Goal: Task Accomplishment & Management: Manage account settings

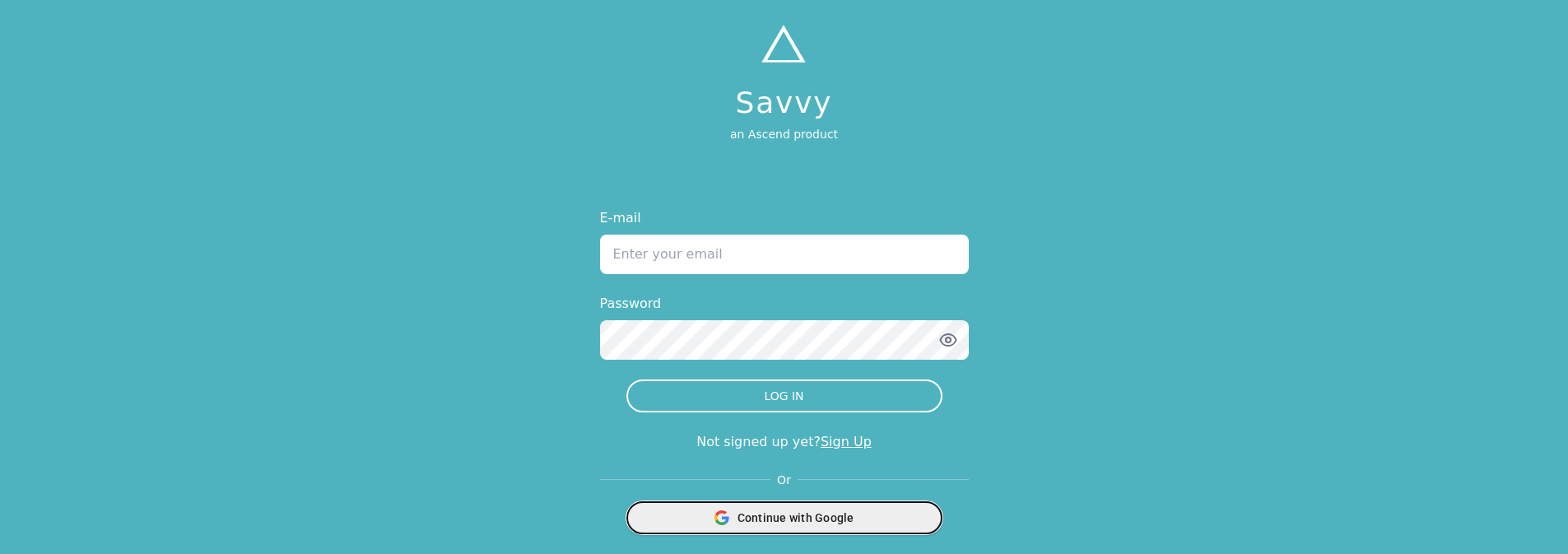
click at [742, 507] on div "Continue with Google" at bounding box center [785, 518] width 295 height 31
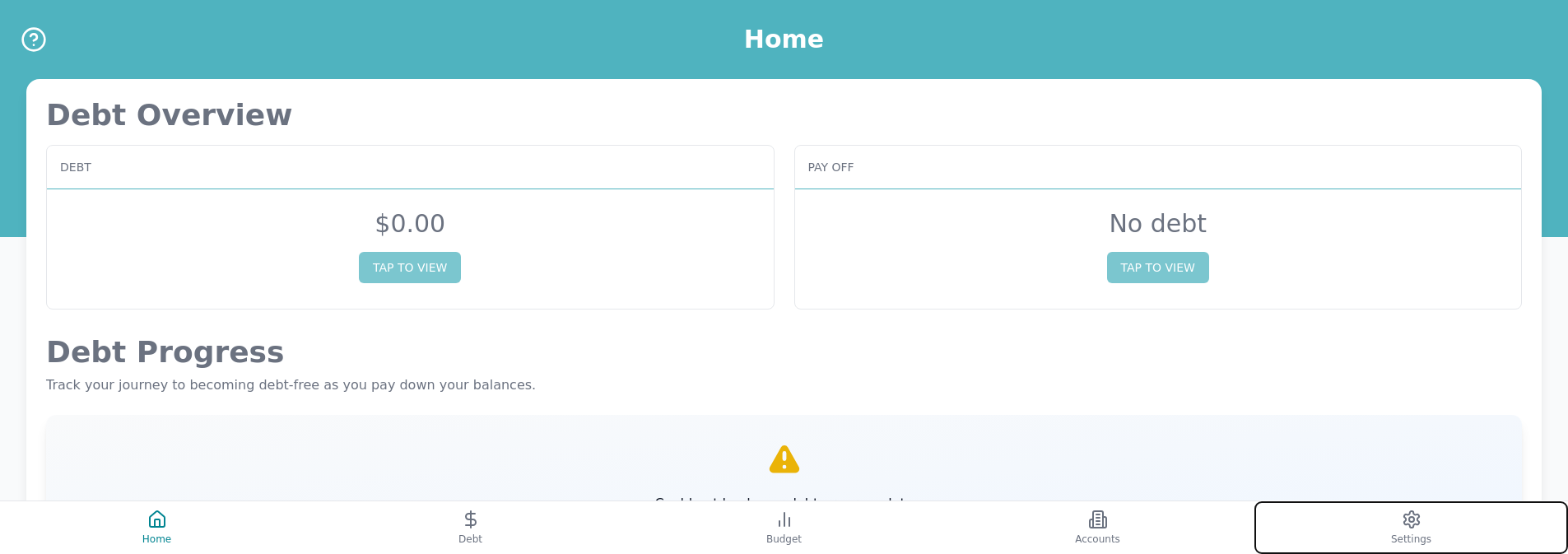
click at [1278, 514] on button "Settings" at bounding box center [1411, 527] width 313 height 52
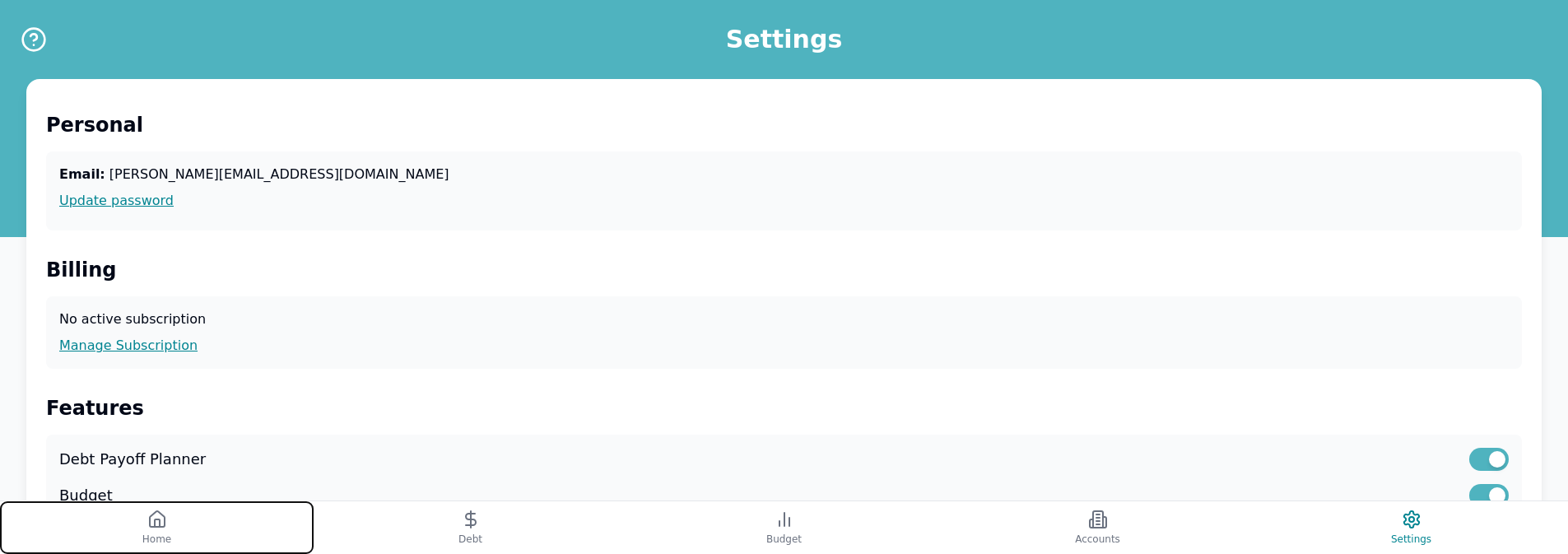
click at [243, 518] on button "Home" at bounding box center [156, 527] width 313 height 52
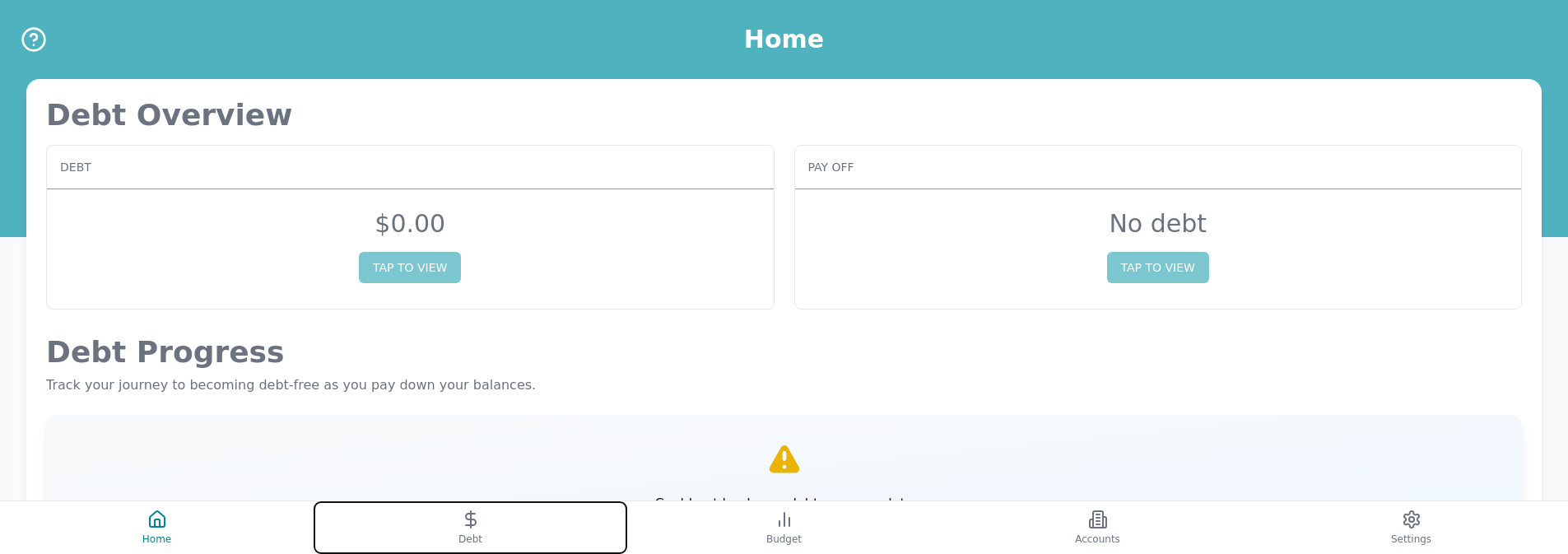
click at [461, 517] on icon at bounding box center [471, 519] width 20 height 20
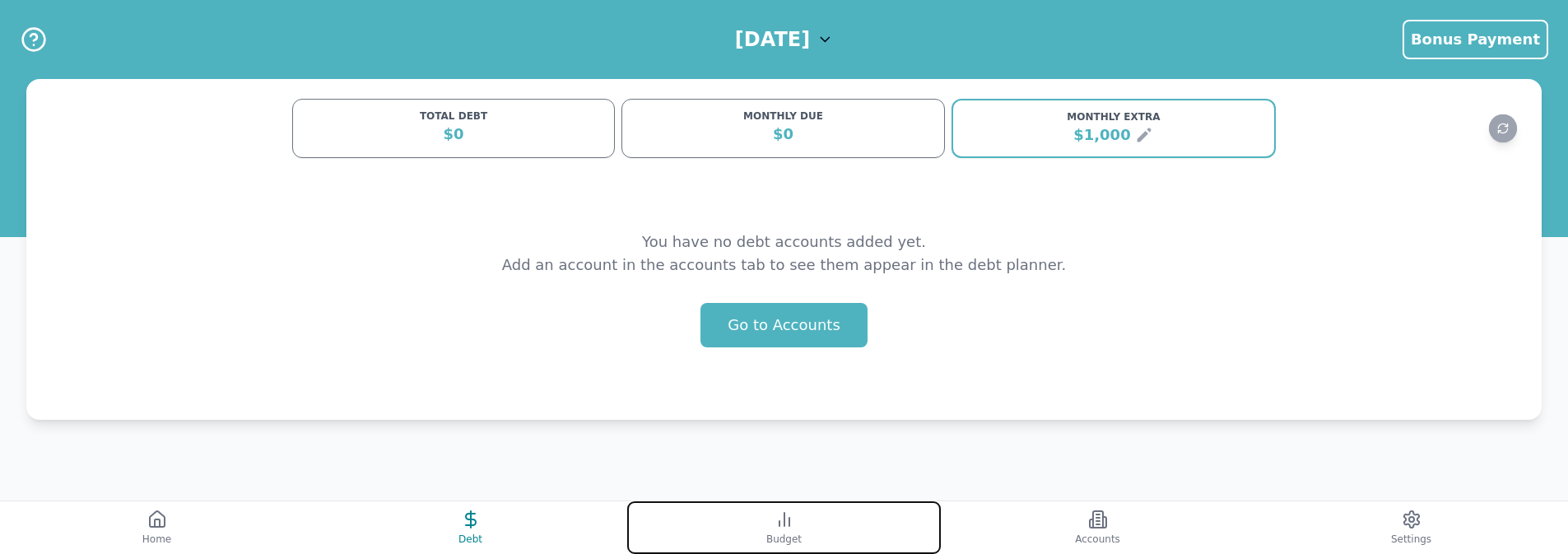
click at [859, 509] on button "Budget" at bounding box center [784, 527] width 313 height 52
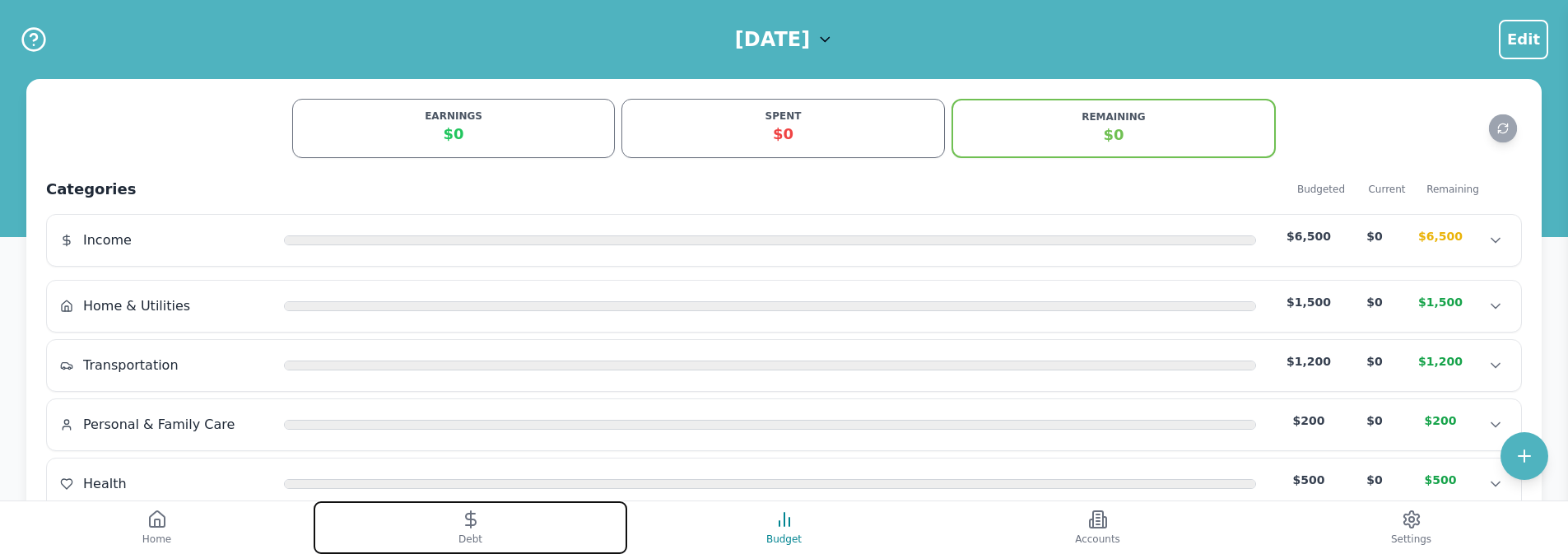
click at [532, 526] on button "Debt" at bounding box center [470, 527] width 313 height 52
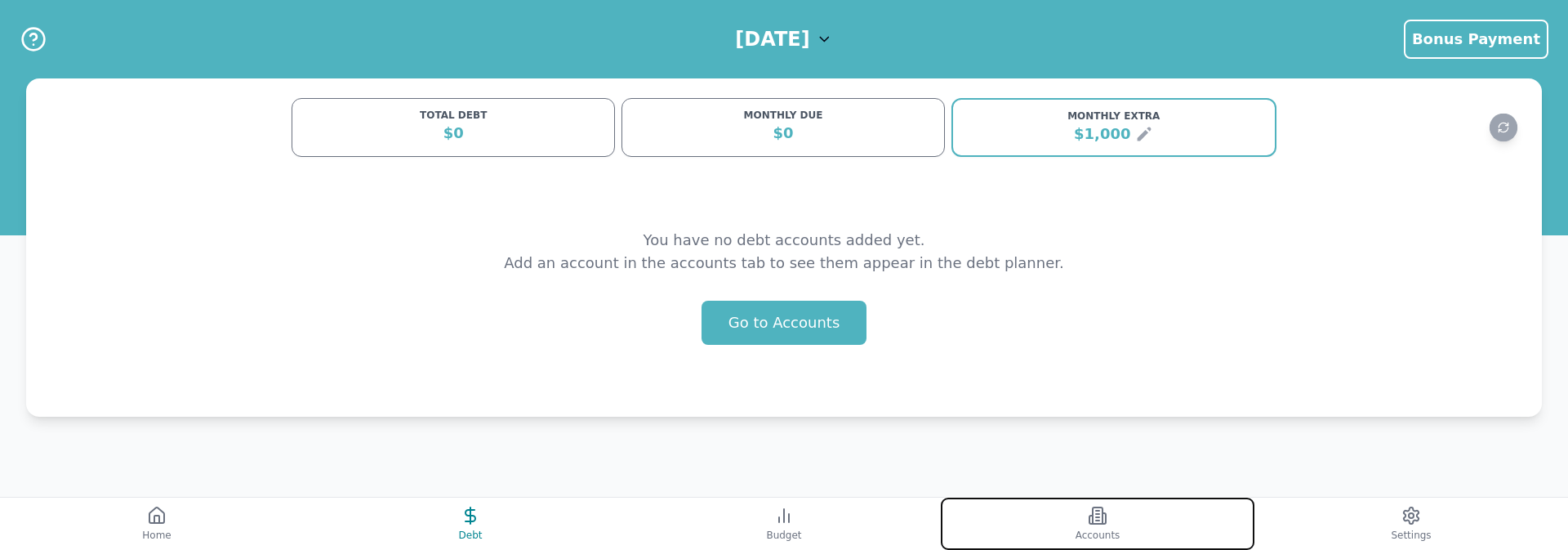
click at [1020, 539] on button "Accounts" at bounding box center [1098, 524] width 314 height 52
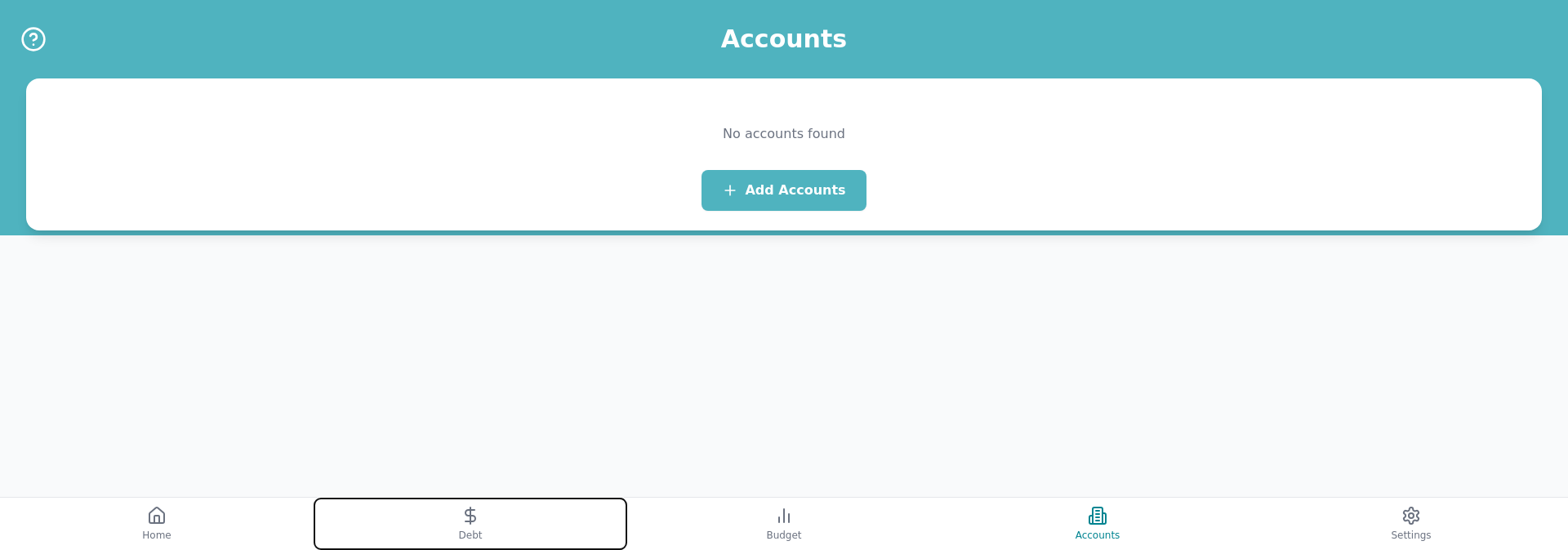
click at [475, 515] on icon at bounding box center [470, 516] width 19 height 19
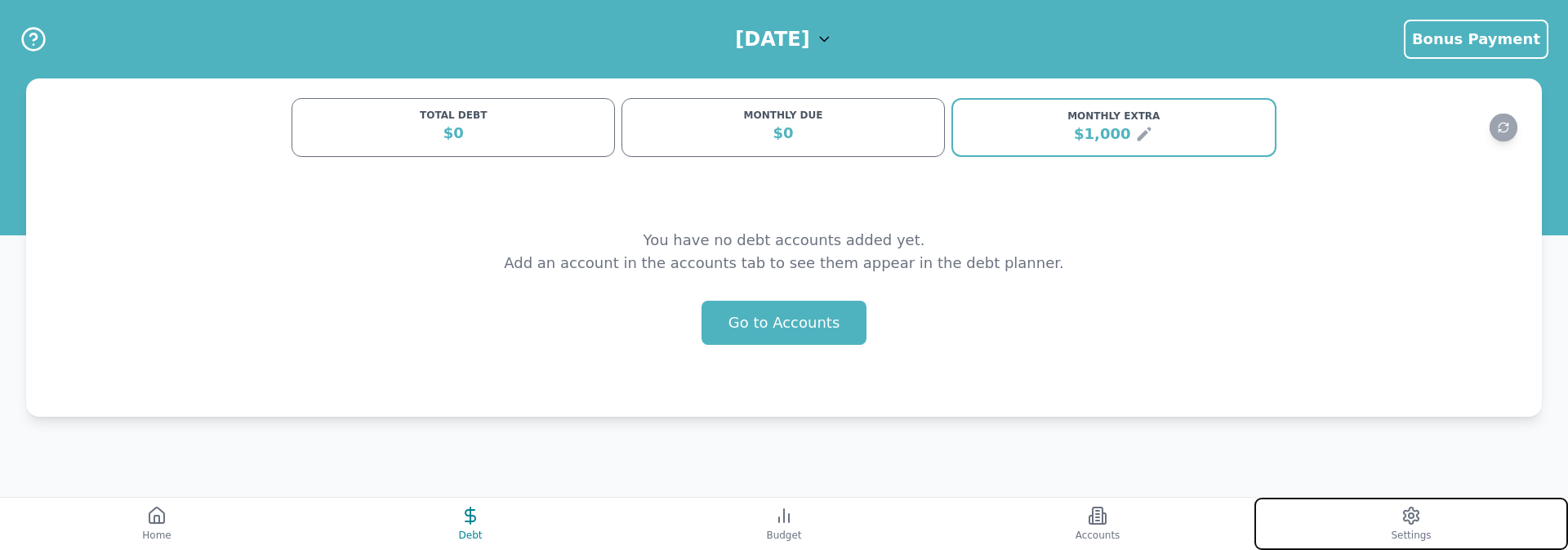
click at [1295, 518] on button "Settings" at bounding box center [1411, 524] width 314 height 52
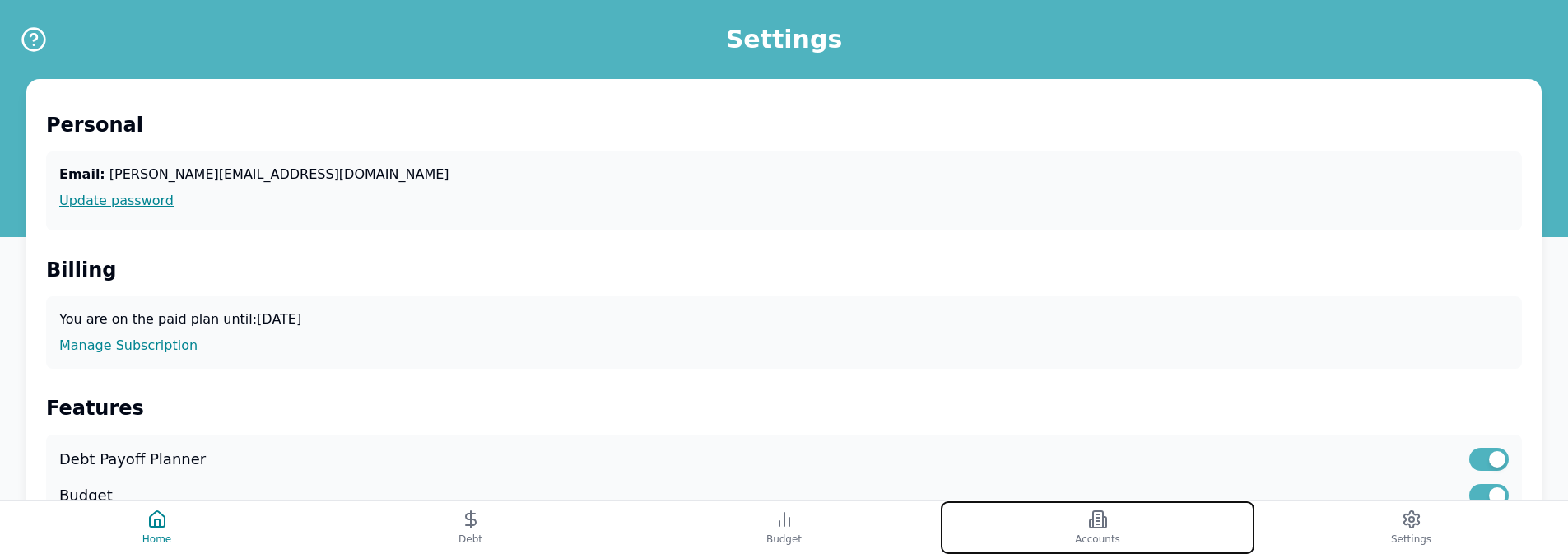
click at [1104, 530] on button "Accounts" at bounding box center [1097, 527] width 313 height 52
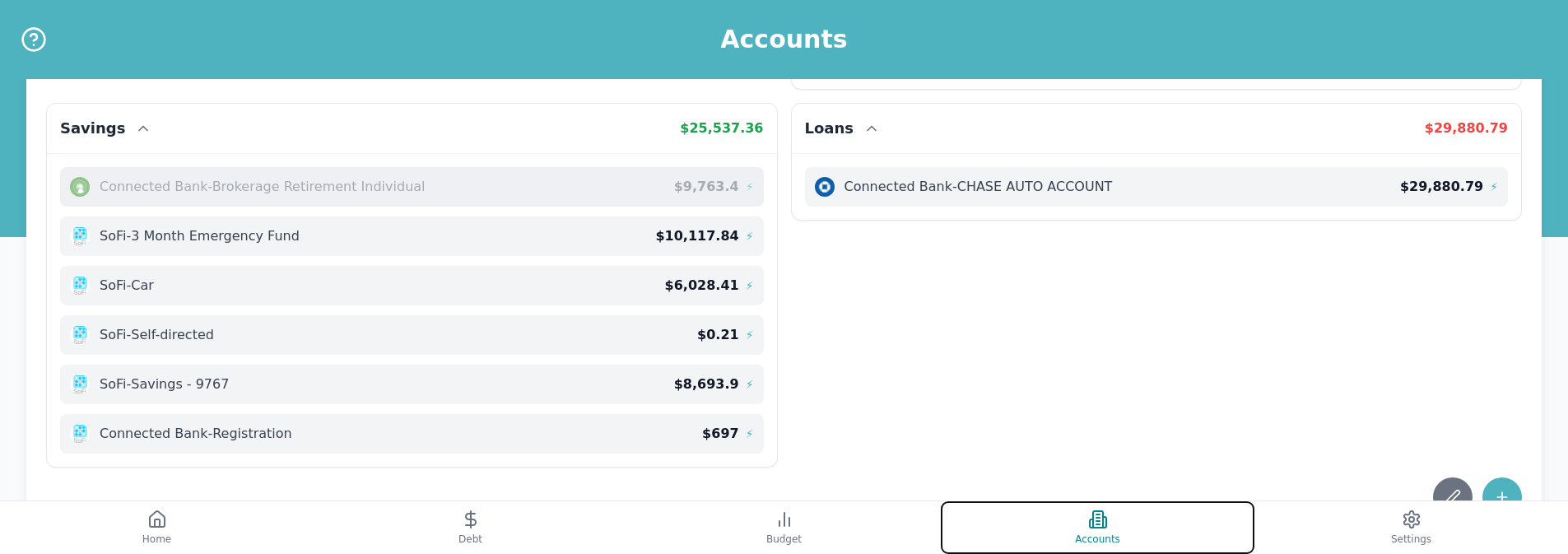
scroll to position [492, 0]
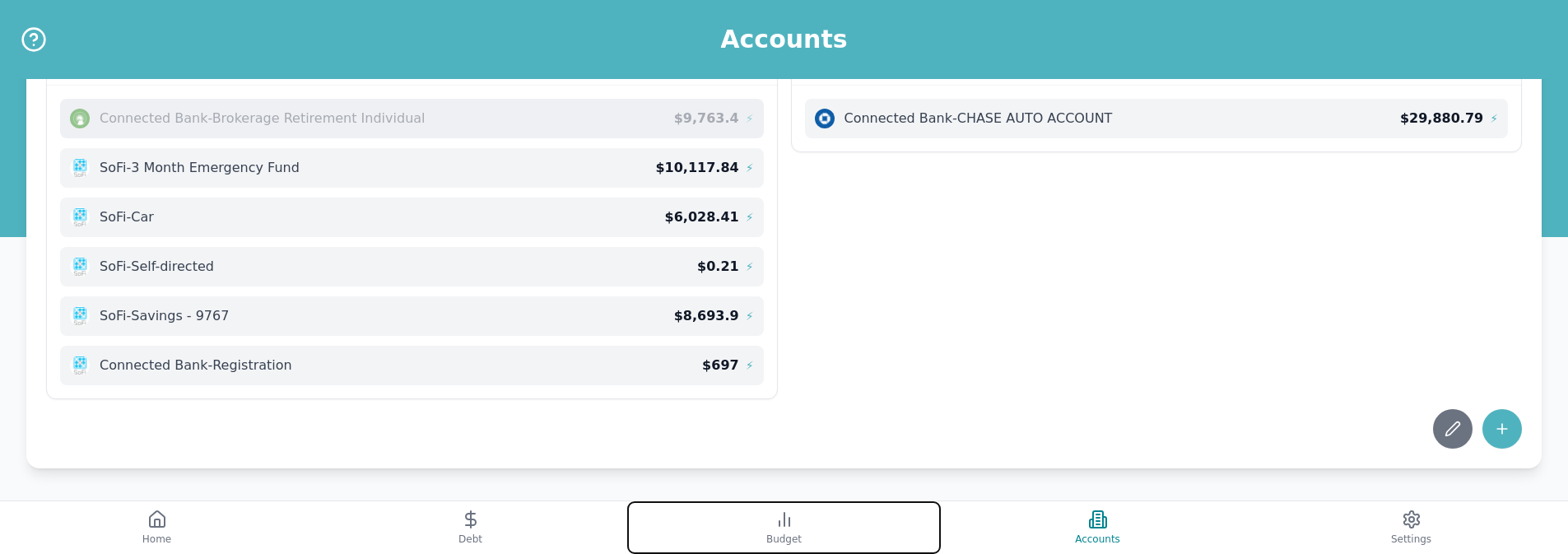
click at [795, 529] on button "Budget" at bounding box center [784, 527] width 313 height 52
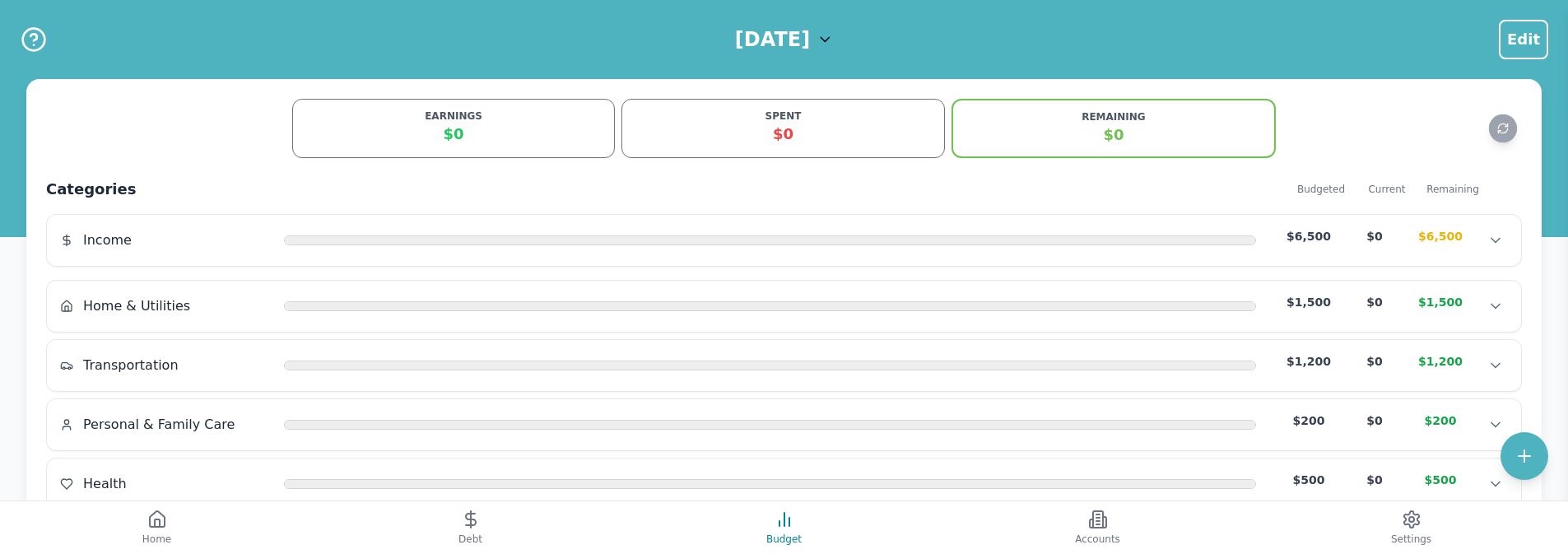
click at [807, 32] on h1 "[DATE]" at bounding box center [772, 40] width 75 height 27
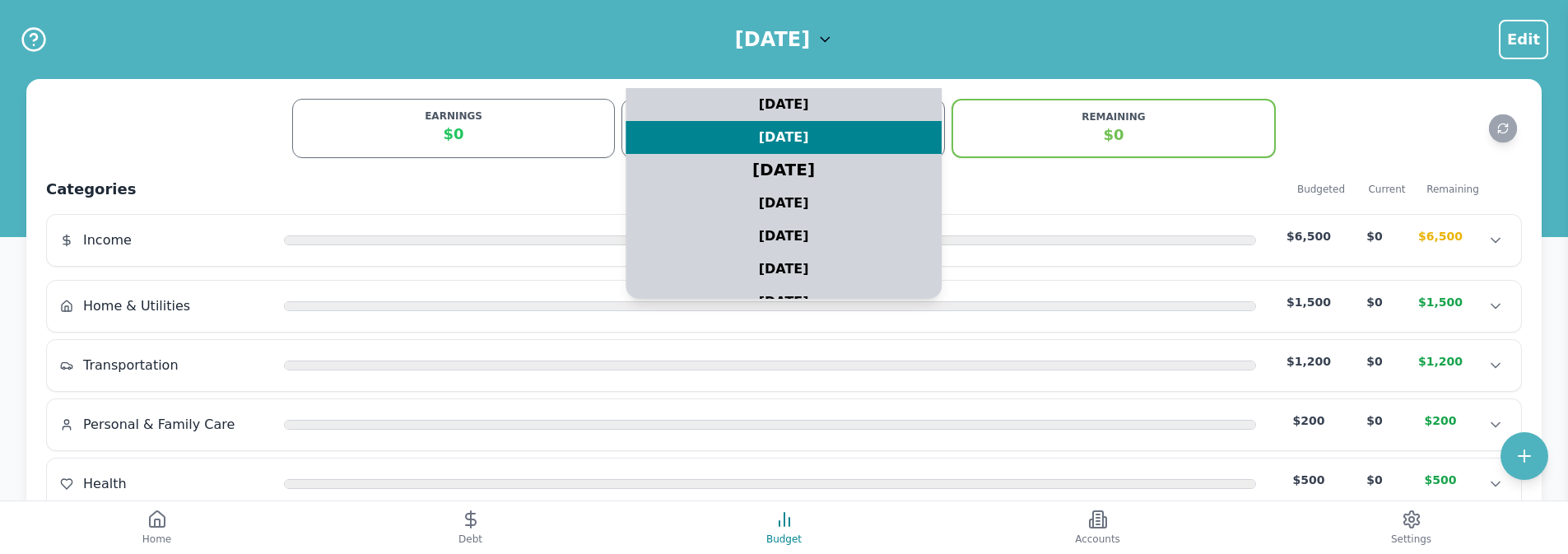
click at [779, 163] on div "[DATE]" at bounding box center [784, 170] width 395 height 41
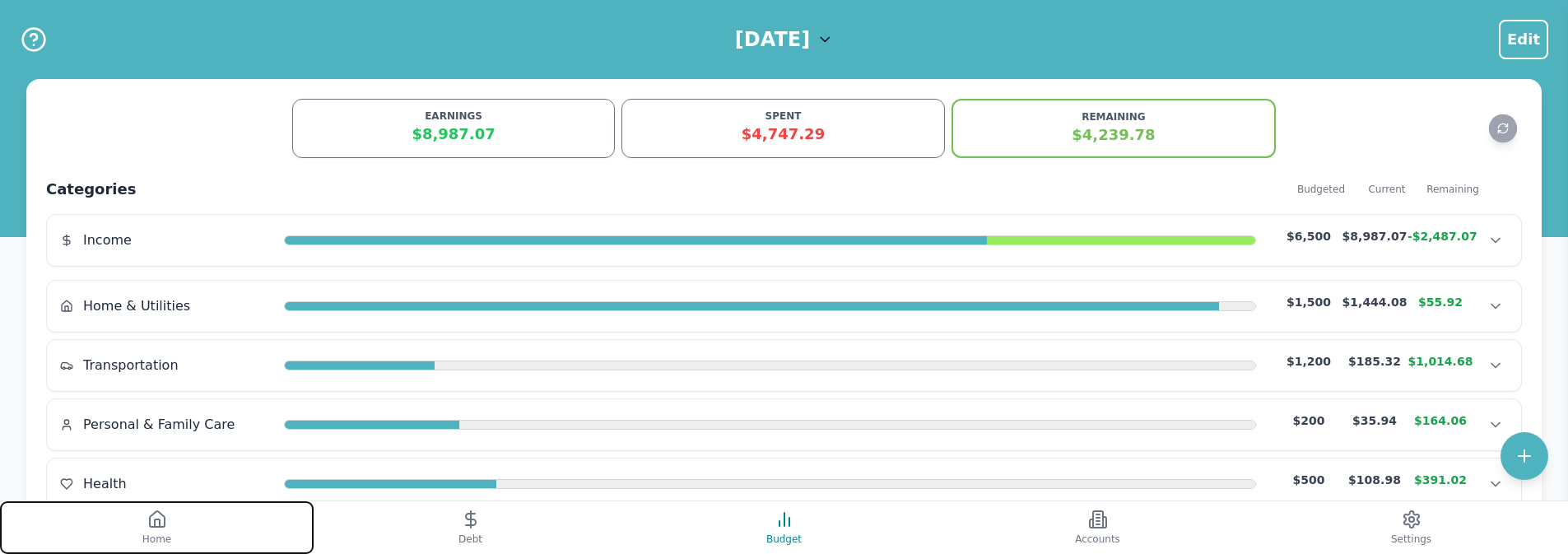
click at [221, 519] on button "Home" at bounding box center [156, 527] width 313 height 52
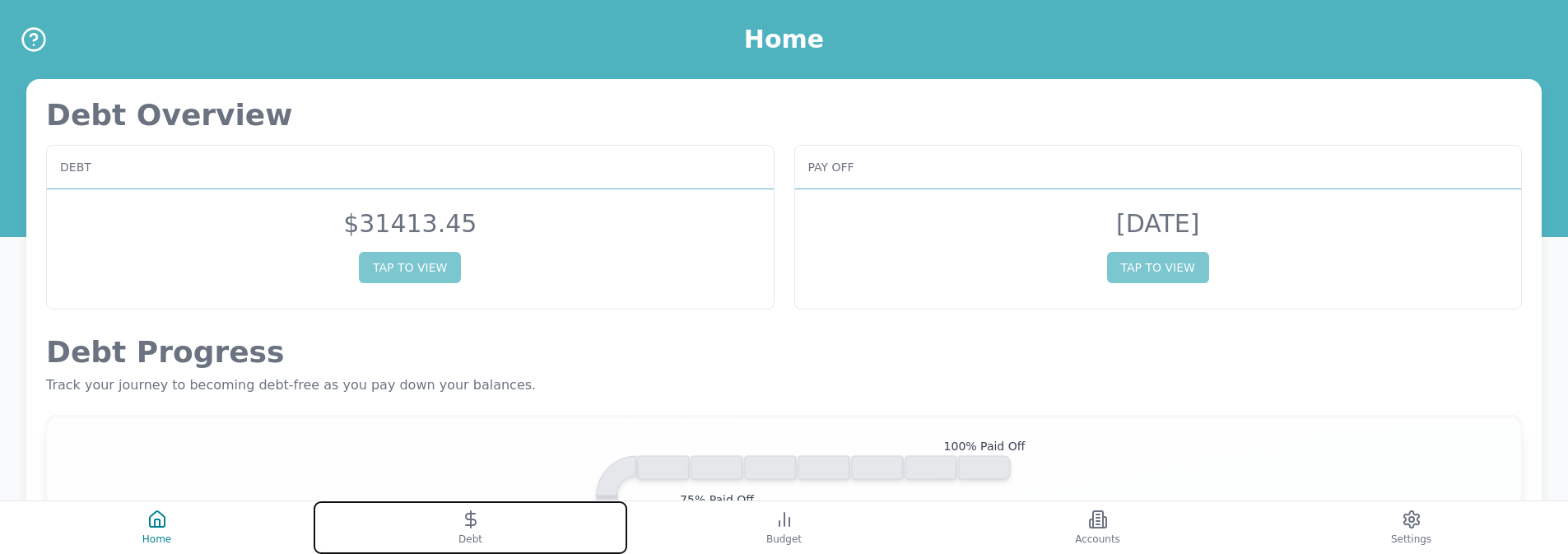
click at [487, 519] on button "Debt" at bounding box center [470, 527] width 313 height 52
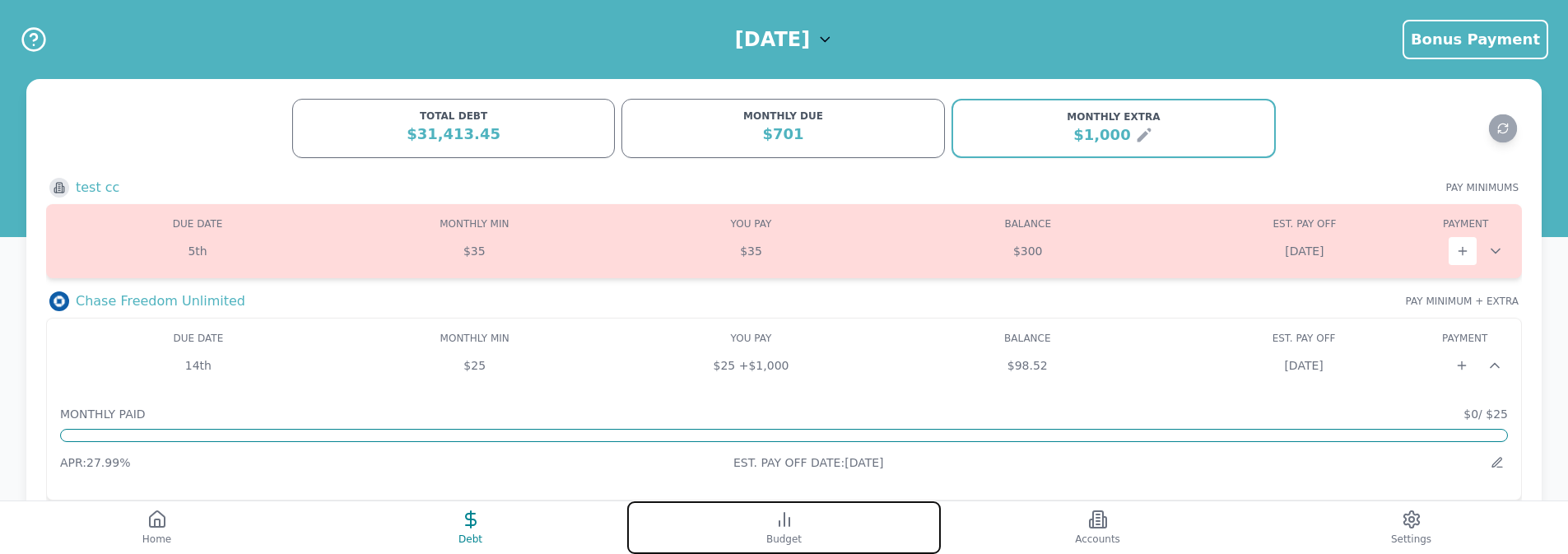
click at [833, 526] on button "Budget" at bounding box center [784, 527] width 313 height 52
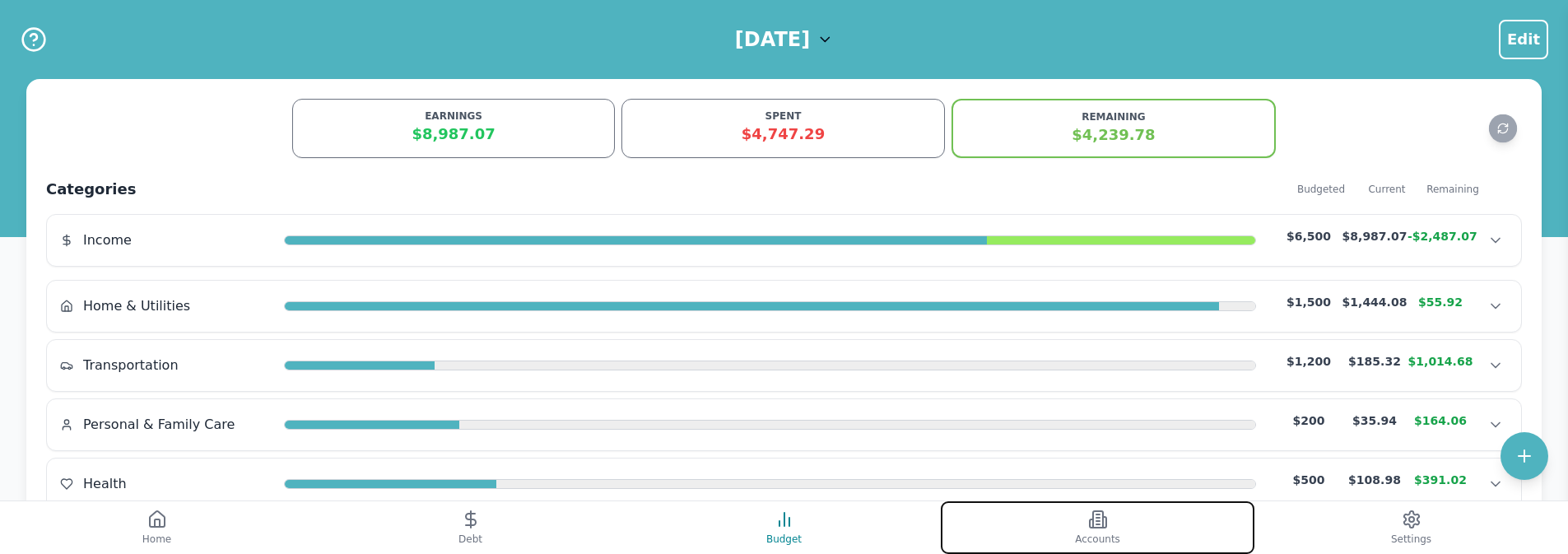
click at [1080, 524] on button "Accounts" at bounding box center [1097, 527] width 313 height 52
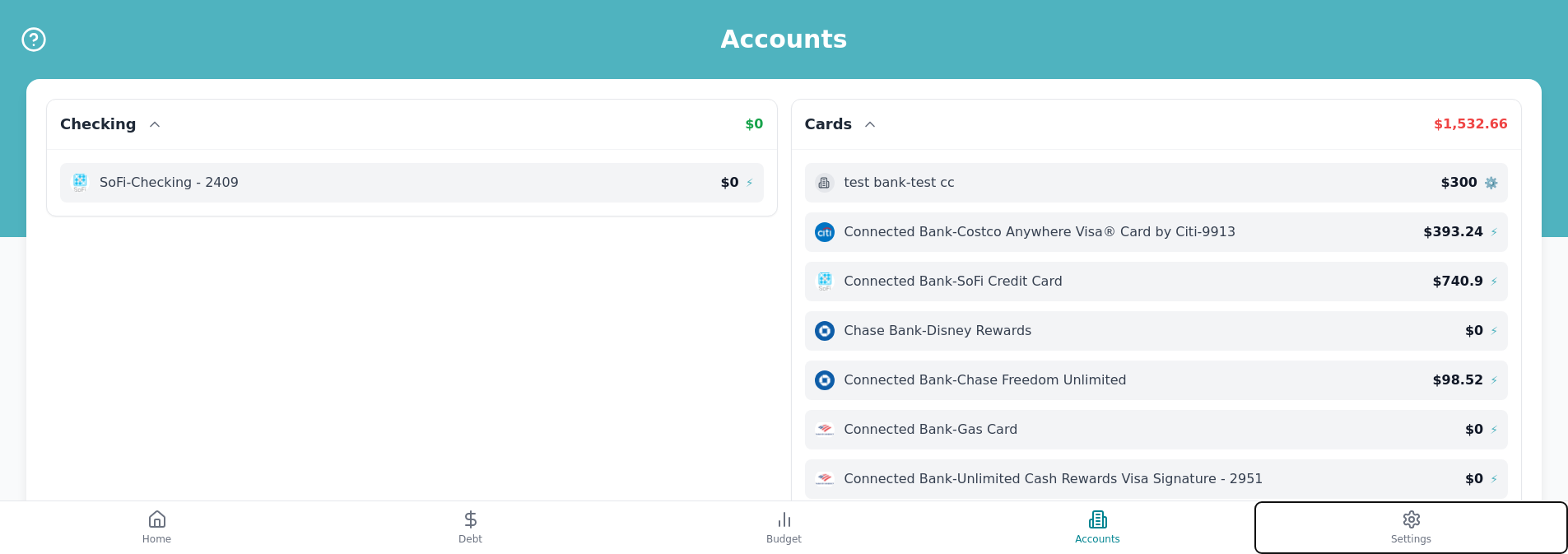
click at [1343, 524] on button "Settings" at bounding box center [1411, 527] width 313 height 52
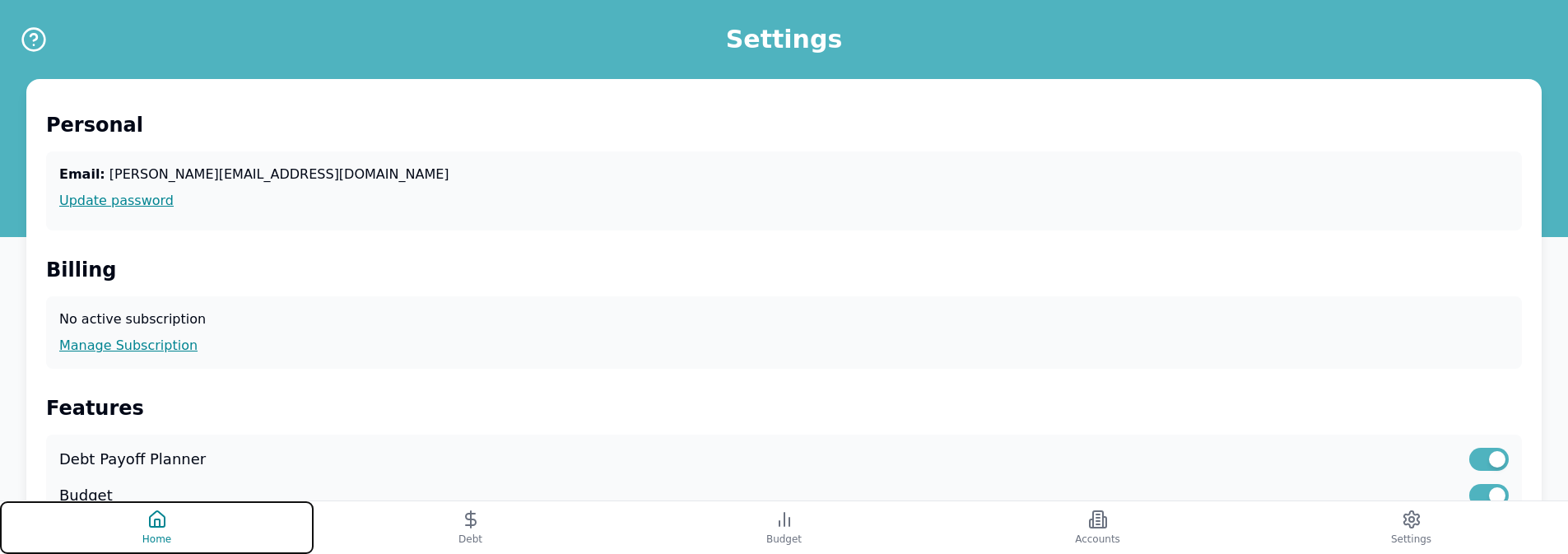
click at [210, 532] on button "Home" at bounding box center [156, 527] width 313 height 52
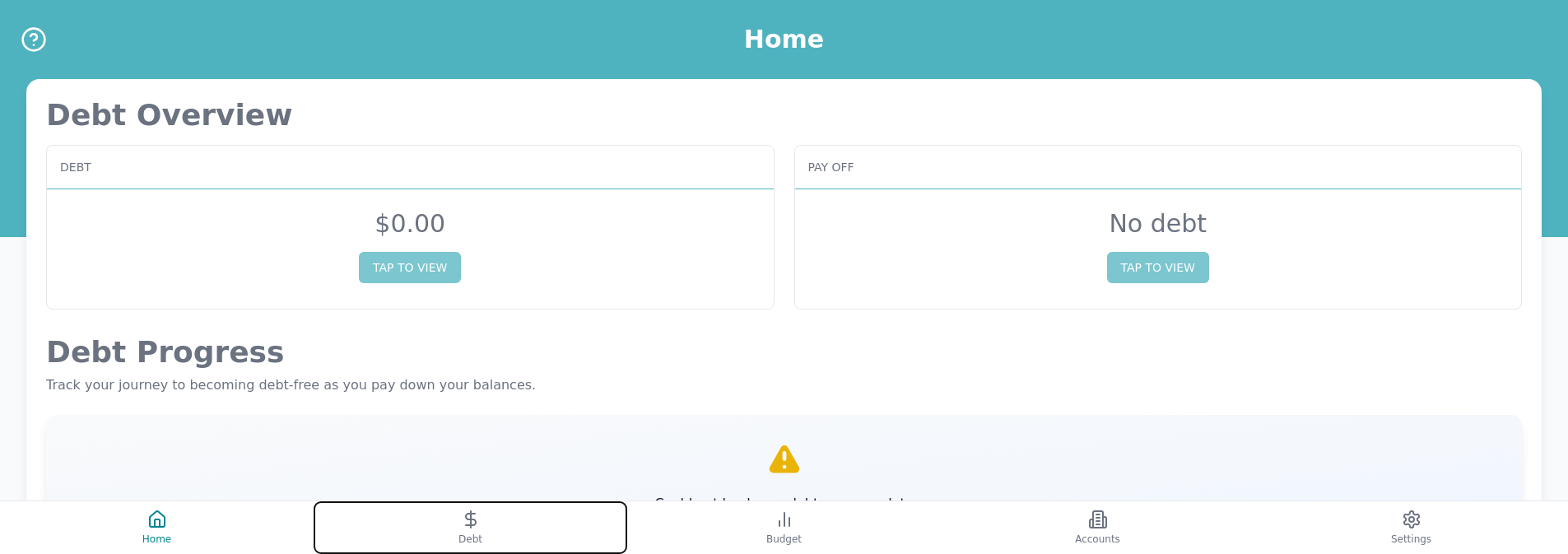
click at [455, 507] on button "Debt" at bounding box center [470, 527] width 313 height 52
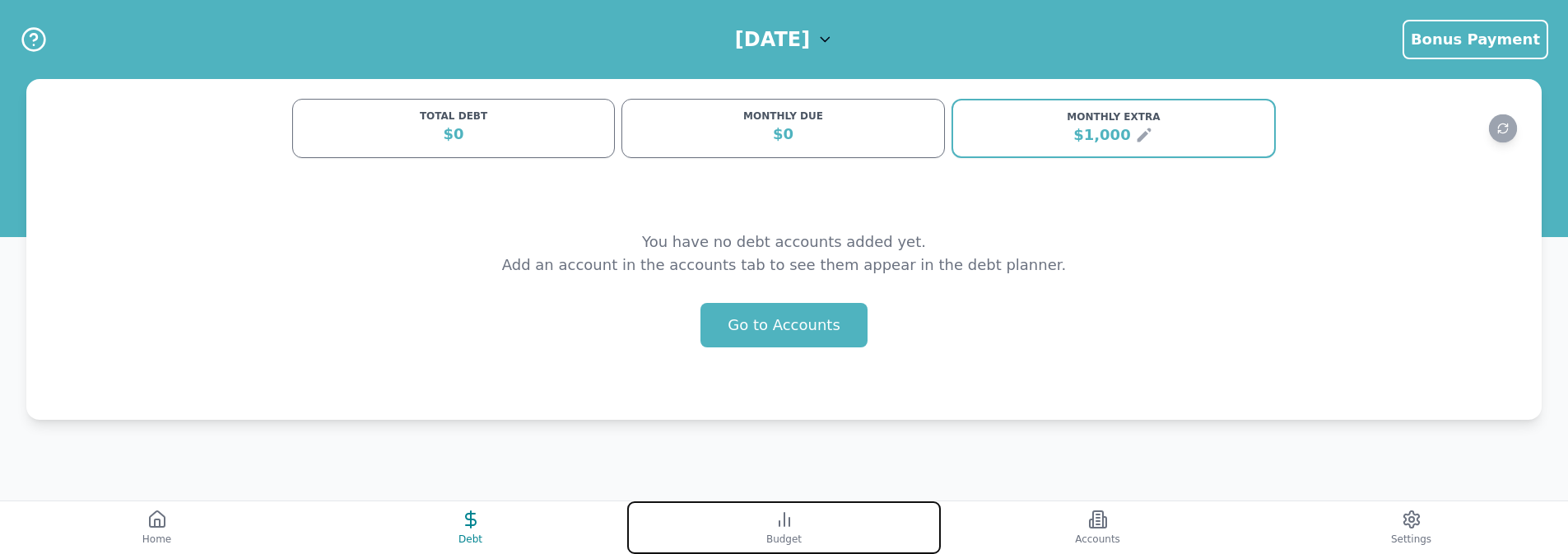
click at [717, 538] on button "Budget" at bounding box center [784, 527] width 313 height 52
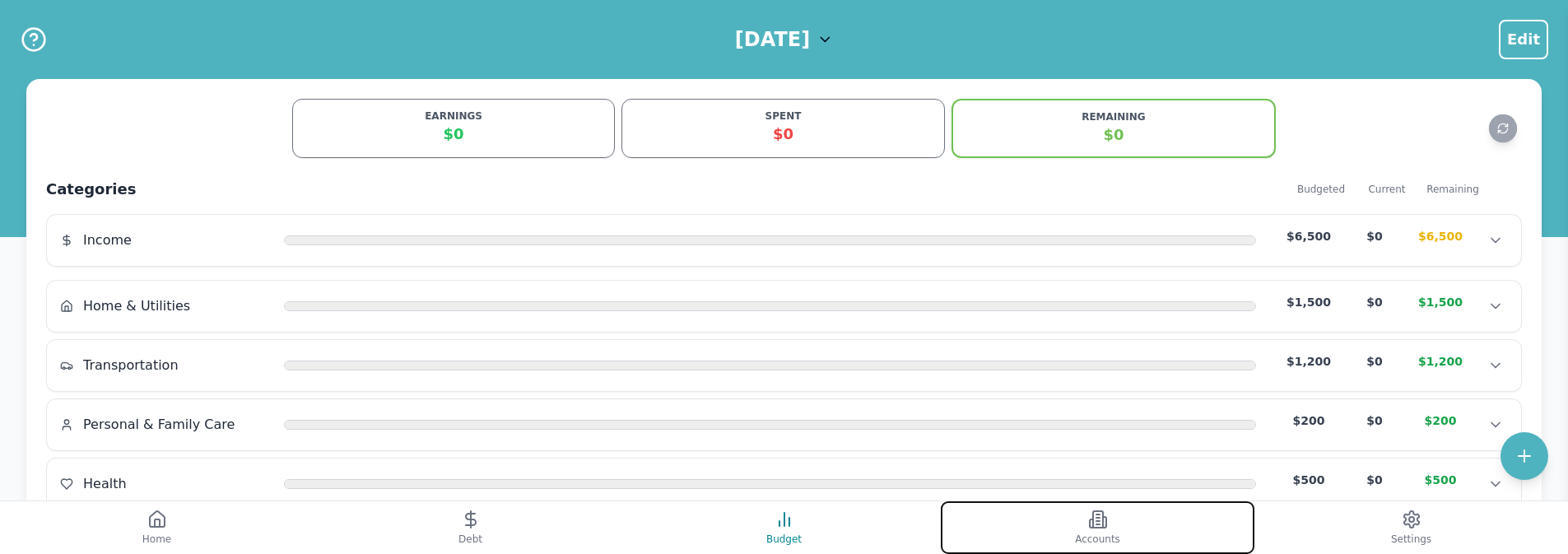
click at [990, 521] on button "Accounts" at bounding box center [1097, 527] width 313 height 52
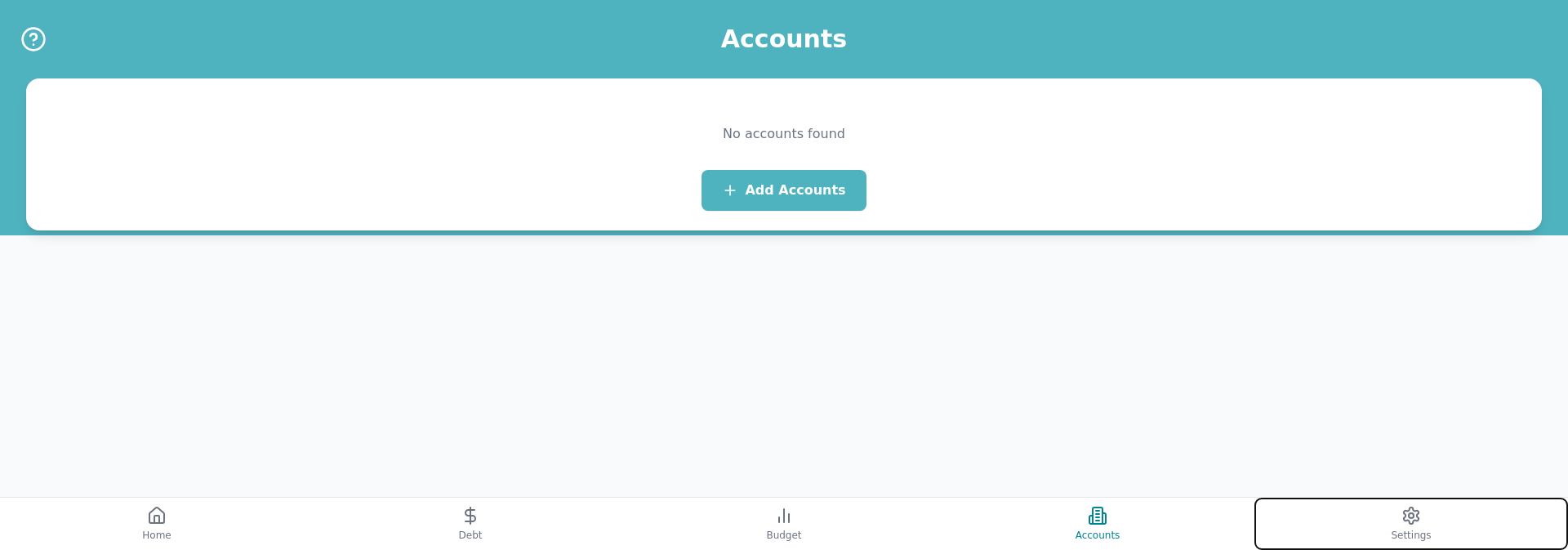
click at [1274, 519] on button "Settings" at bounding box center [1411, 524] width 314 height 52
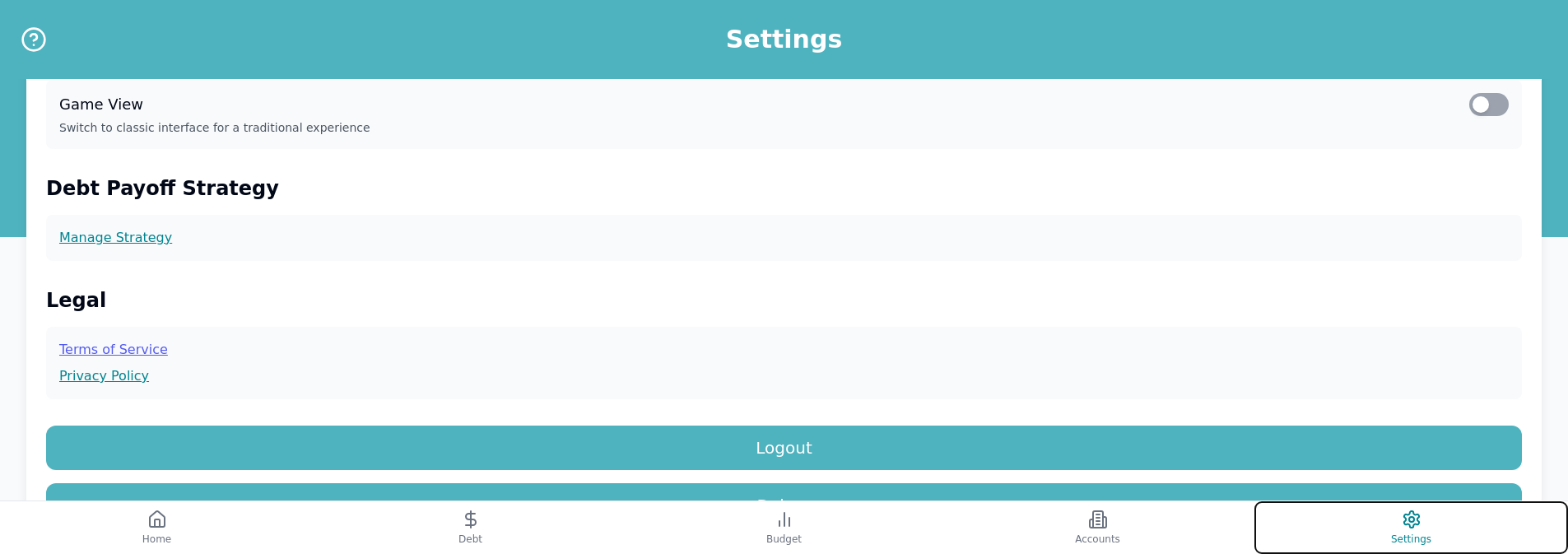
scroll to position [506, 0]
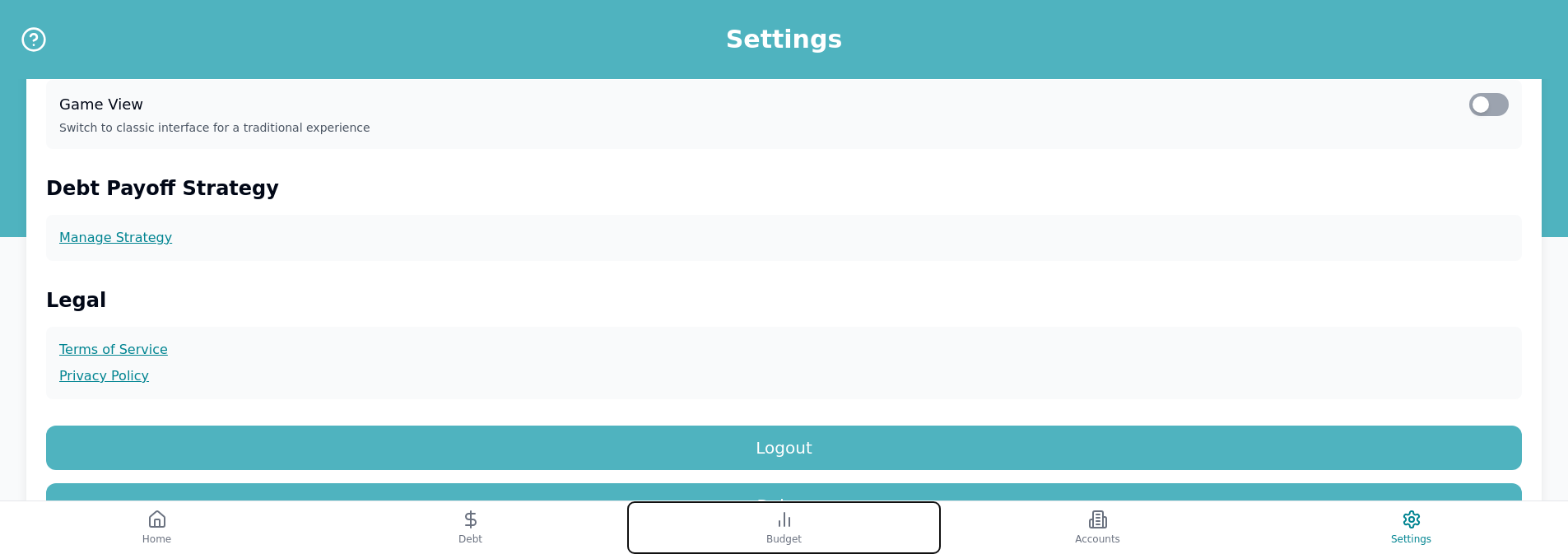
click at [856, 515] on button "Budget" at bounding box center [784, 527] width 313 height 52
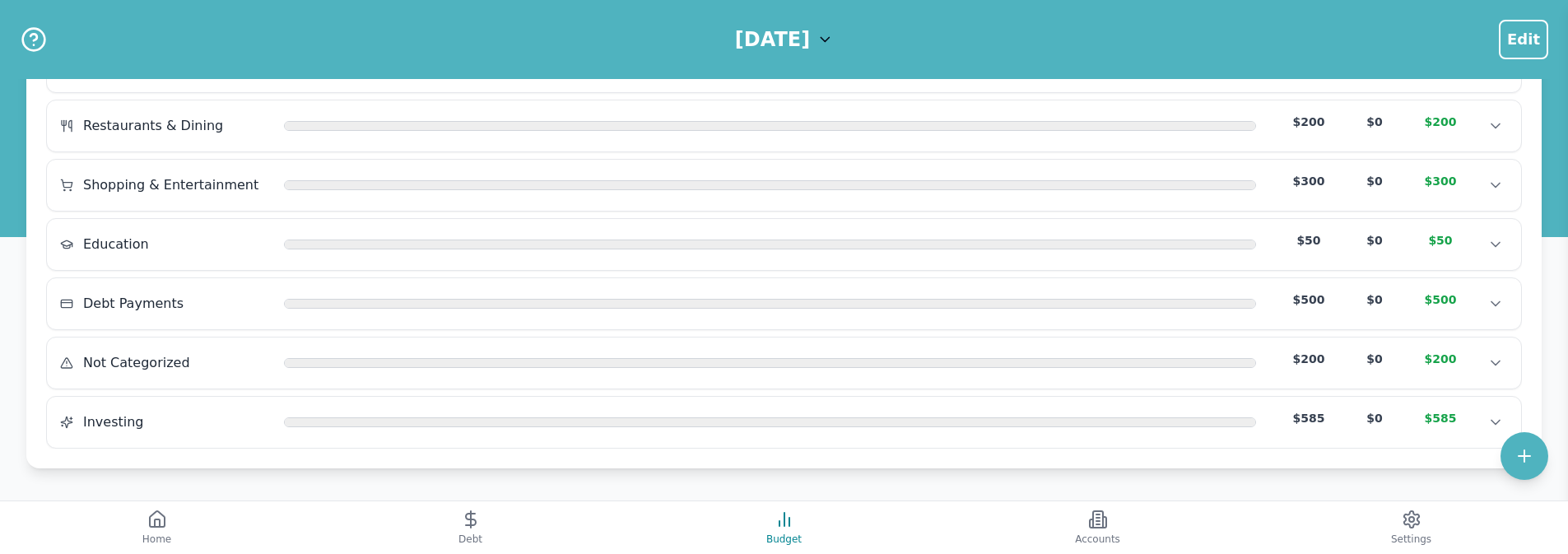
click at [813, 53] on div "September 2025 Edit" at bounding box center [784, 39] width 1568 height 79
click at [810, 46] on h1 "[DATE]" at bounding box center [772, 40] width 75 height 27
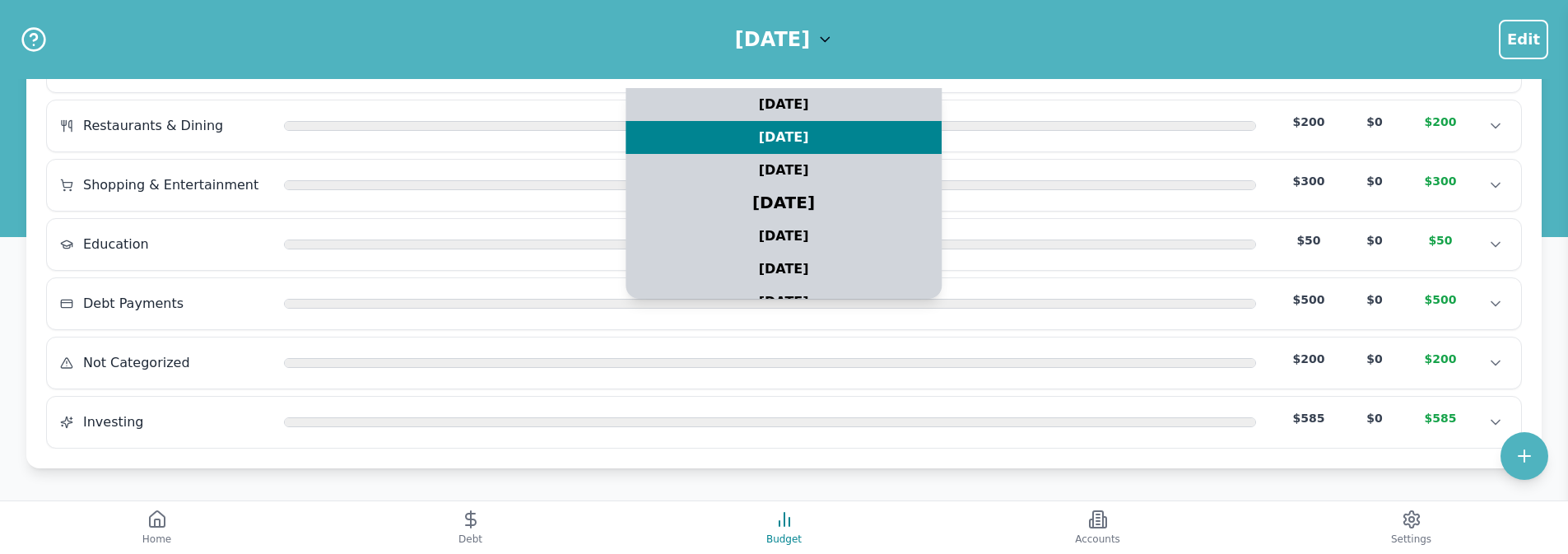
click at [796, 193] on div "July 2025" at bounding box center [784, 203] width 395 height 41
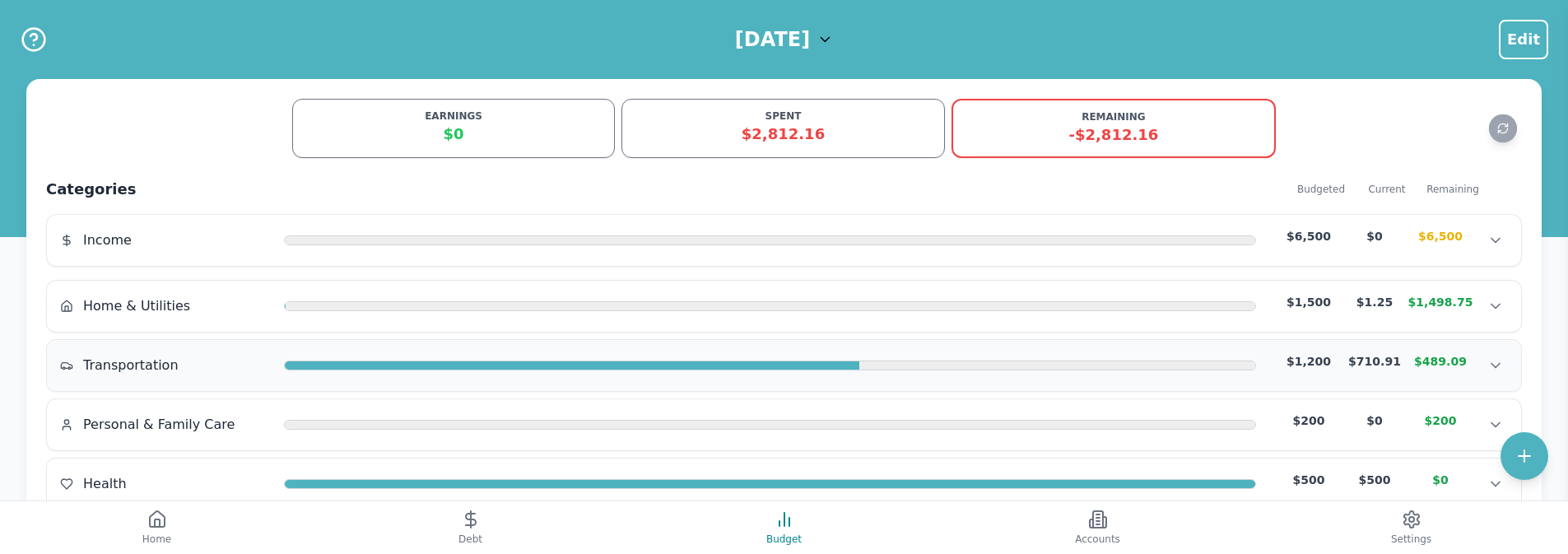
click at [765, 351] on div "Transportation $1,200 $710.91 $489.09 Transportation $1,200 $710.91 $489.09 Tra…" at bounding box center [784, 365] width 1475 height 51
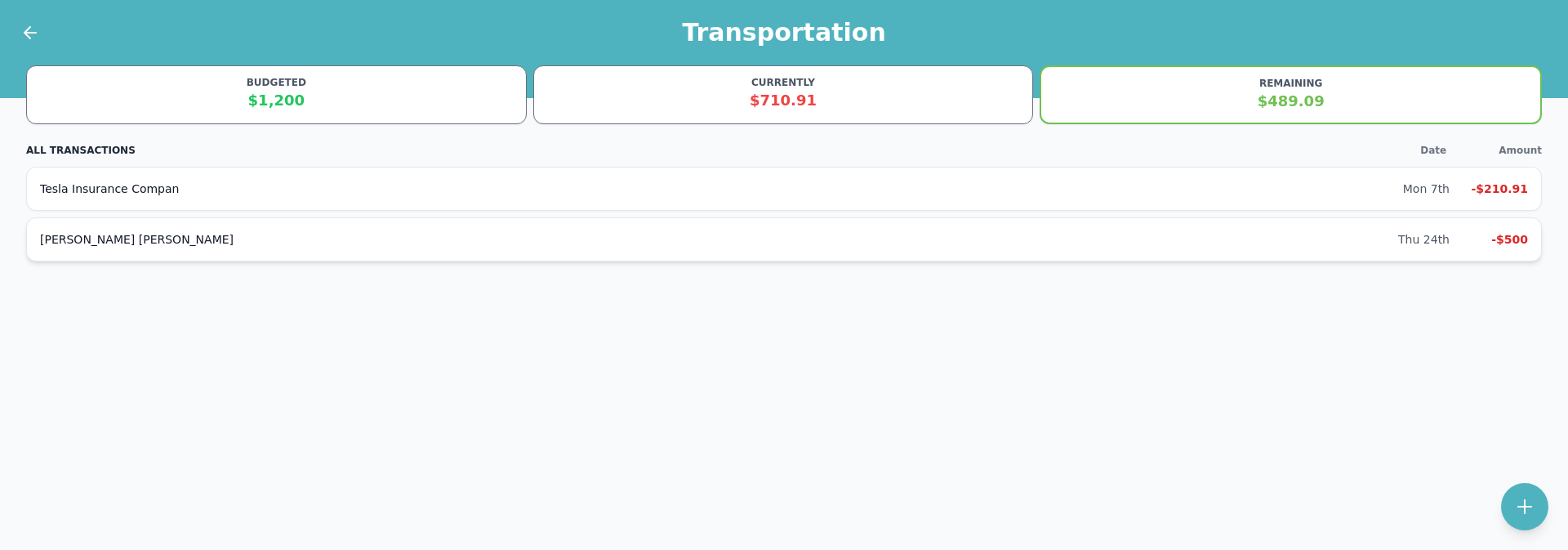
click at [378, 245] on div "JP Morgan Chase" at bounding box center [719, 239] width 1358 height 17
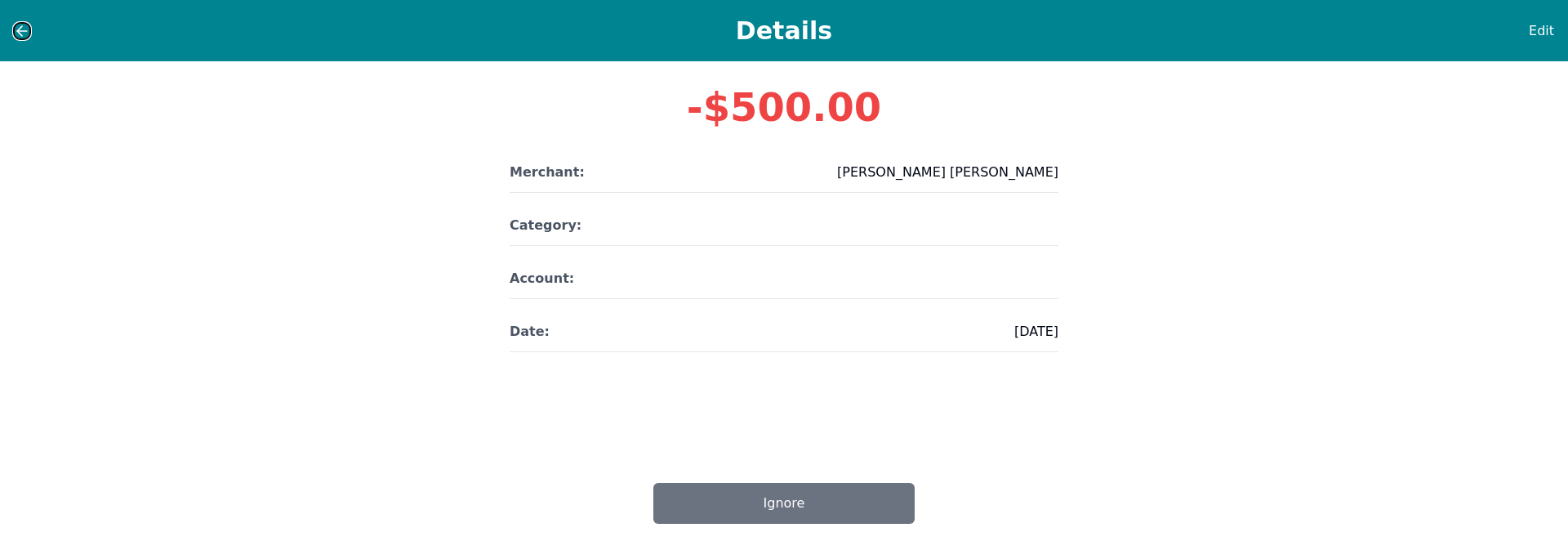
click at [19, 35] on icon at bounding box center [22, 31] width 17 height 17
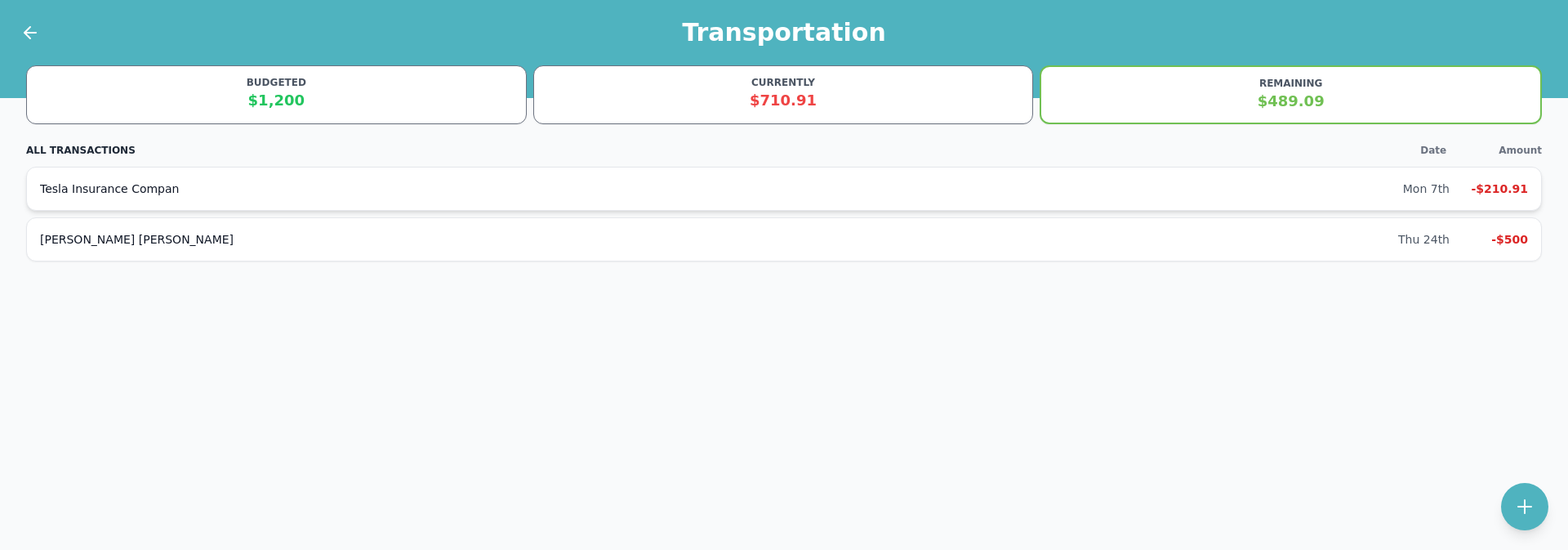
click at [186, 197] on div "Tesla Insurance Compan Mon 7th -$210.91" at bounding box center [784, 189] width 1516 height 44
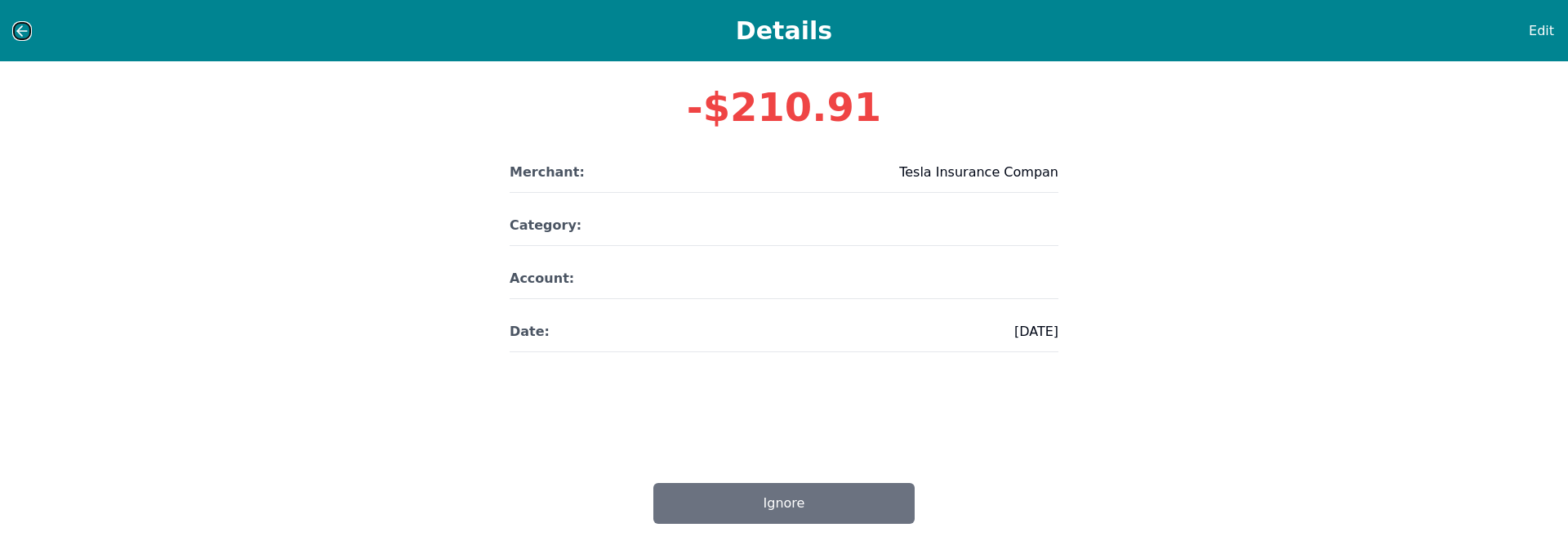
click at [13, 33] on button at bounding box center [22, 31] width 18 height 18
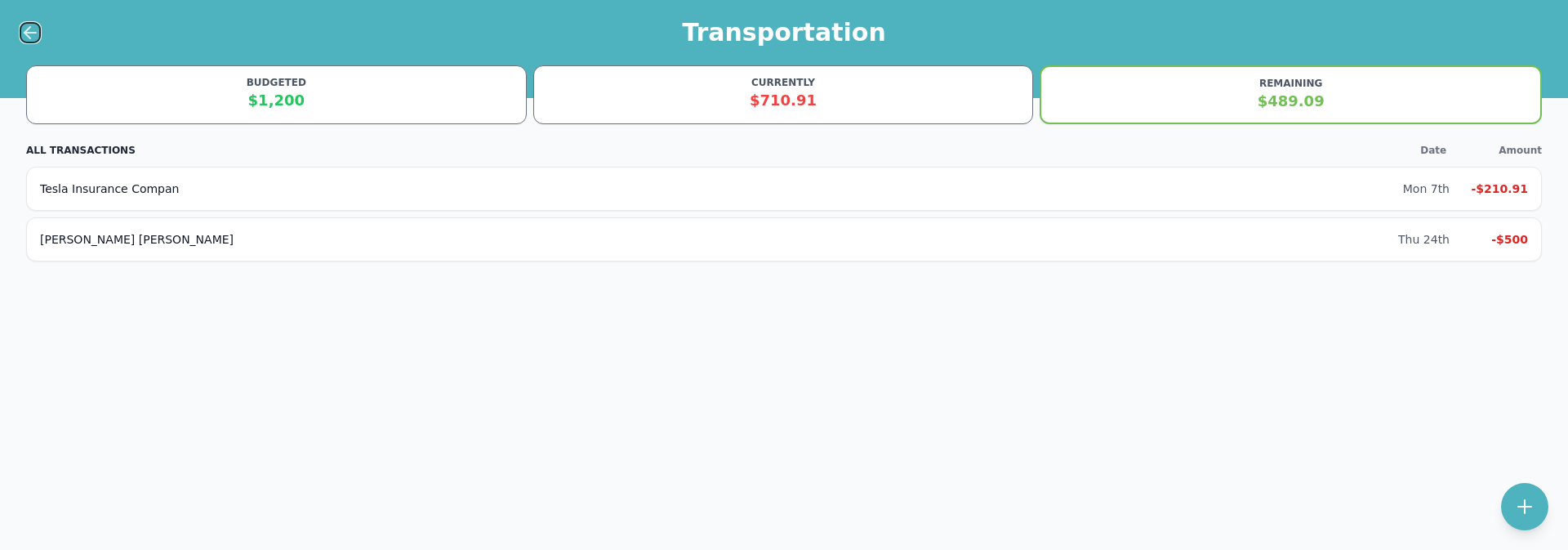
click at [29, 28] on icon at bounding box center [30, 33] width 19 height 19
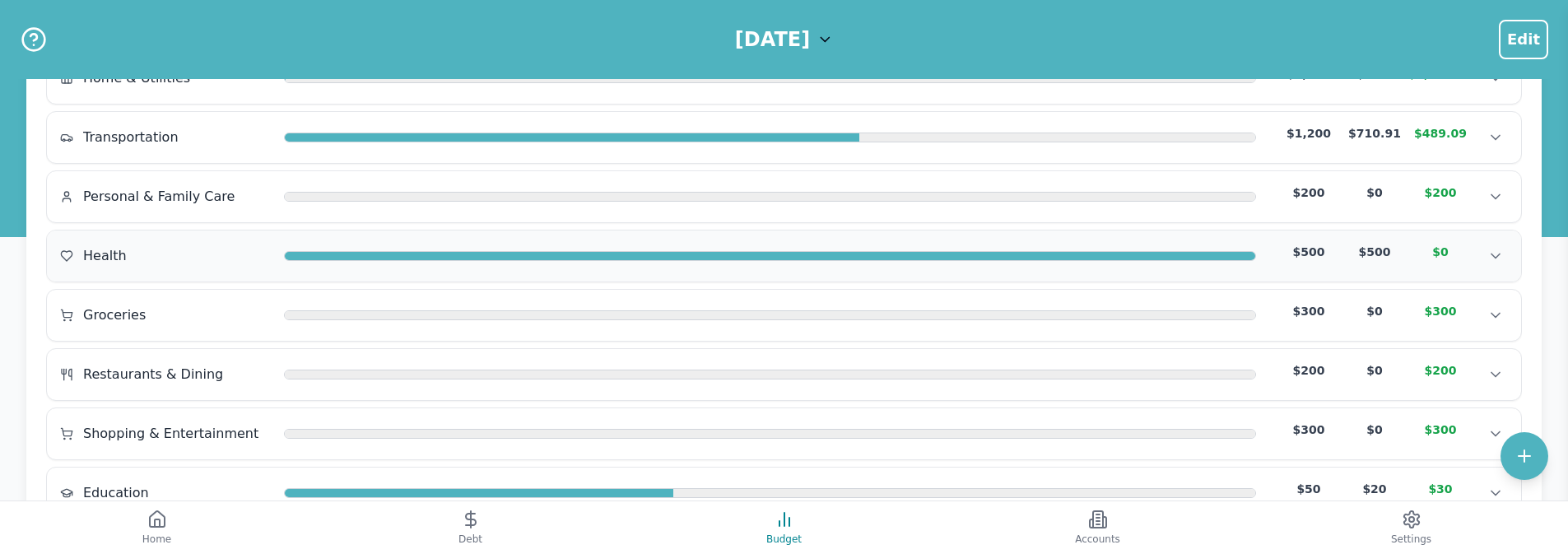
scroll to position [231, 0]
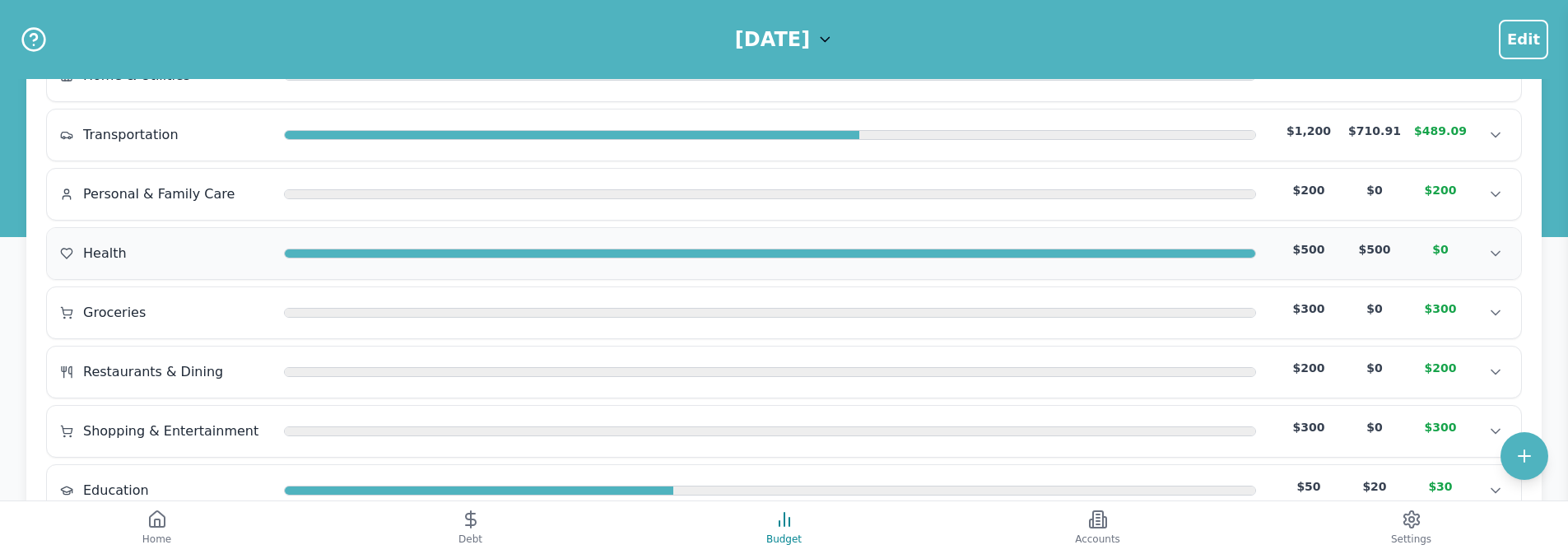
click at [702, 262] on div "Health $500 $500 $0" at bounding box center [784, 254] width 1448 height 25
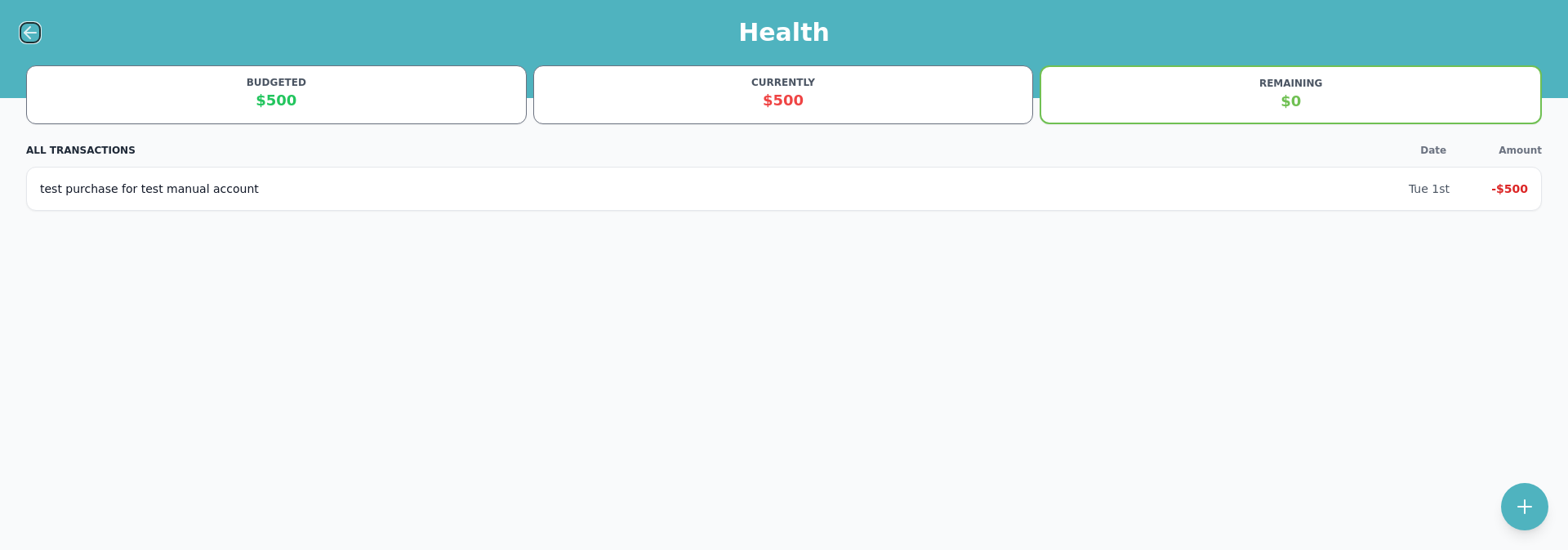
click at [28, 36] on icon at bounding box center [27, 33] width 5 height 11
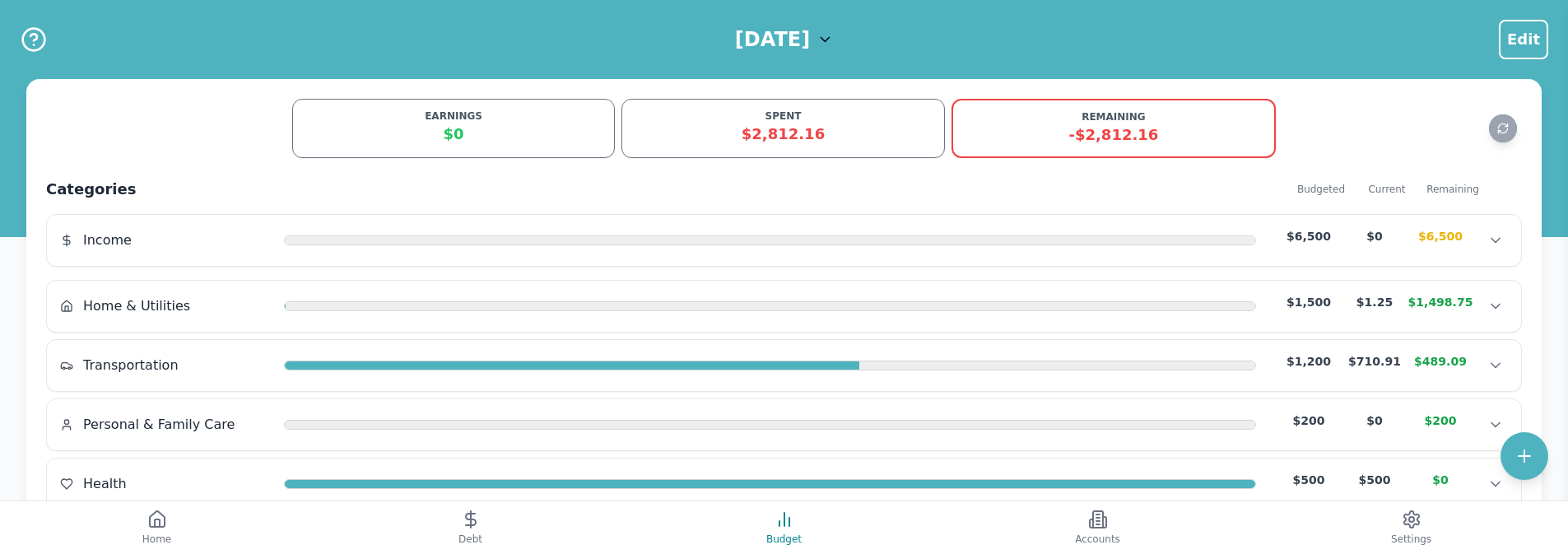
scroll to position [136, 0]
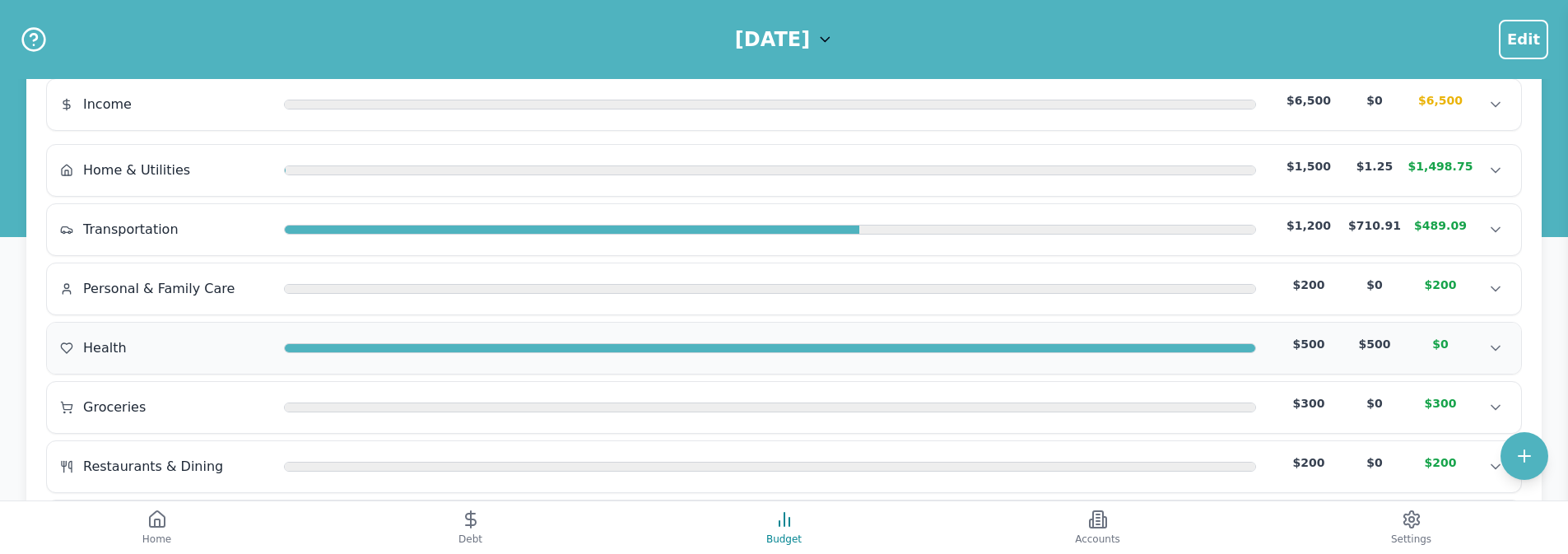
click at [820, 329] on div "Health $500 $500 $0 Health $500 $500 $0 Health $500 $500 $0" at bounding box center [784, 347] width 1475 height 51
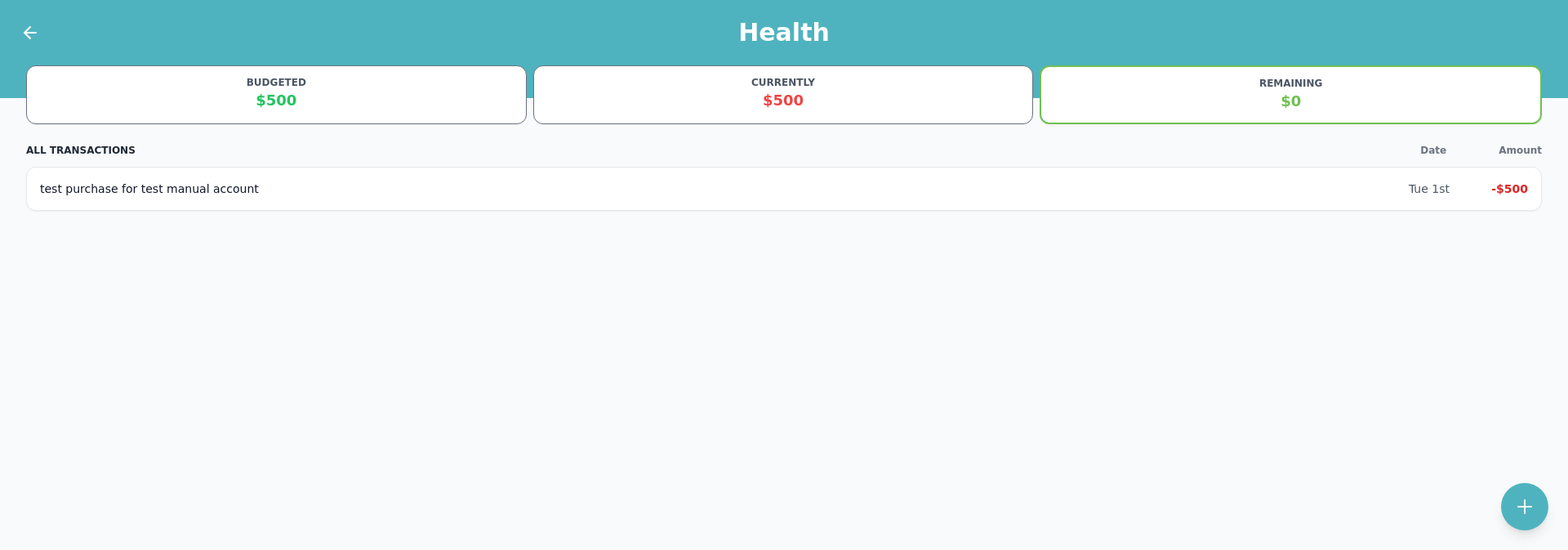
click at [41, 27] on div "Health" at bounding box center [784, 33] width 1568 height 65
click at [35, 31] on icon at bounding box center [30, 33] width 19 height 19
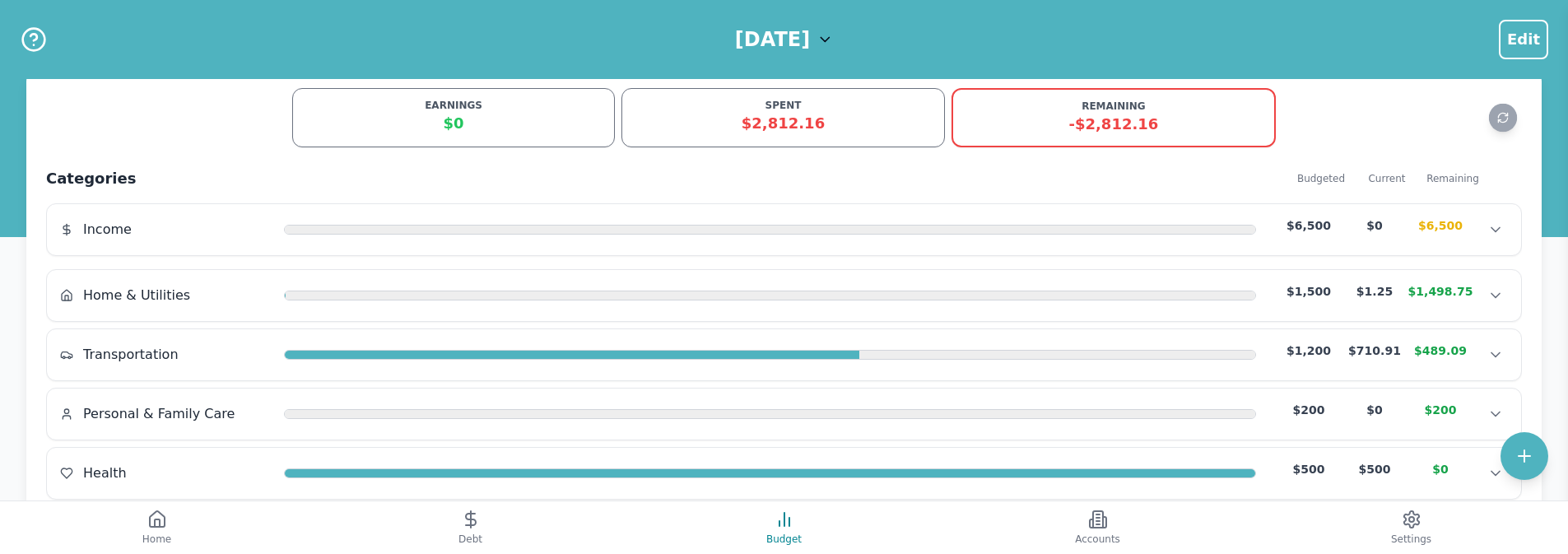
scroll to position [321, 0]
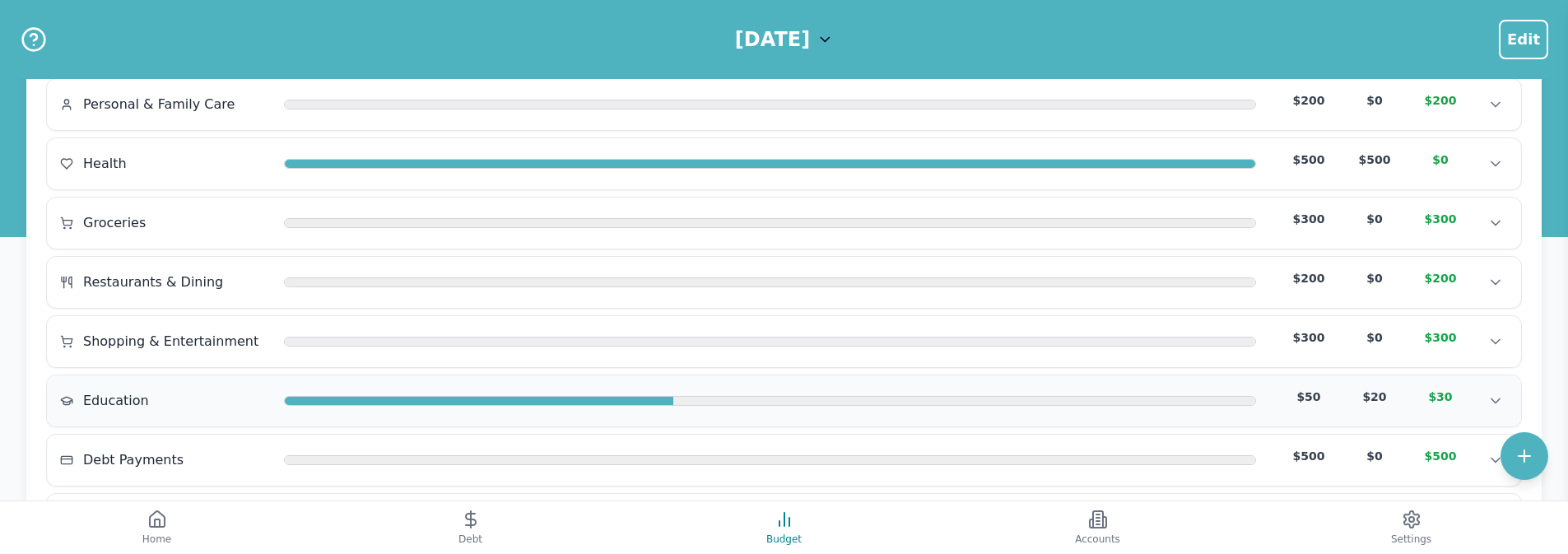
click at [793, 406] on div at bounding box center [770, 400] width 972 height 13
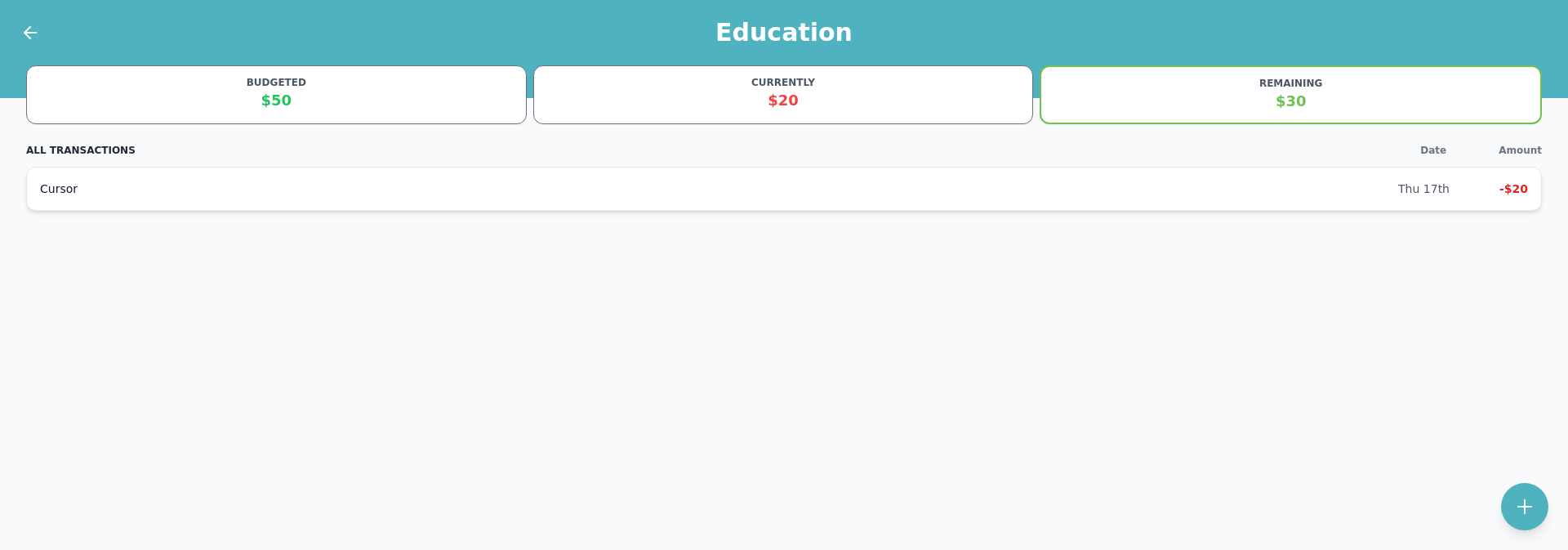
click at [237, 177] on div "Cursor Thu 17th -$20" at bounding box center [784, 189] width 1516 height 44
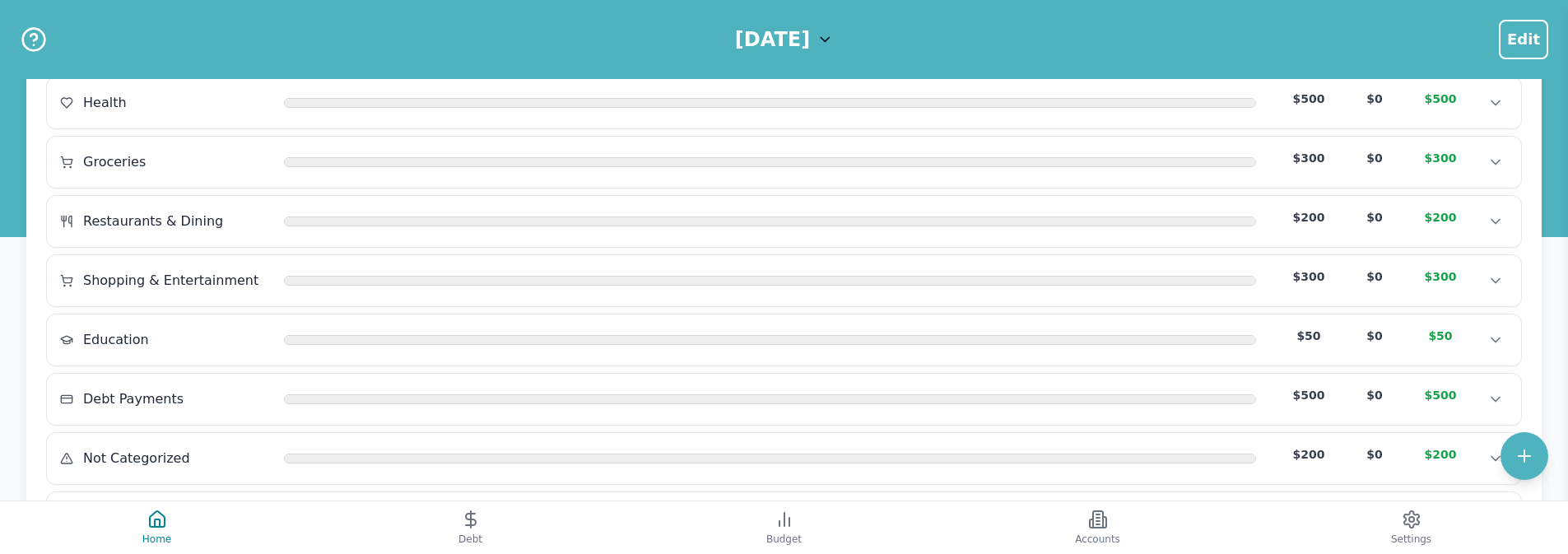
scroll to position [170, 0]
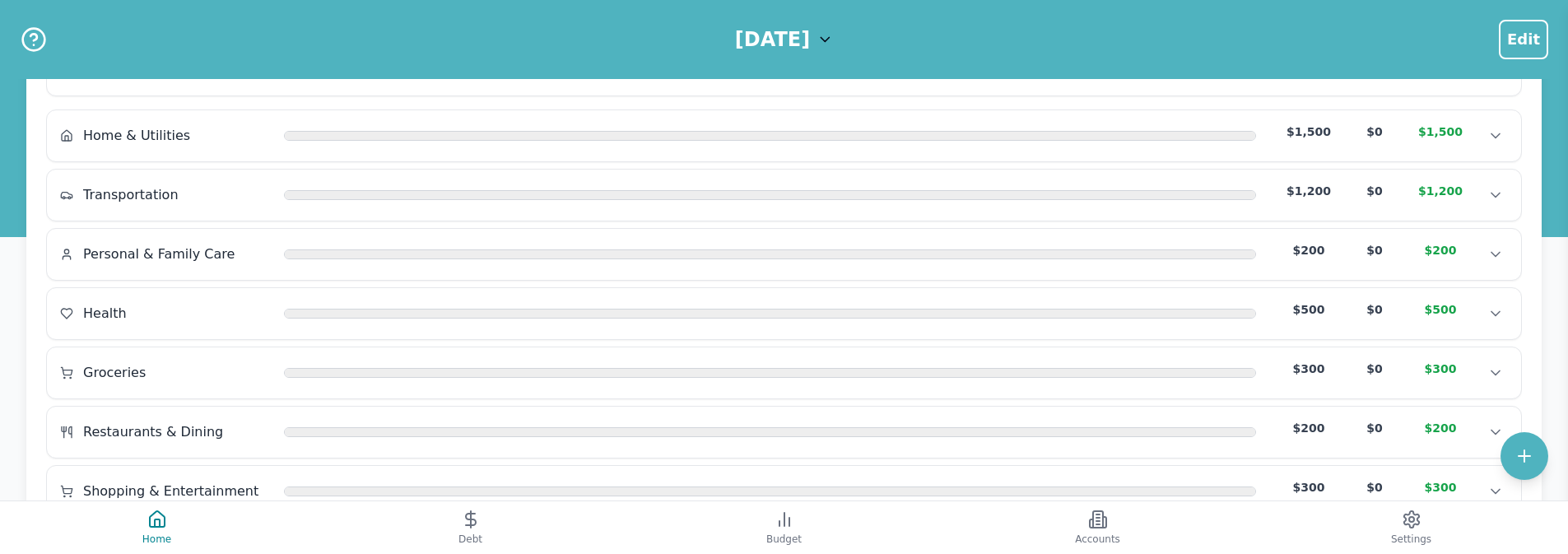
click at [757, 58] on div "[DATE] Edit" at bounding box center [784, 39] width 1568 height 79
click at [758, 44] on h1 "[DATE]" at bounding box center [772, 40] width 75 height 27
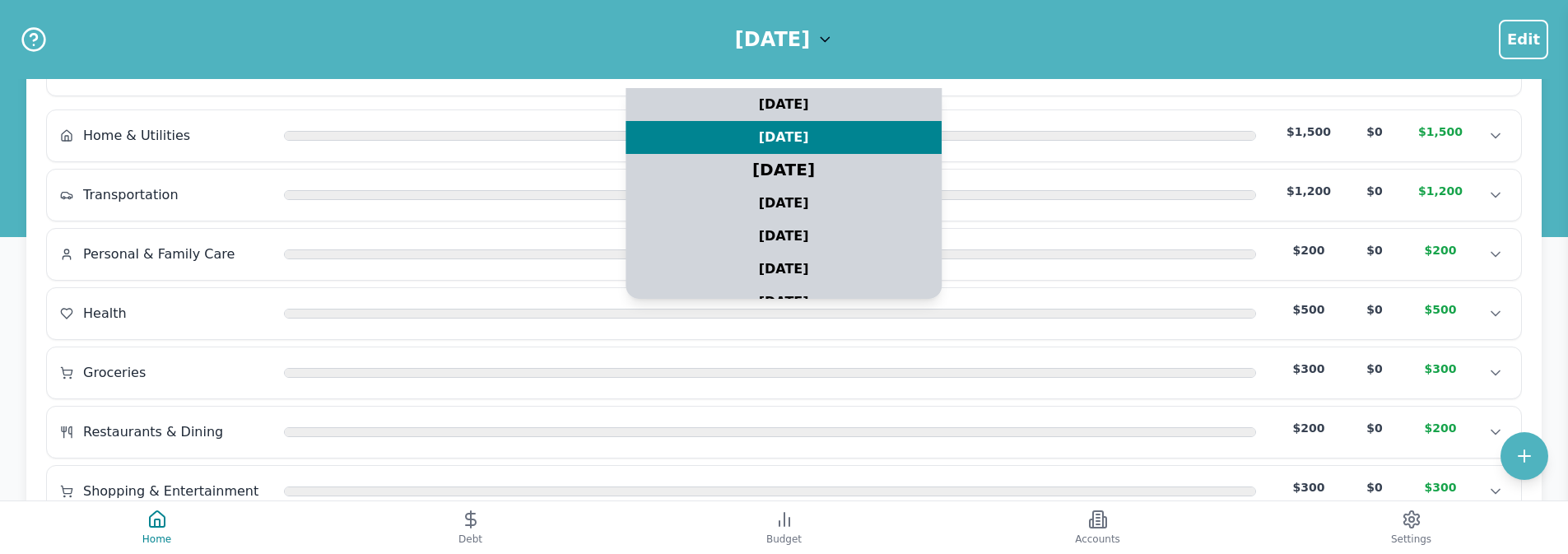
click at [776, 162] on div "[DATE]" at bounding box center [784, 170] width 395 height 41
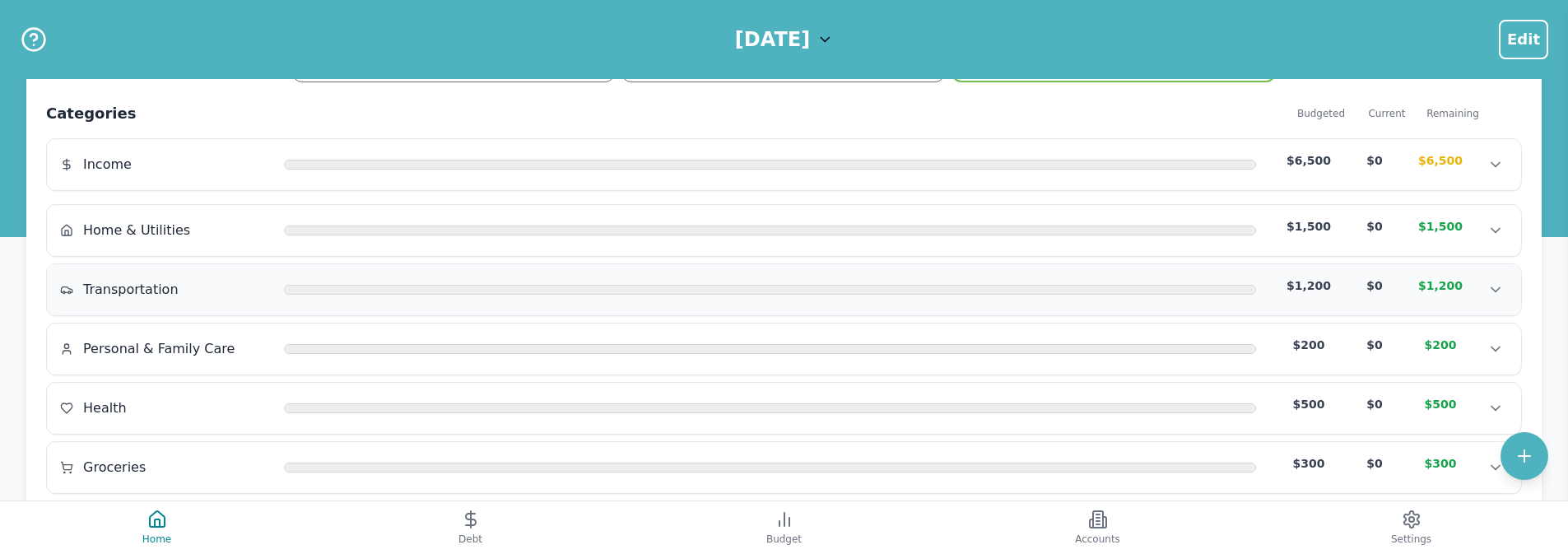
scroll to position [0, 0]
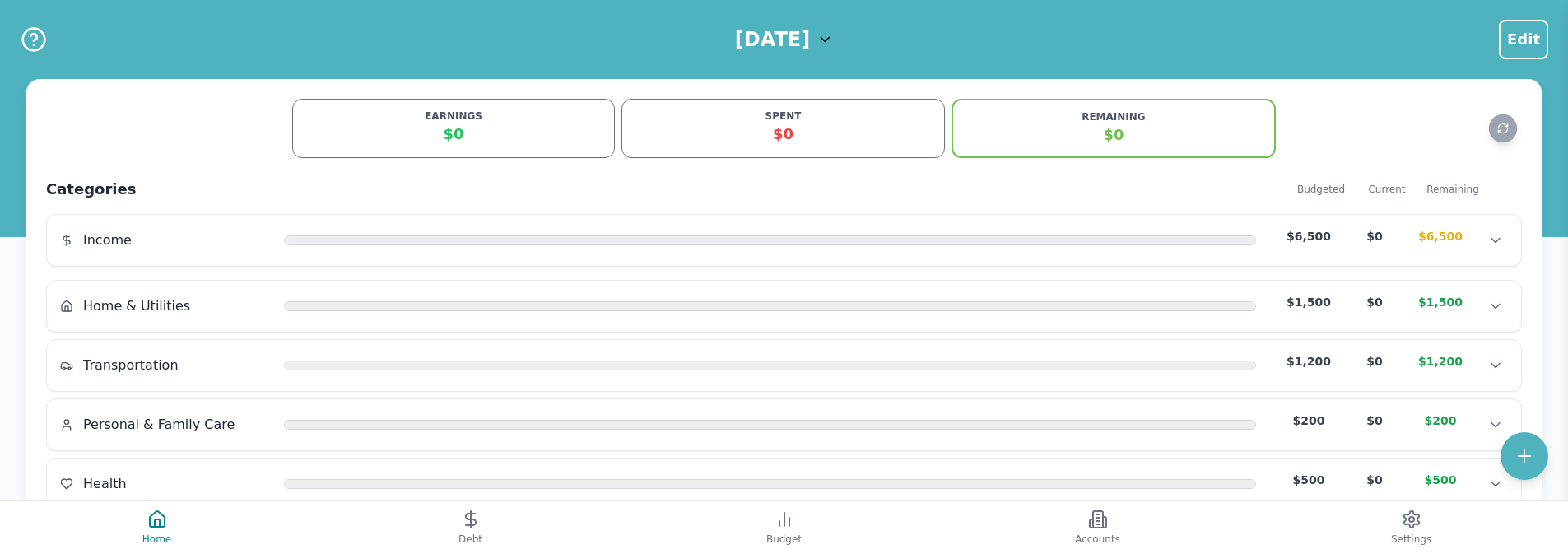
click at [748, 36] on h1 "[DATE]" at bounding box center [772, 40] width 75 height 27
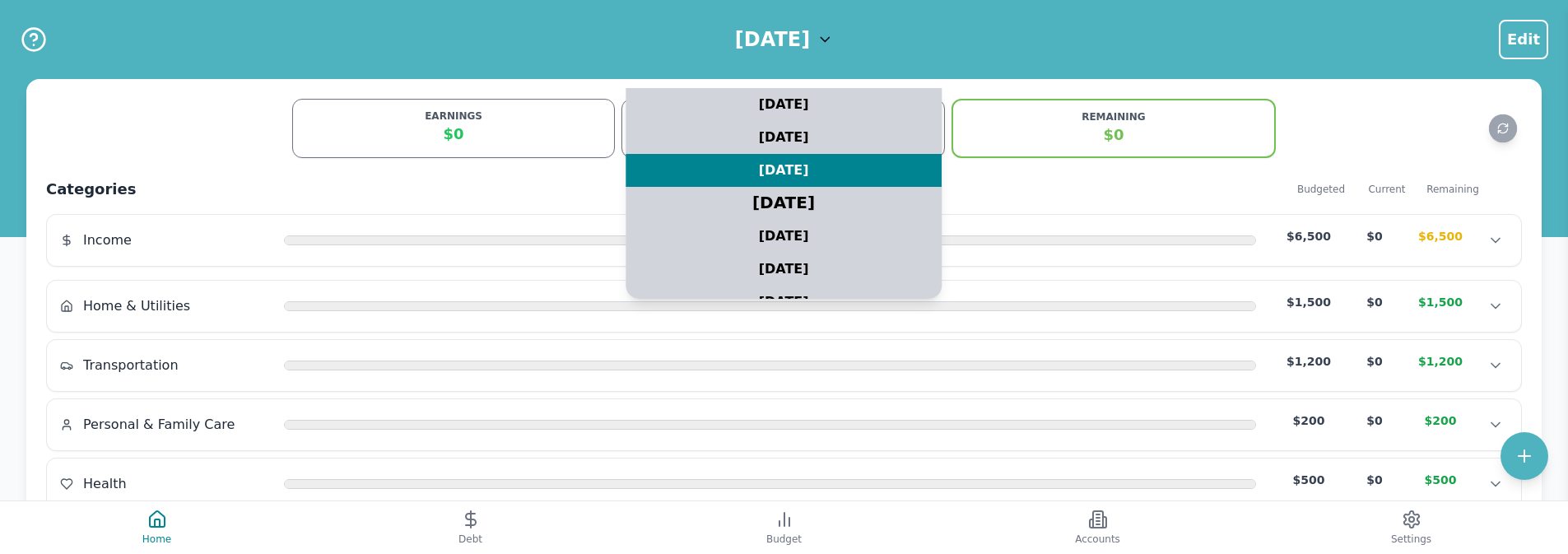
click at [768, 186] on div "[DATE]" at bounding box center [784, 203] width 395 height 41
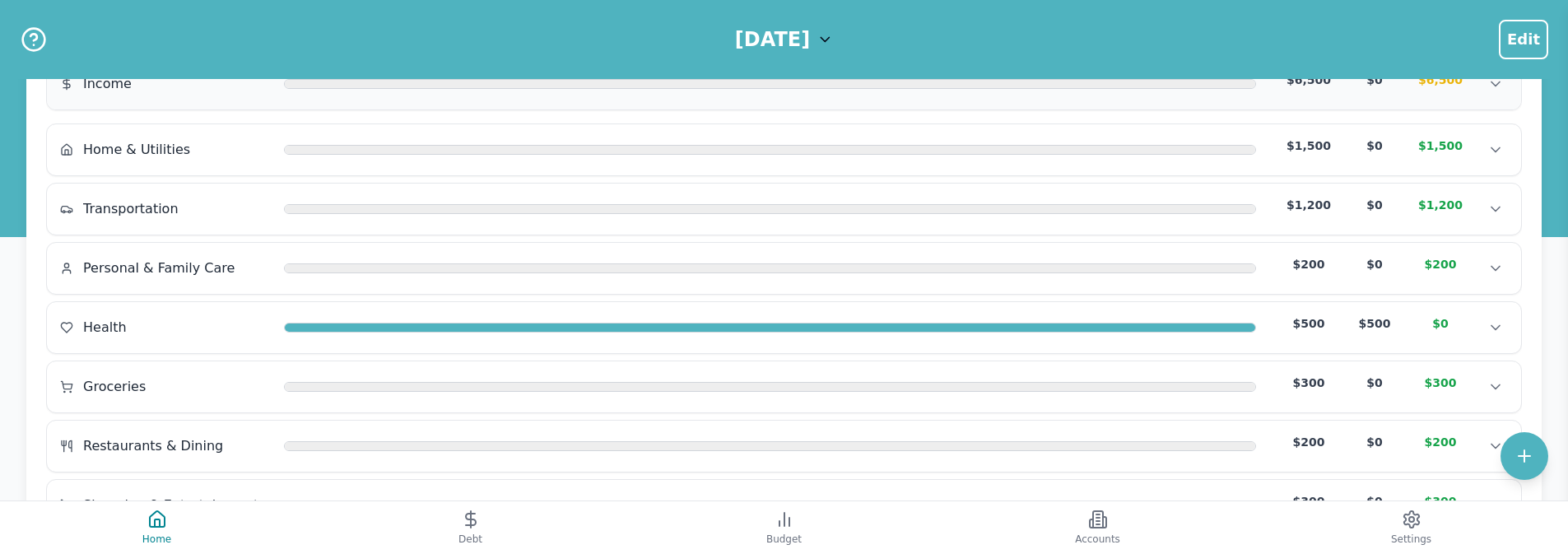
scroll to position [219, 0]
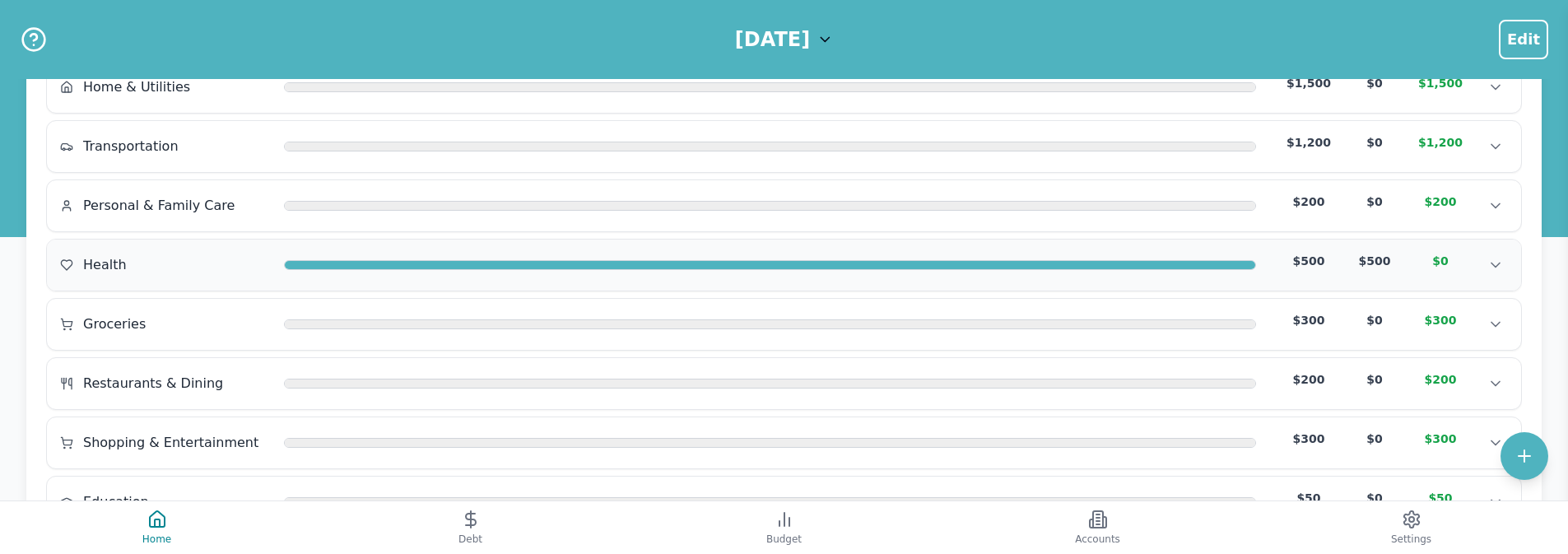
click at [798, 271] on div at bounding box center [770, 265] width 972 height 13
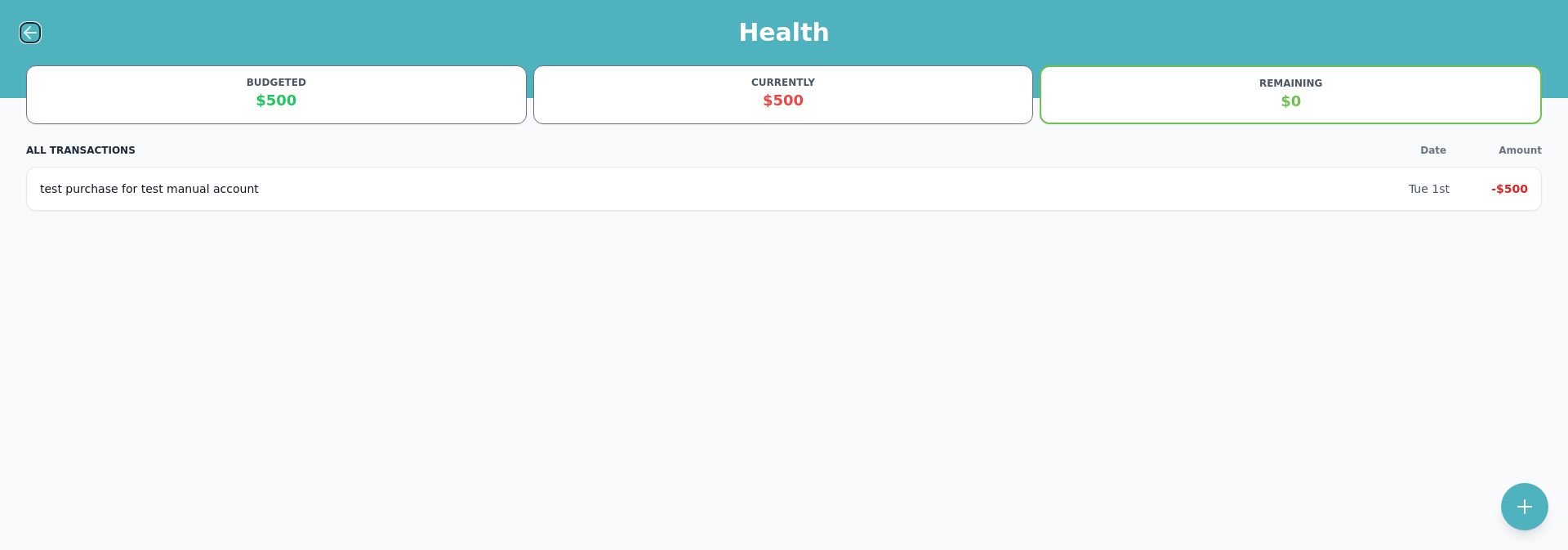
click at [29, 31] on icon at bounding box center [30, 33] width 19 height 19
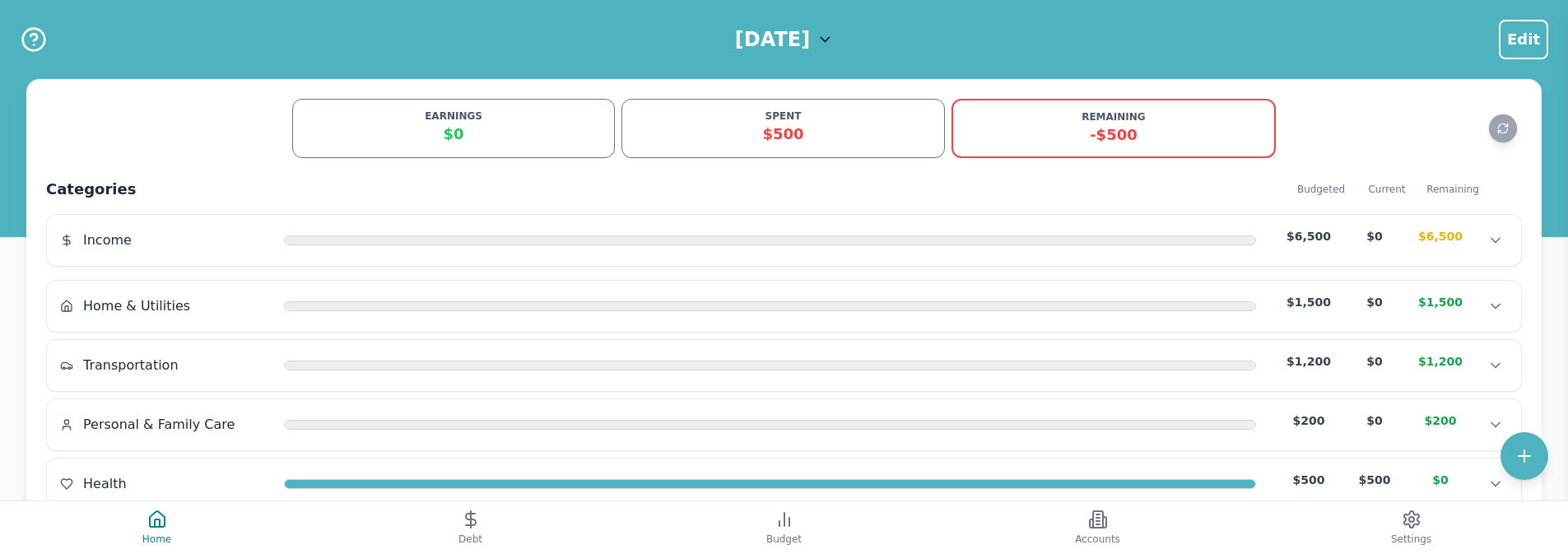
click at [781, 38] on h1 "[DATE]" at bounding box center [772, 40] width 75 height 27
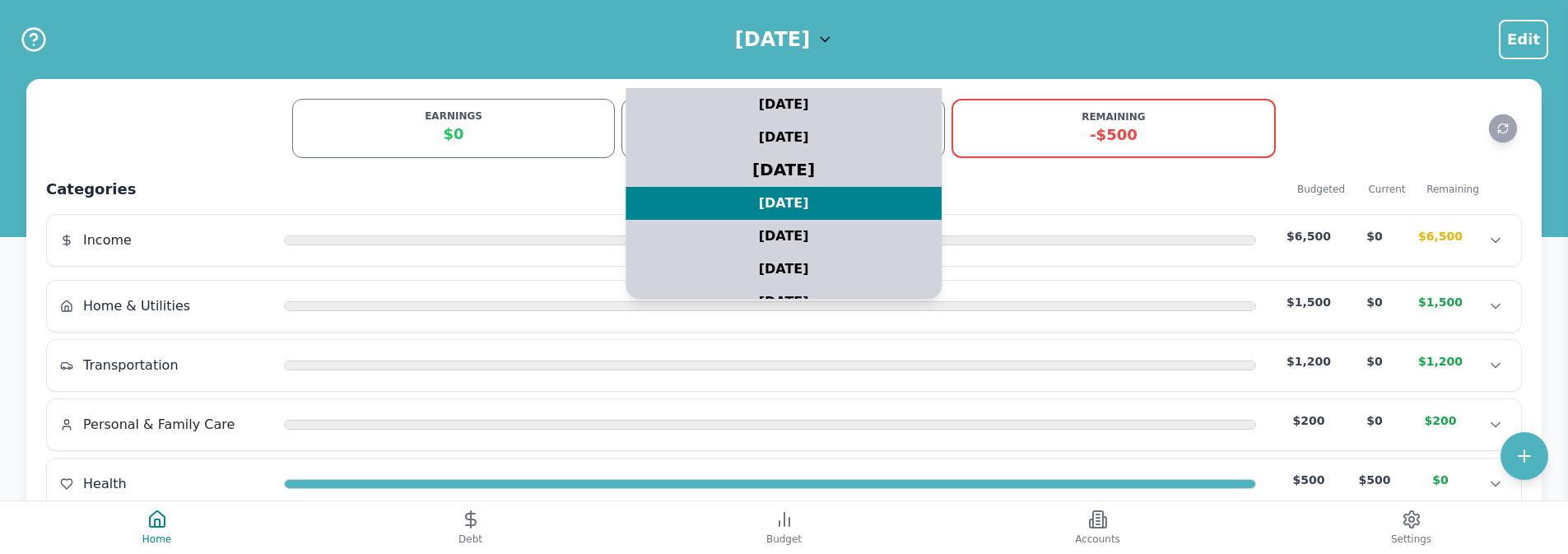
click at [800, 171] on div "[DATE]" at bounding box center [784, 170] width 395 height 41
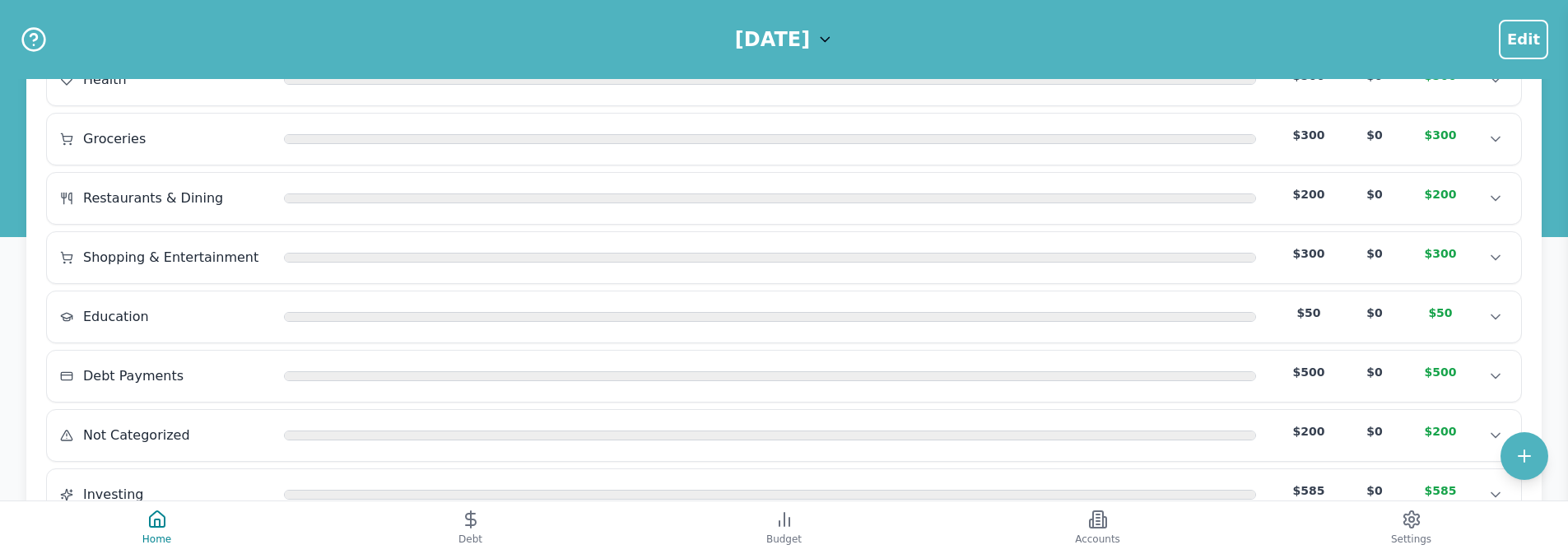
scroll to position [477, 0]
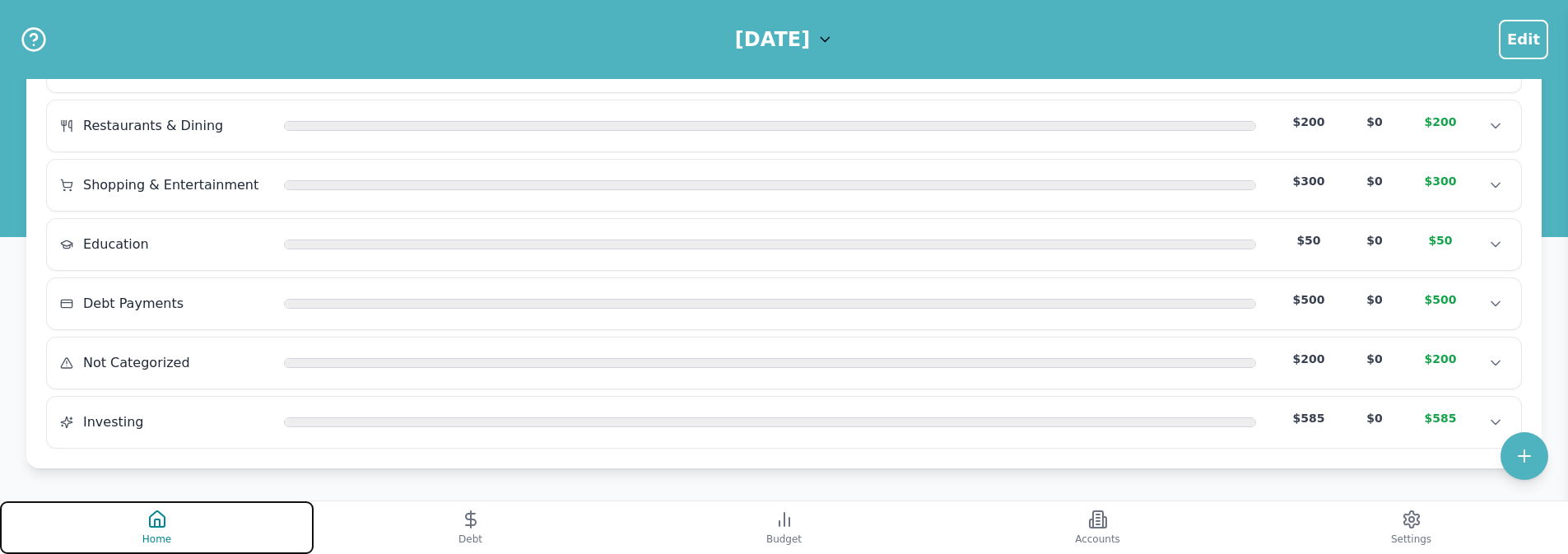
click at [198, 510] on button "Home" at bounding box center [156, 527] width 313 height 52
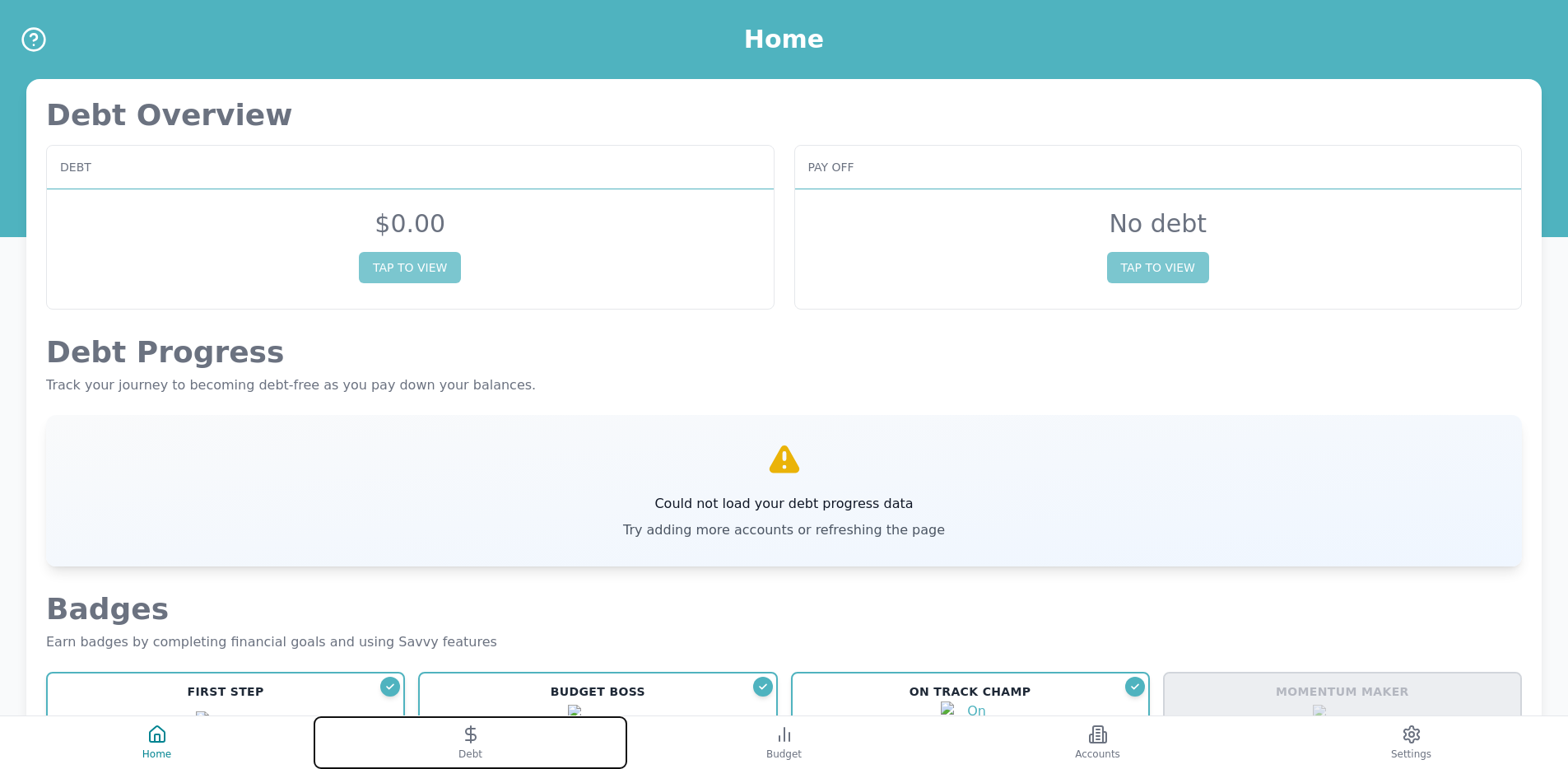
click at [468, 553] on icon at bounding box center [471, 734] width 20 height 20
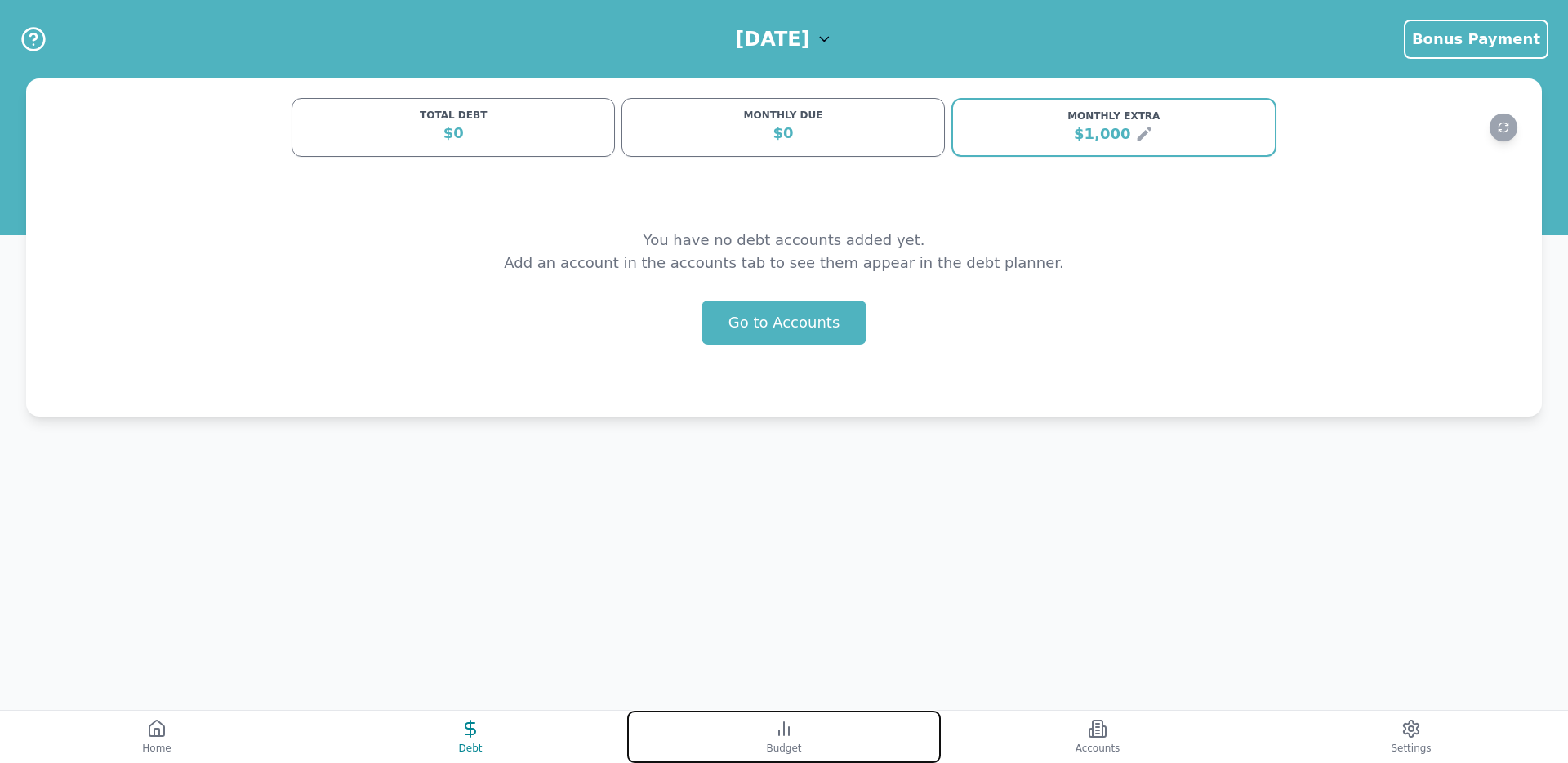
click at [723, 549] on button "Budget" at bounding box center [784, 737] width 314 height 52
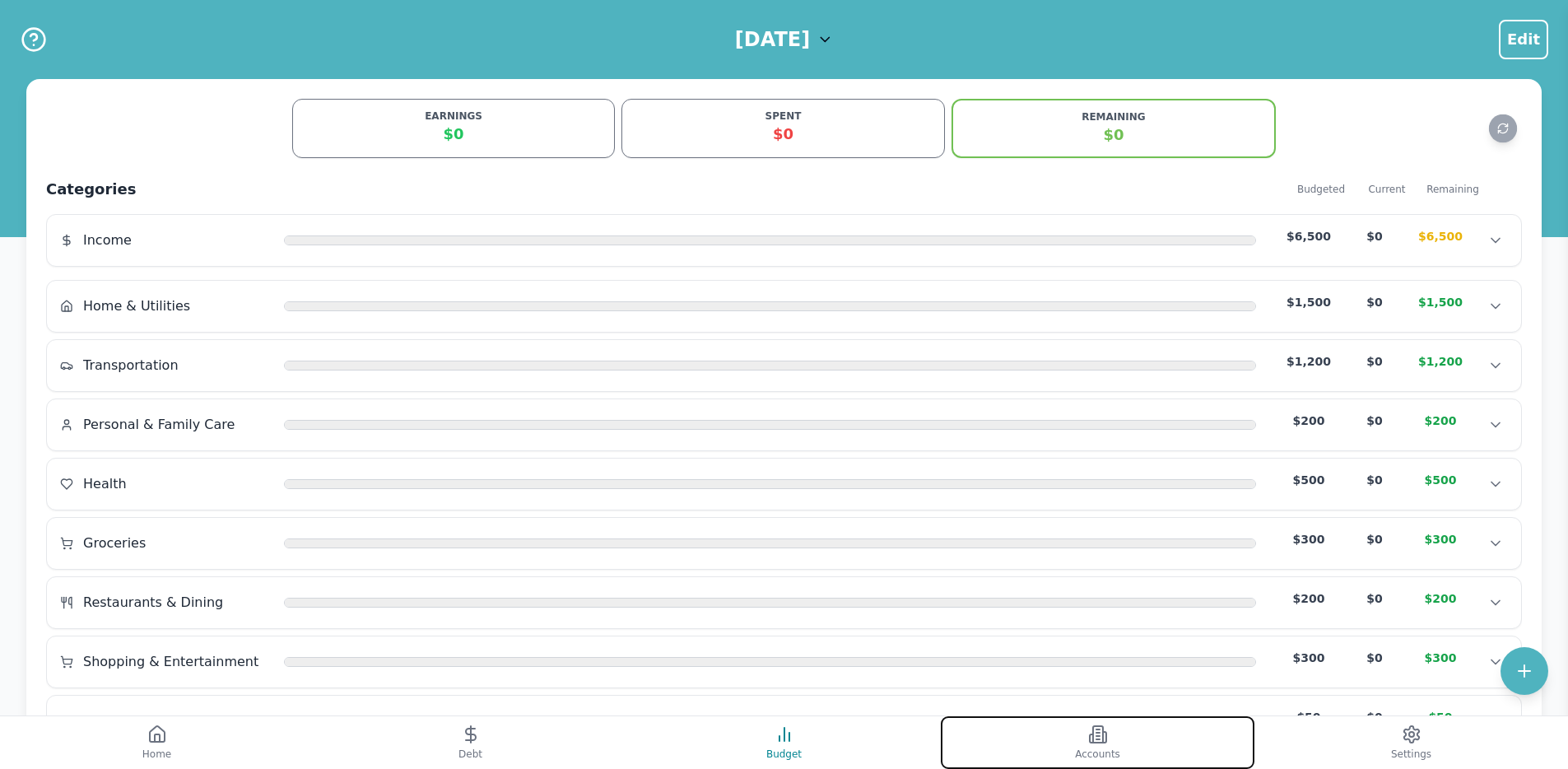
click at [1001, 553] on button "Accounts" at bounding box center [1097, 742] width 313 height 52
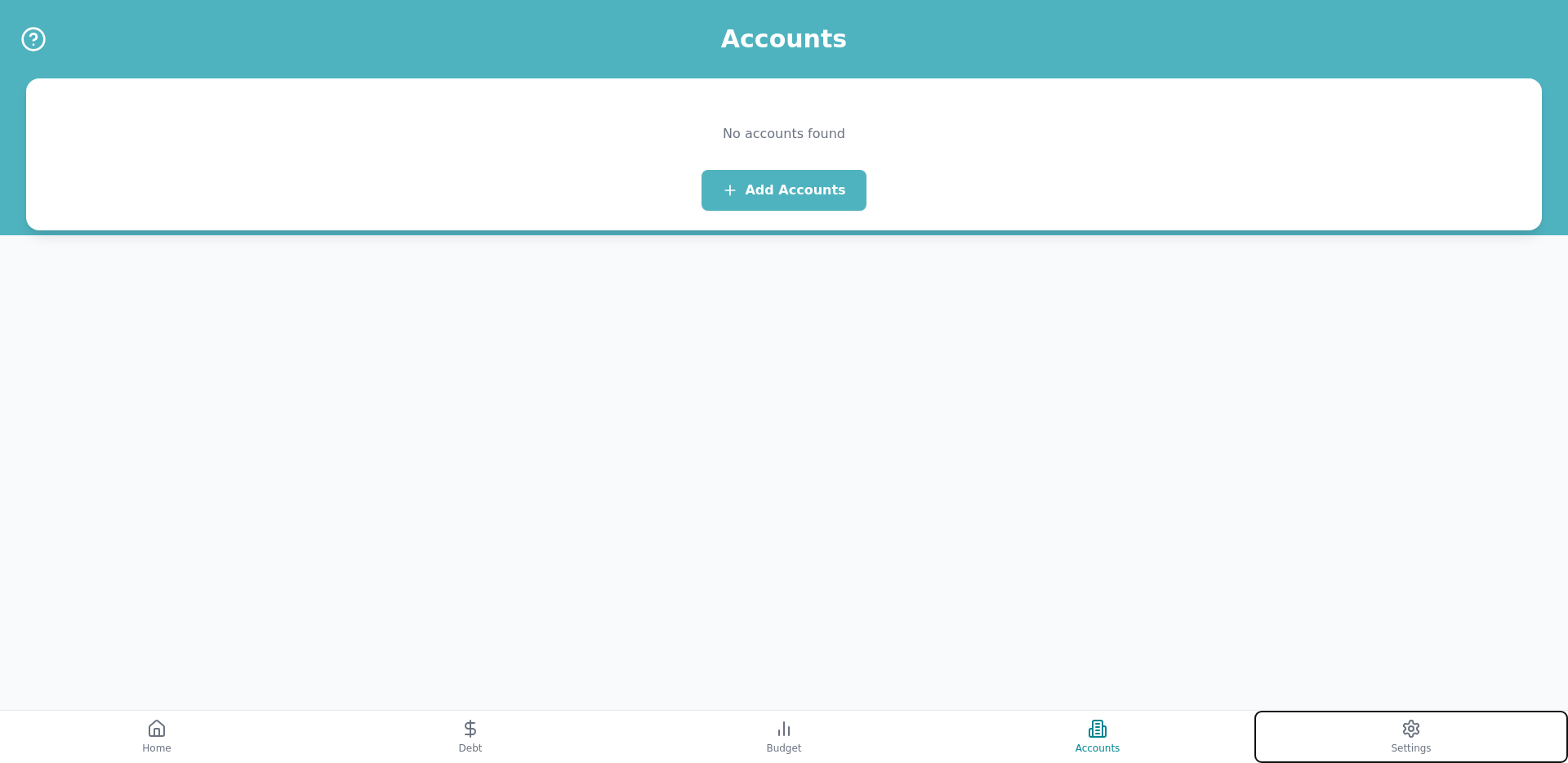
click at [1300, 549] on button "Settings" at bounding box center [1411, 737] width 314 height 52
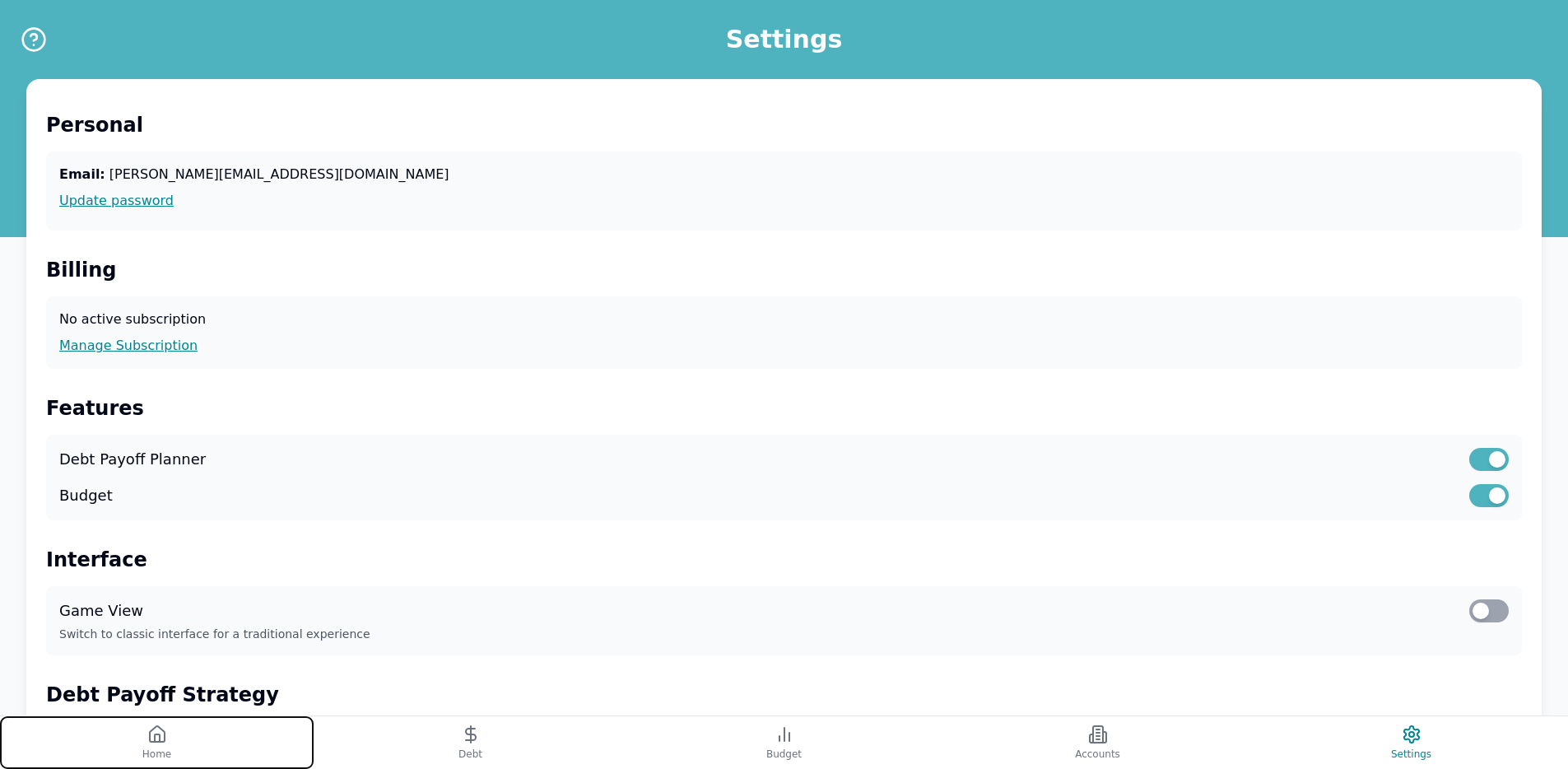
click at [256, 553] on button "Home" at bounding box center [156, 742] width 313 height 52
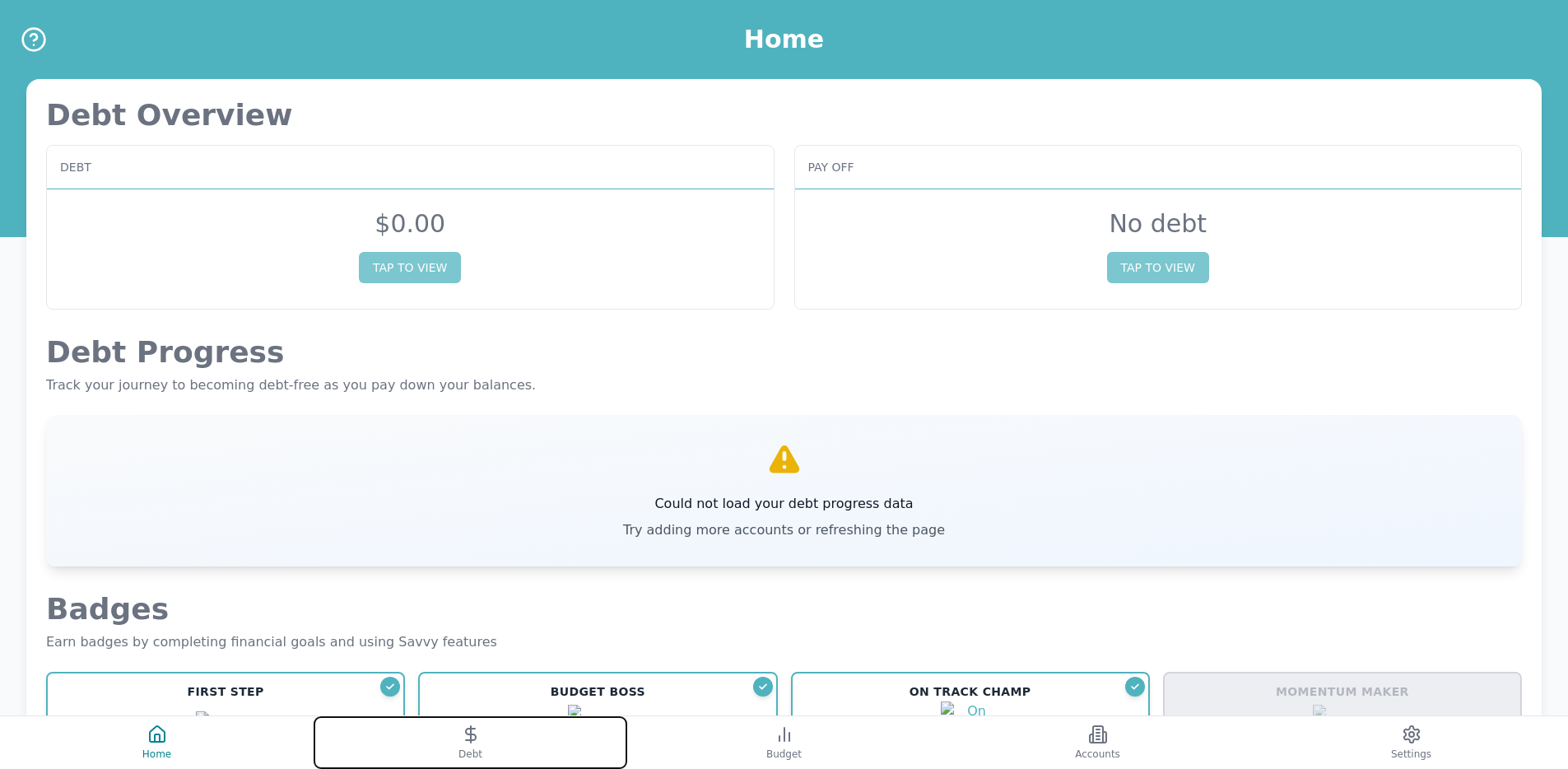
click at [525, 553] on button "Debt" at bounding box center [470, 742] width 313 height 52
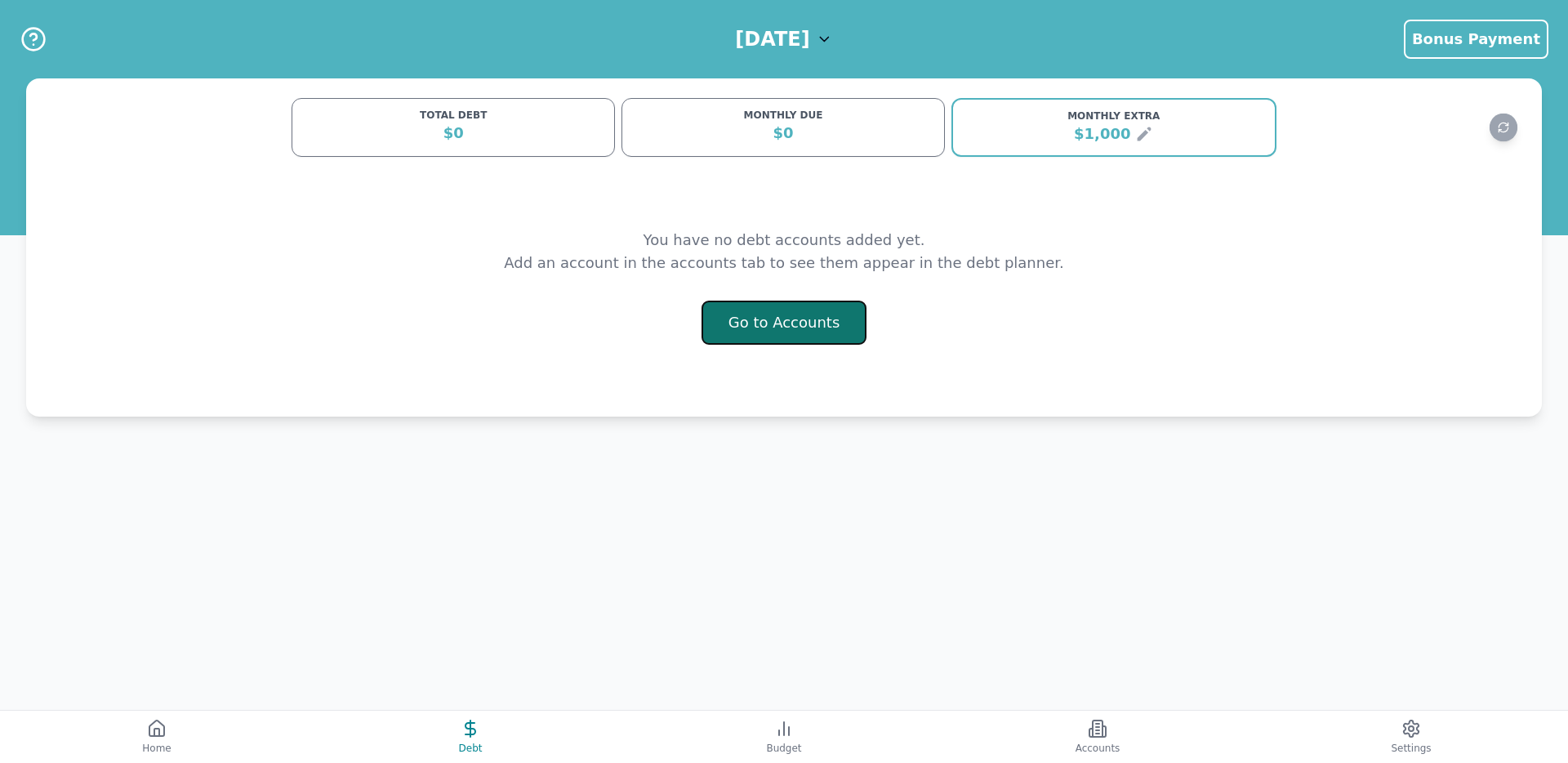
click at [722, 316] on button "Go to Accounts" at bounding box center [785, 322] width 166 height 44
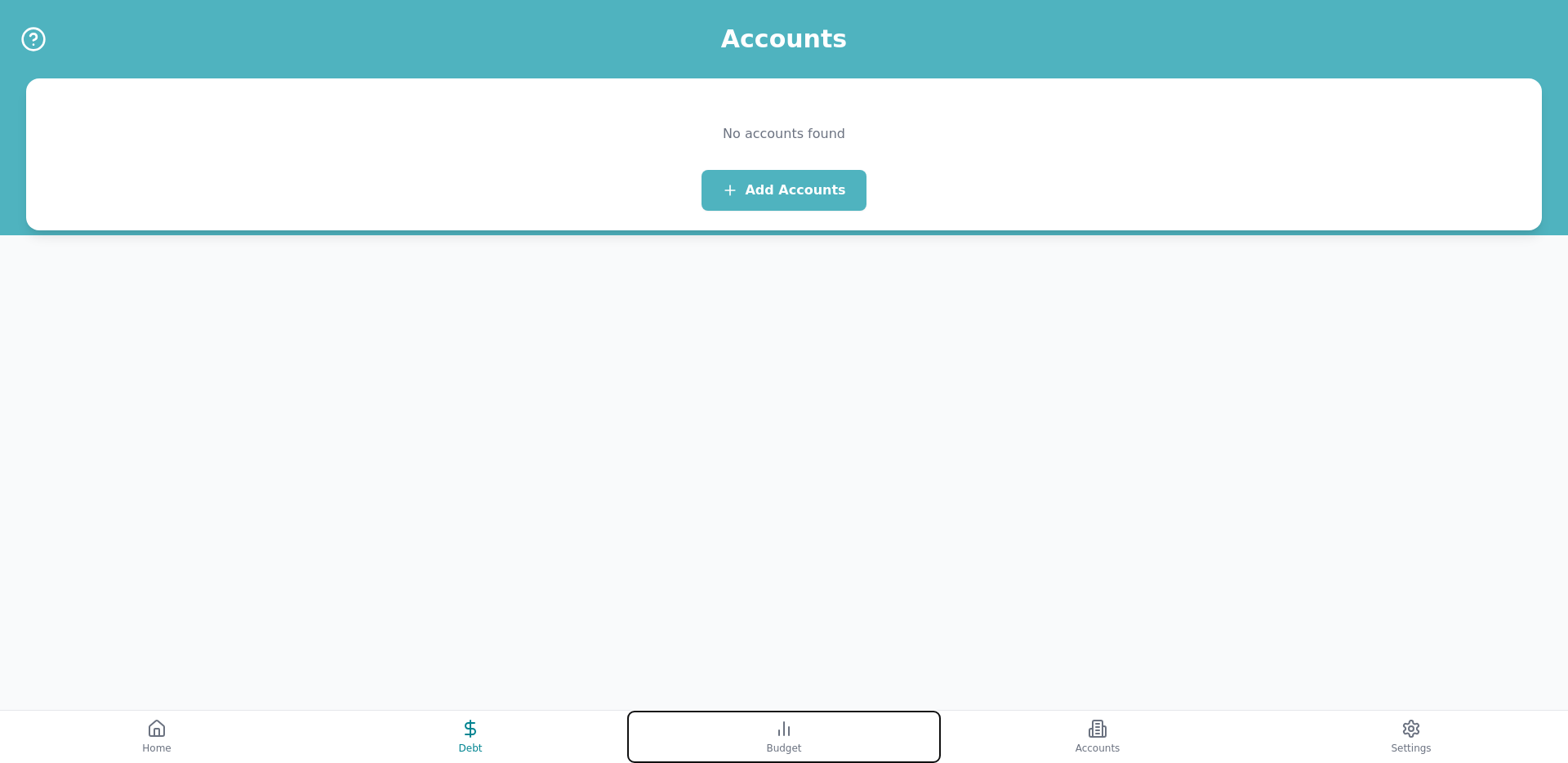
click at [843, 549] on button "Budget" at bounding box center [784, 737] width 314 height 52
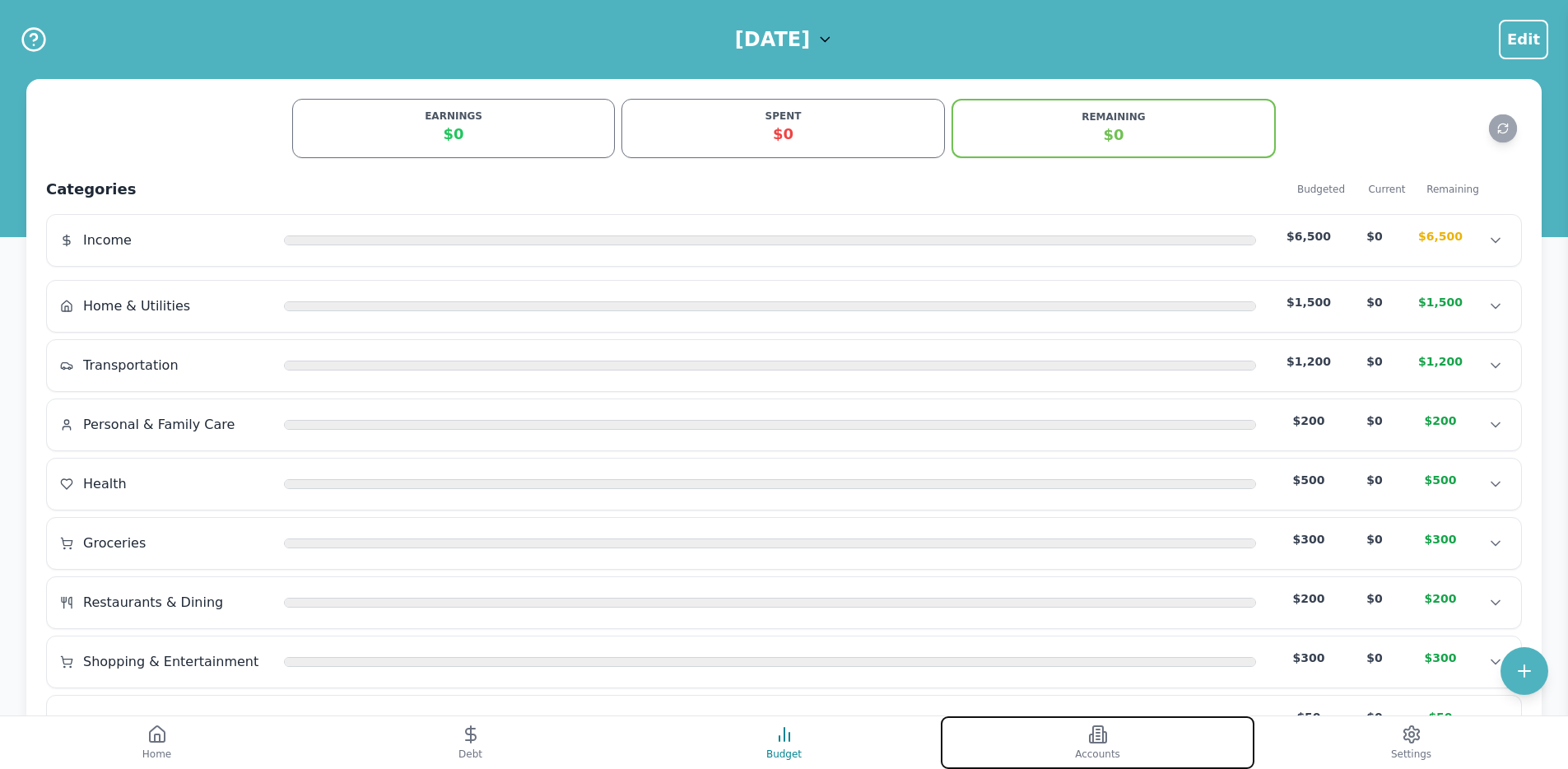
click at [1084, 553] on button "Accounts" at bounding box center [1097, 742] width 313 height 52
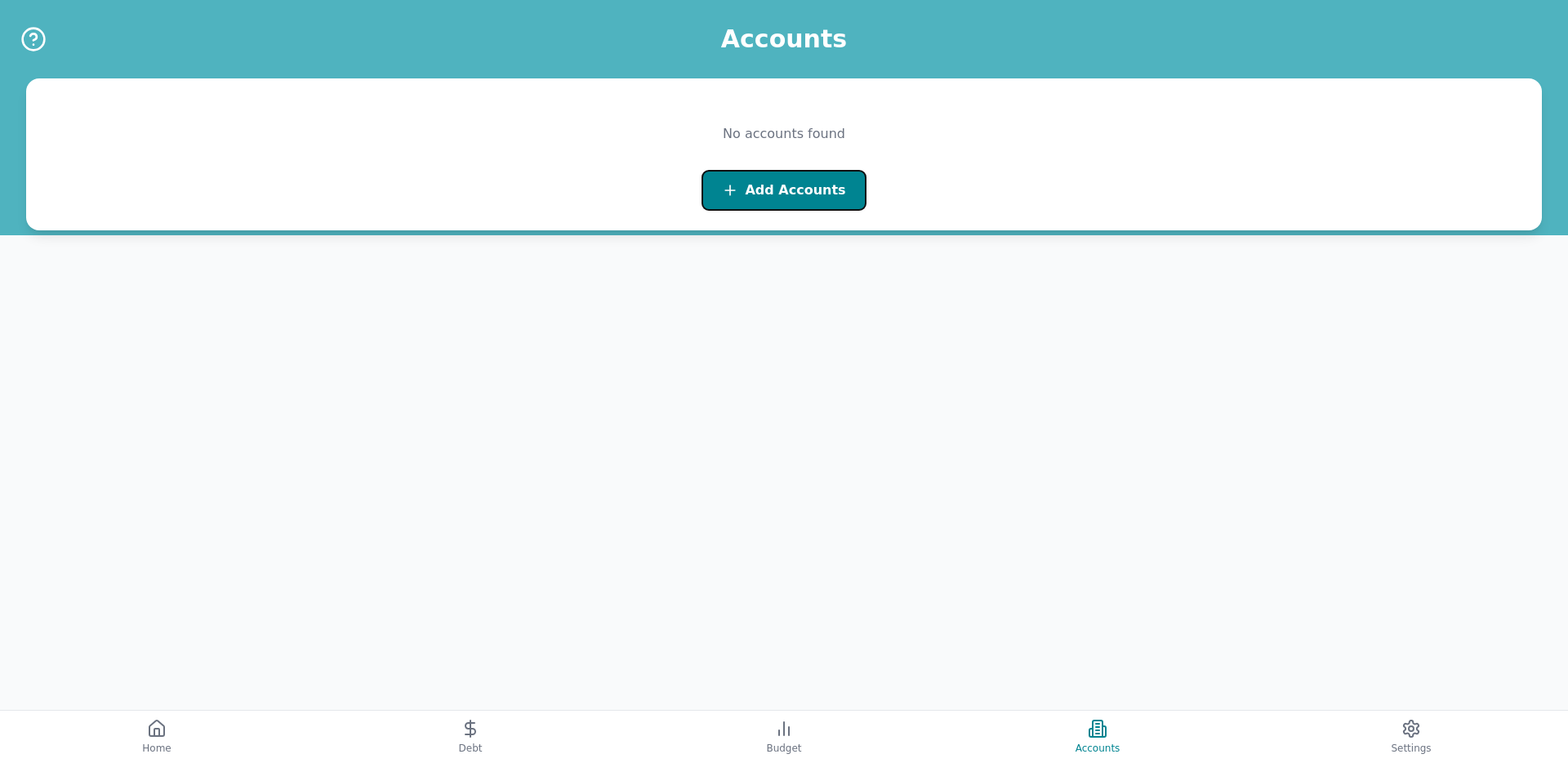
click at [788, 184] on span "Add Accounts" at bounding box center [795, 190] width 100 height 19
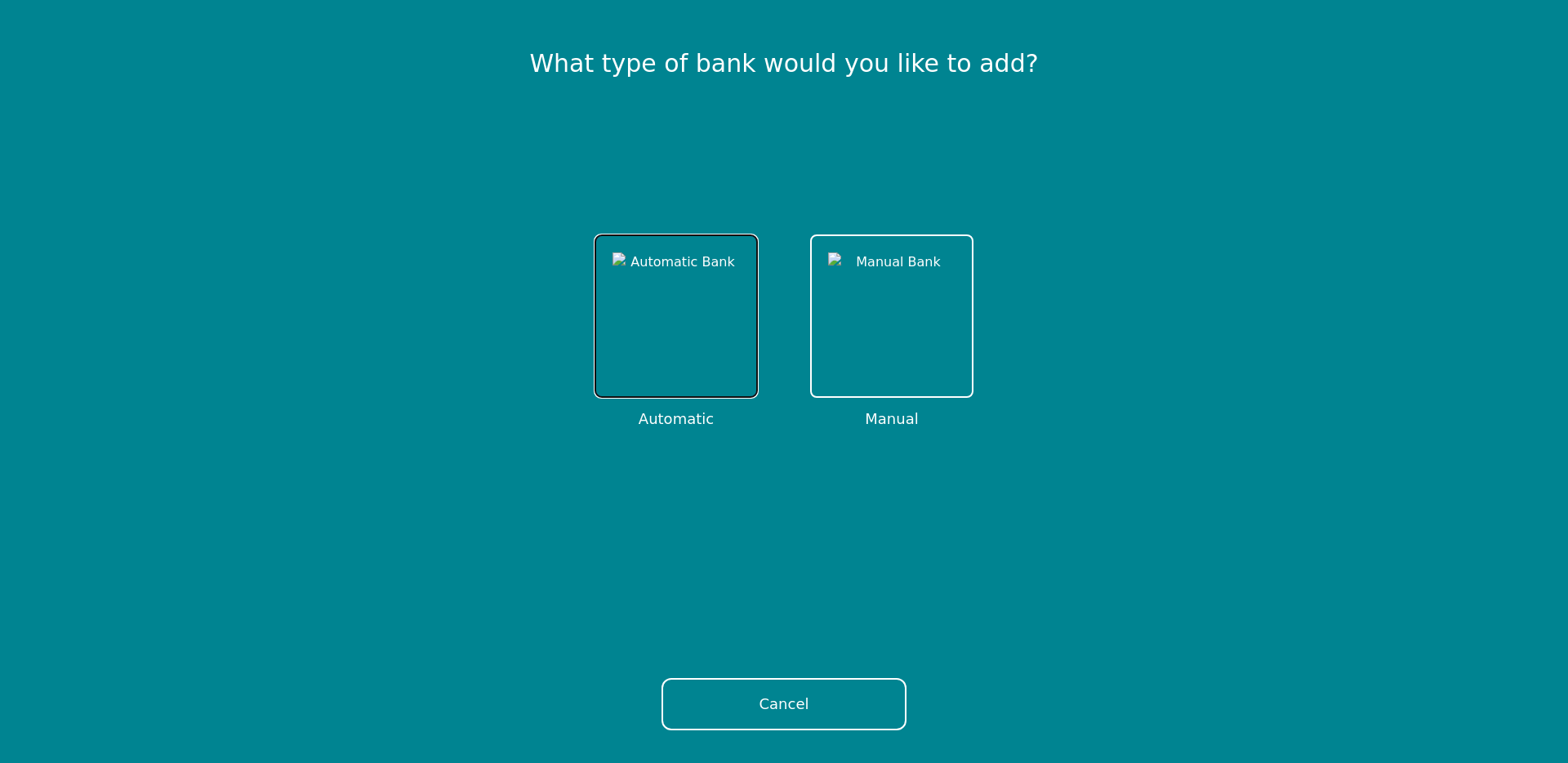
click at [646, 292] on img at bounding box center [676, 316] width 128 height 128
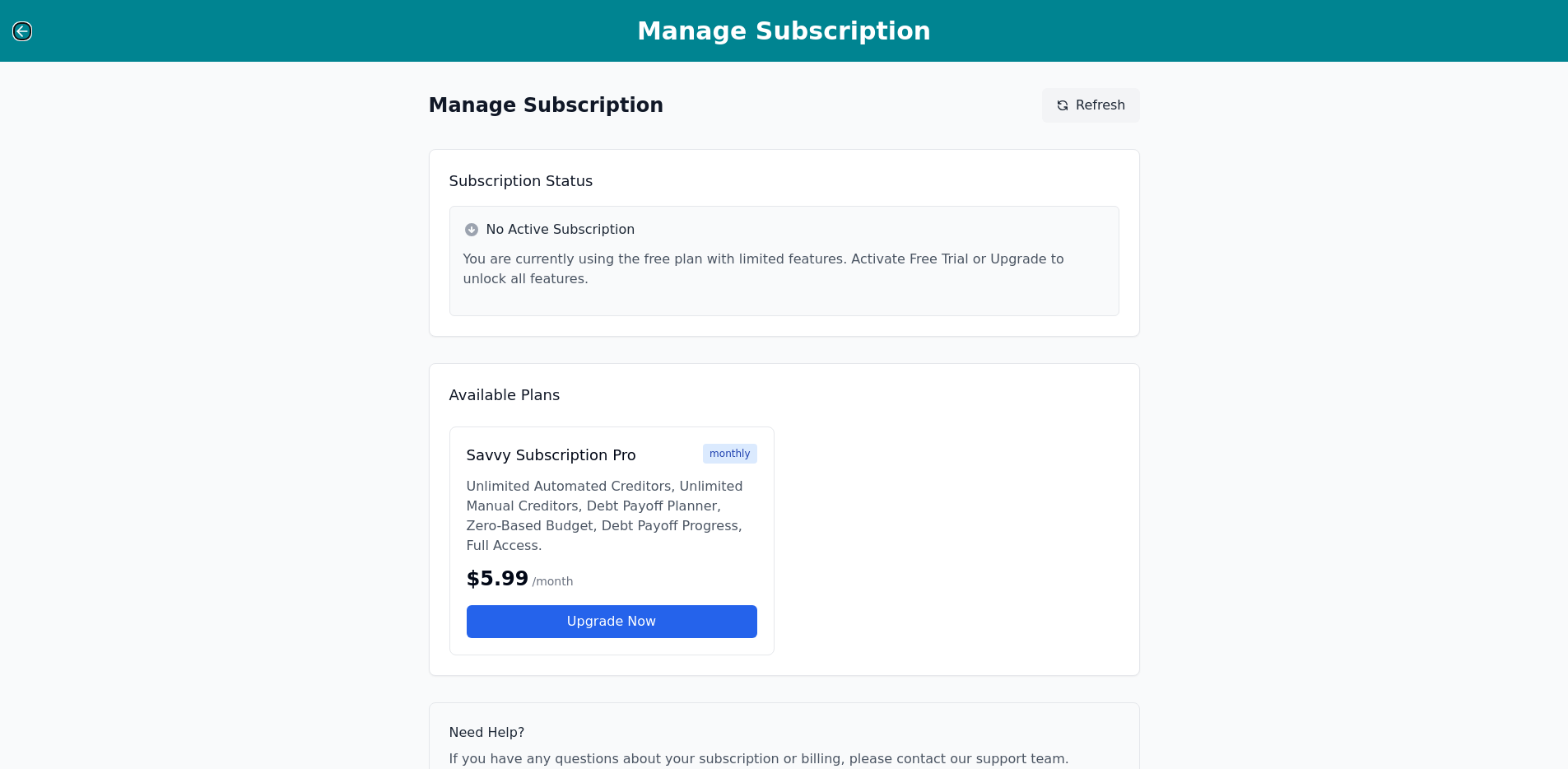
click at [24, 24] on icon at bounding box center [22, 31] width 17 height 17
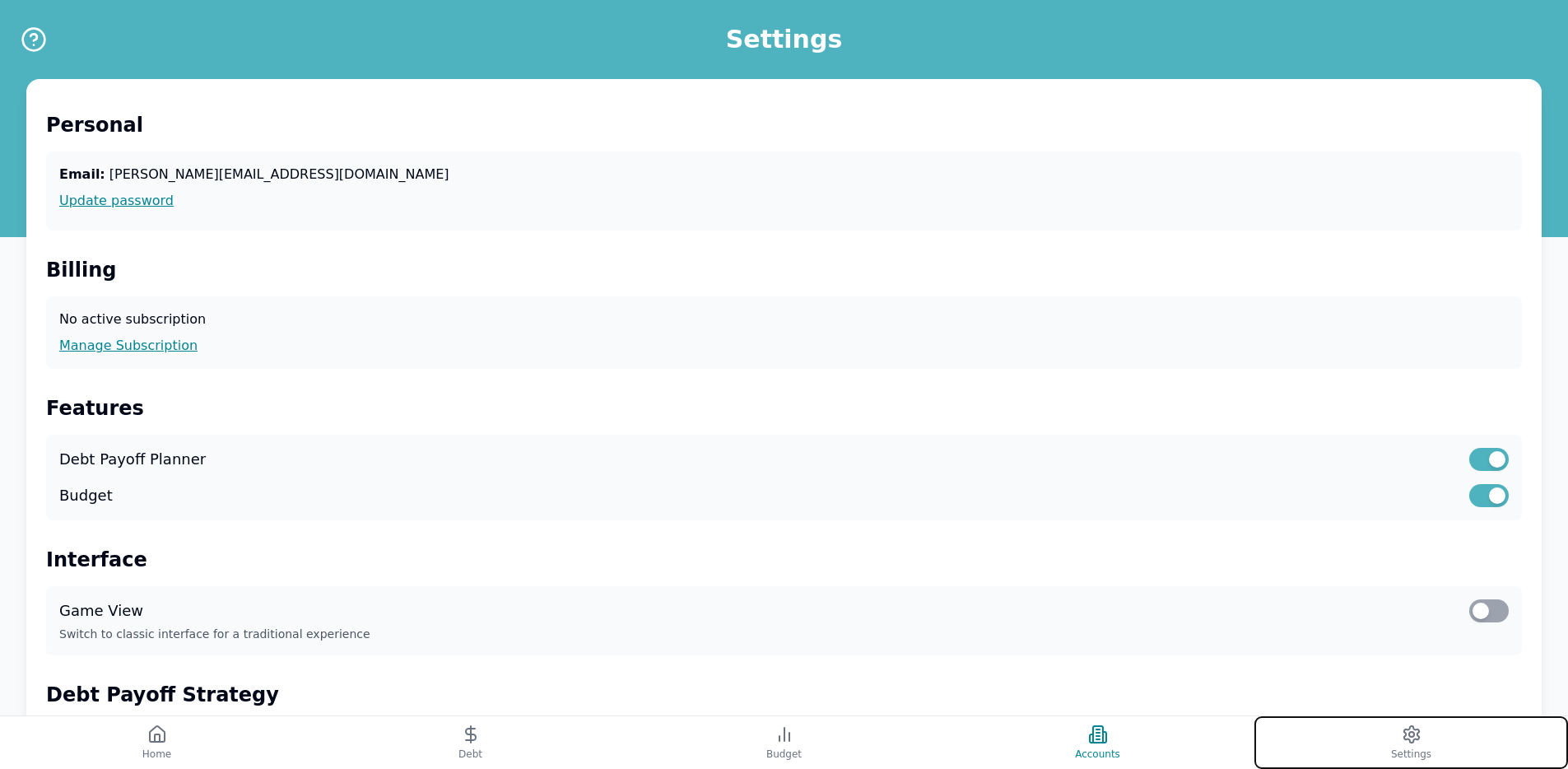
click at [1376, 553] on button "Settings" at bounding box center [1411, 742] width 313 height 52
click at [1319, 553] on button "Settings" at bounding box center [1411, 742] width 313 height 52
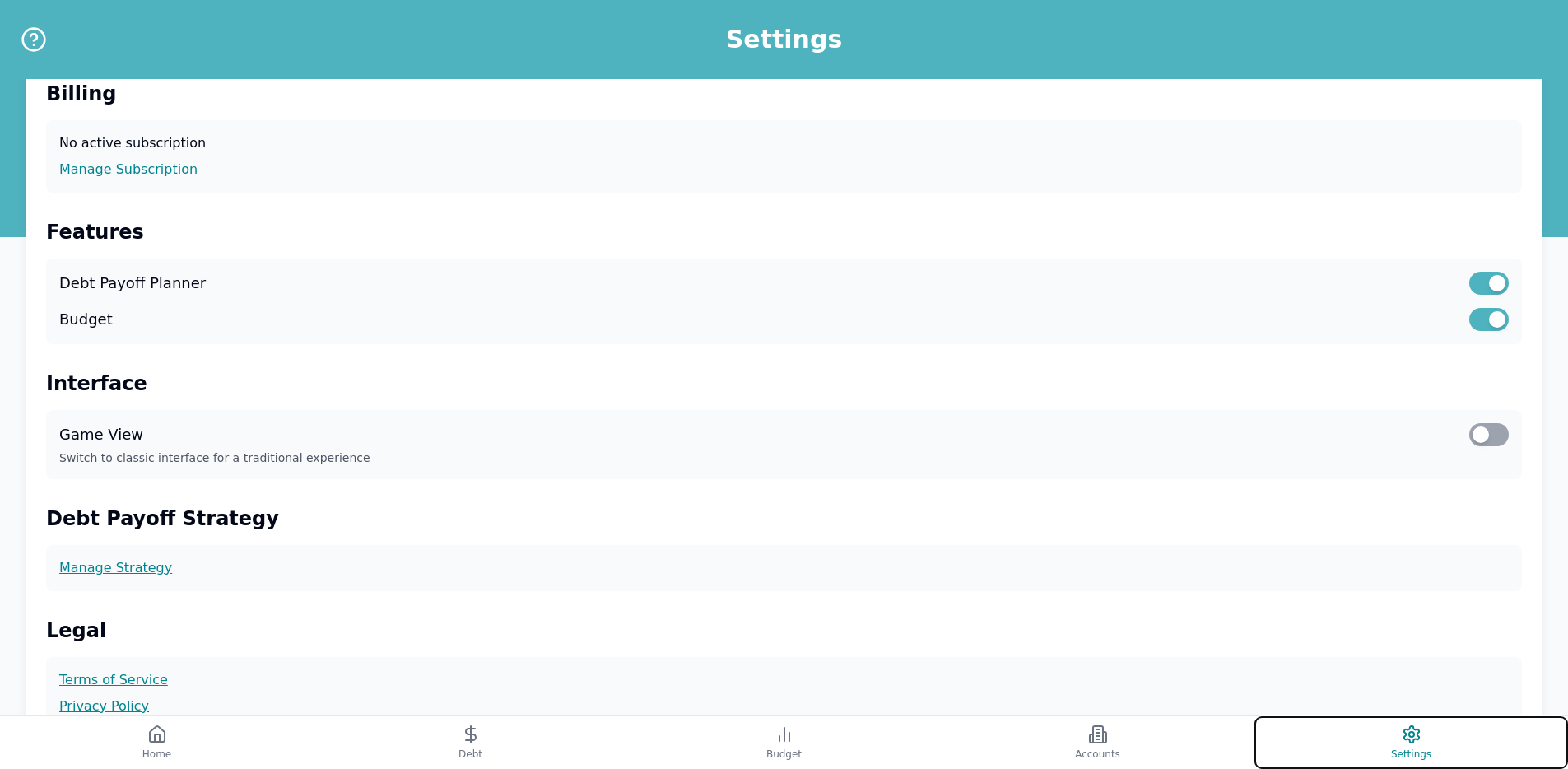
scroll to position [420, 0]
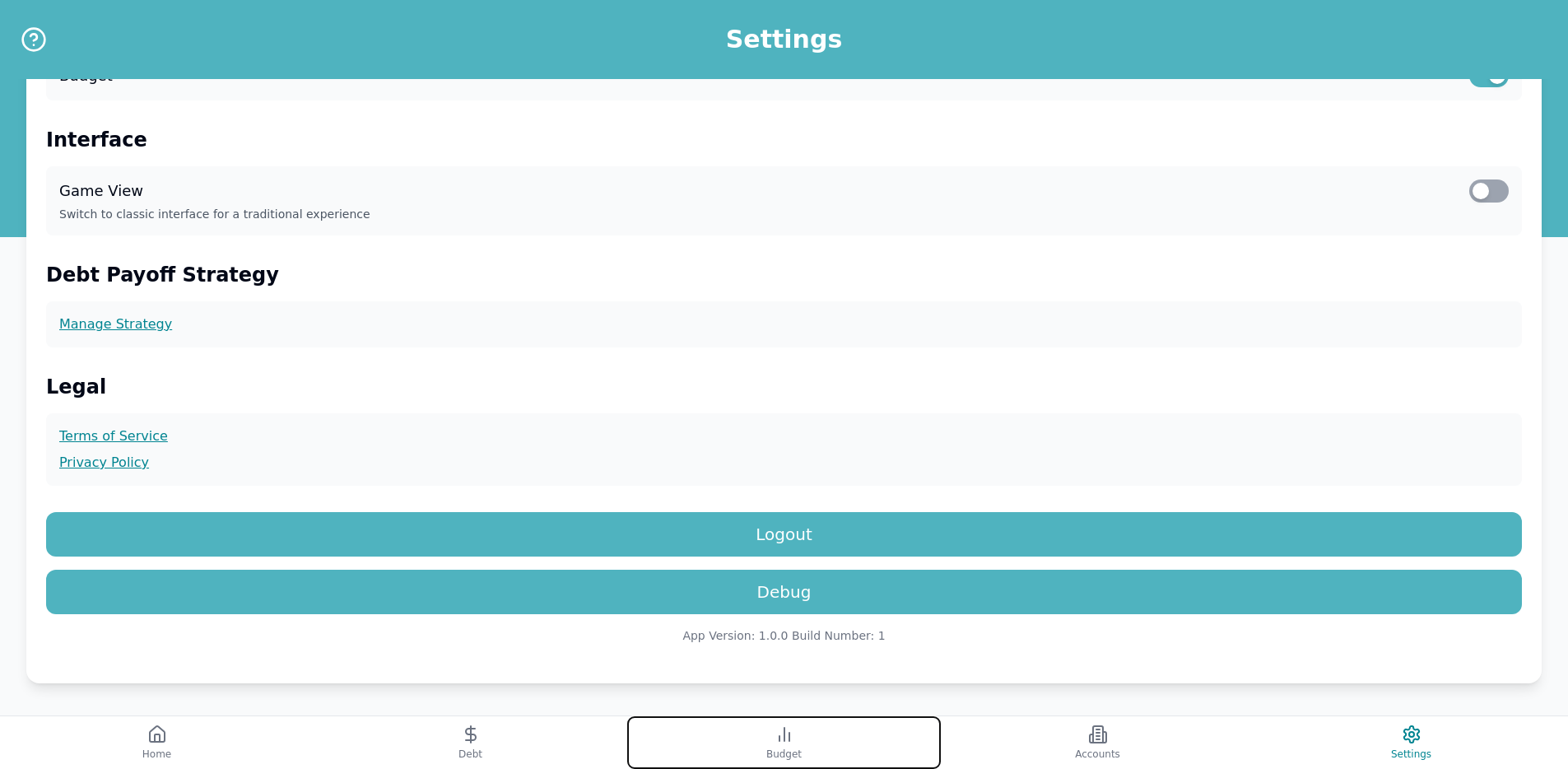
click at [793, 553] on button "Budget" at bounding box center [784, 742] width 313 height 52
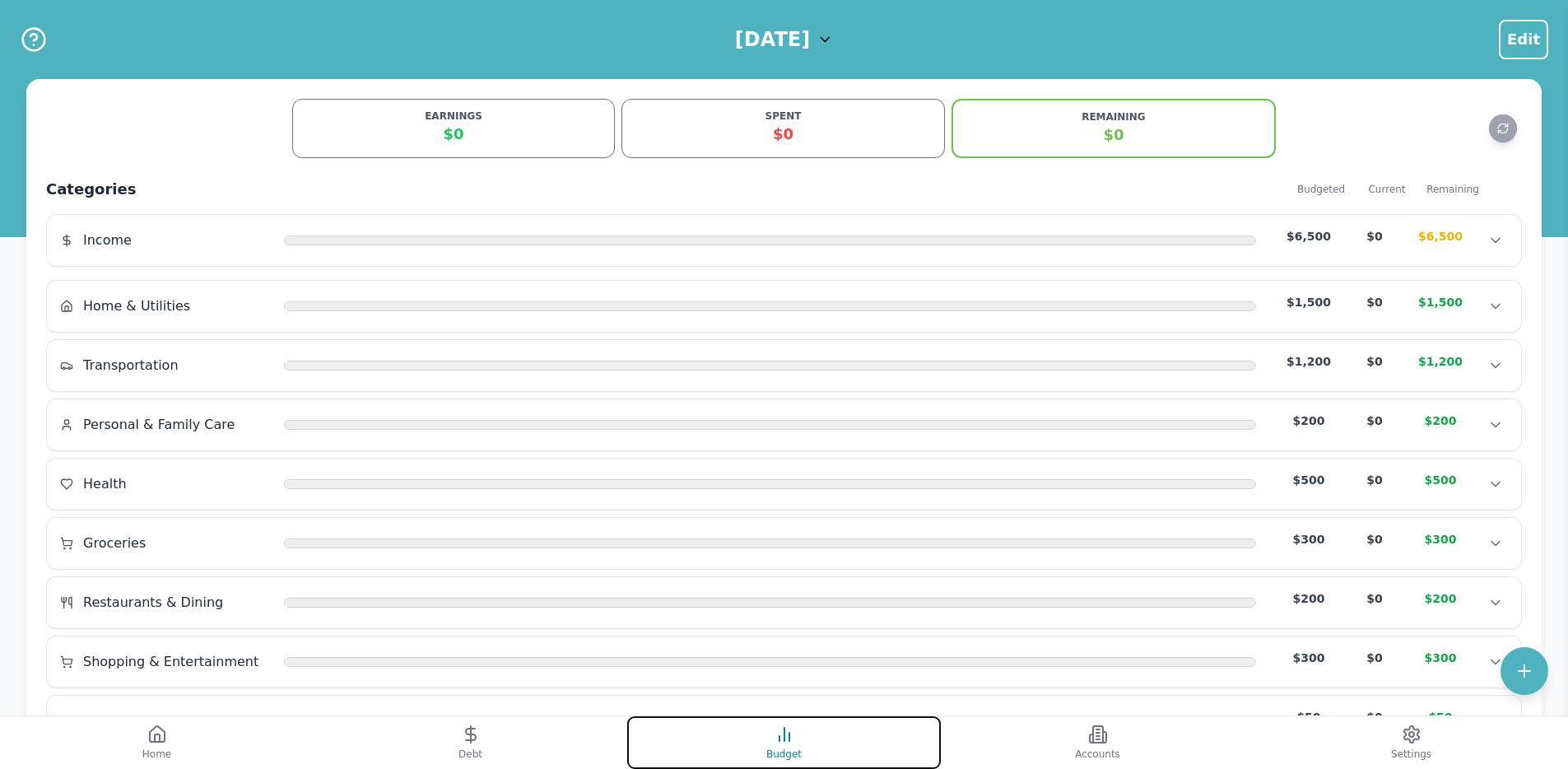
scroll to position [5, 0]
click at [850, 737] on button "Budget" at bounding box center [784, 742] width 313 height 52
click at [810, 44] on h1 "September 2025" at bounding box center [772, 40] width 75 height 27
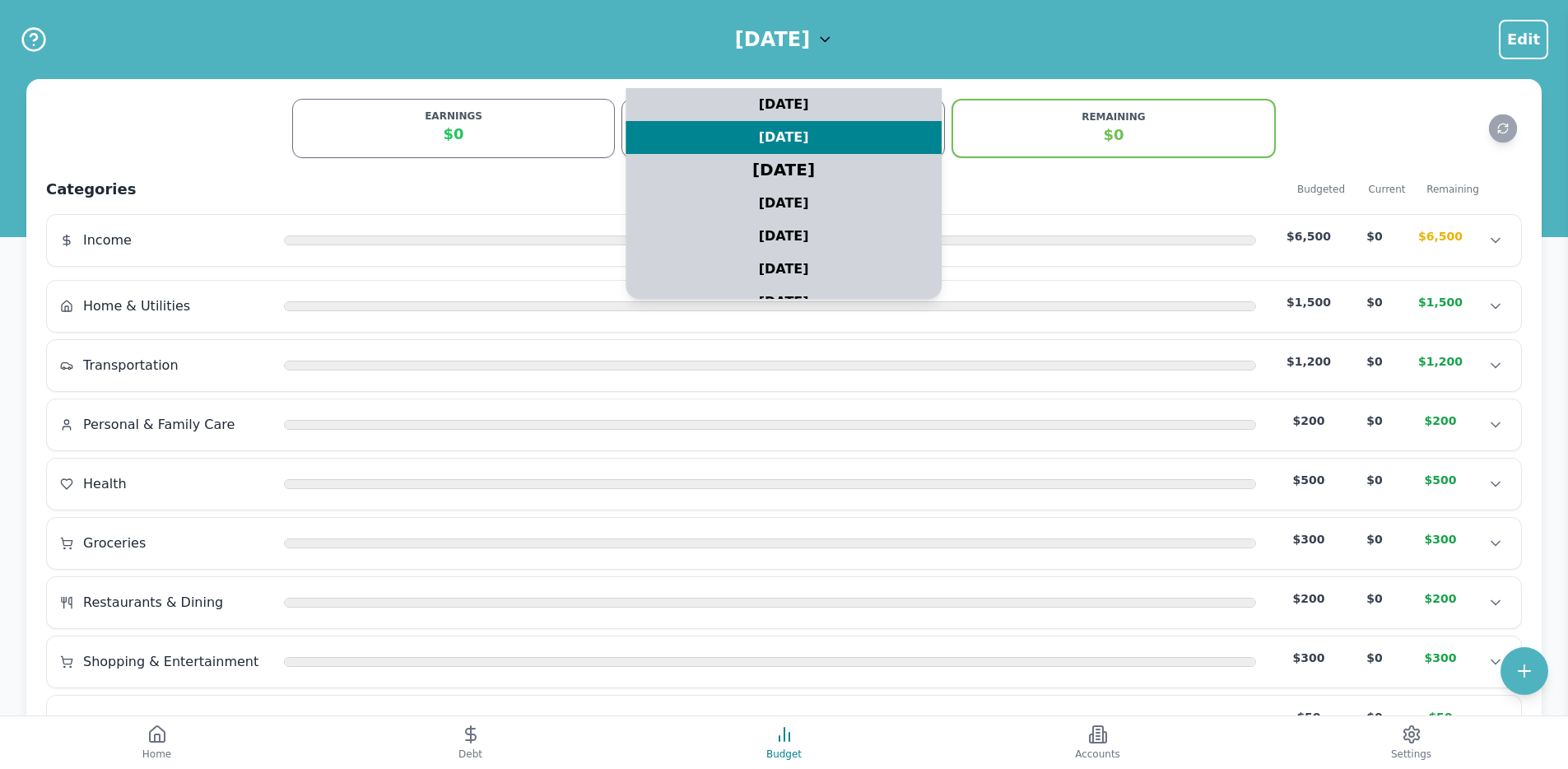
click at [810, 163] on div "August 2025" at bounding box center [784, 170] width 395 height 41
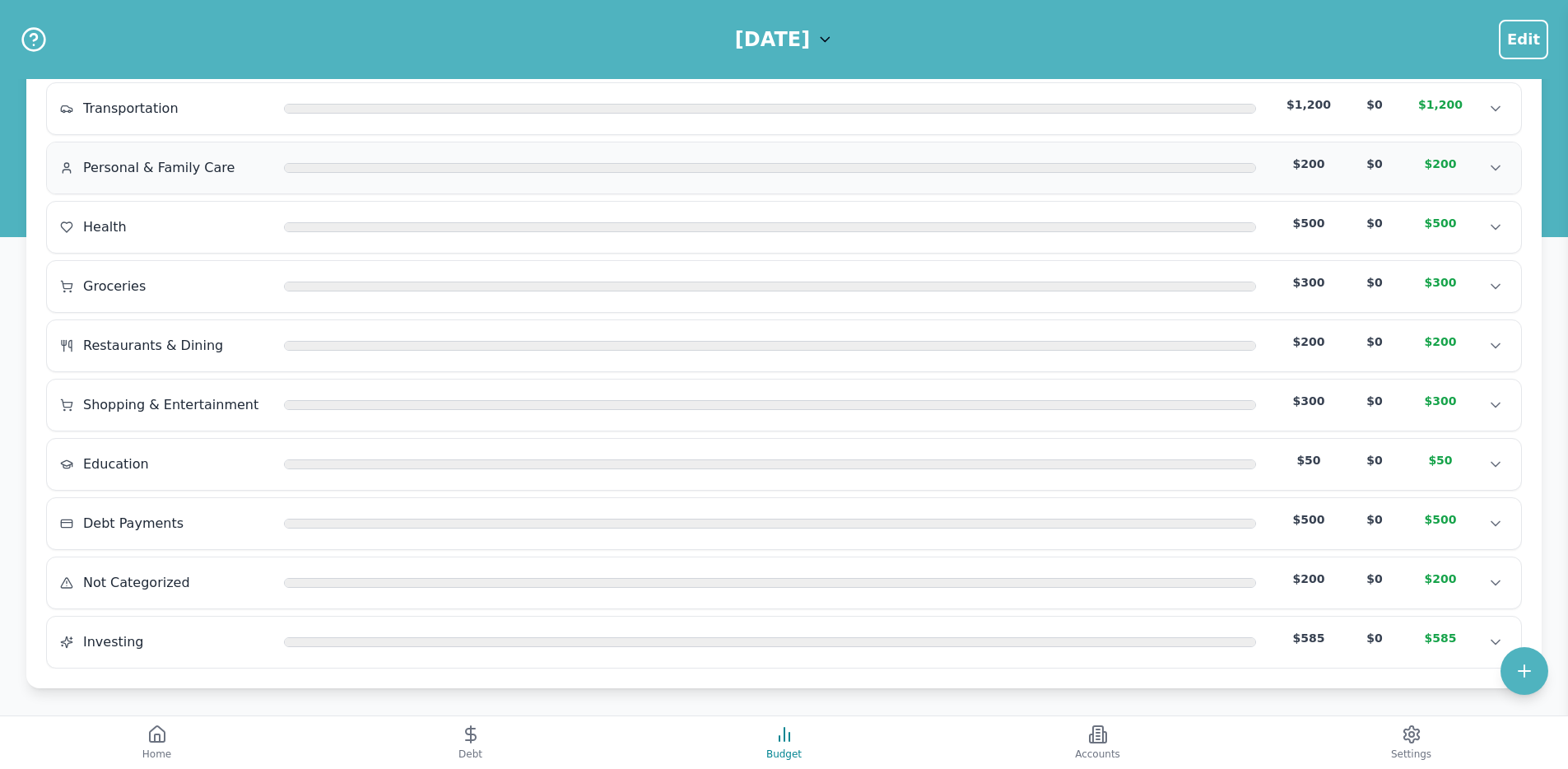
scroll to position [262, 0]
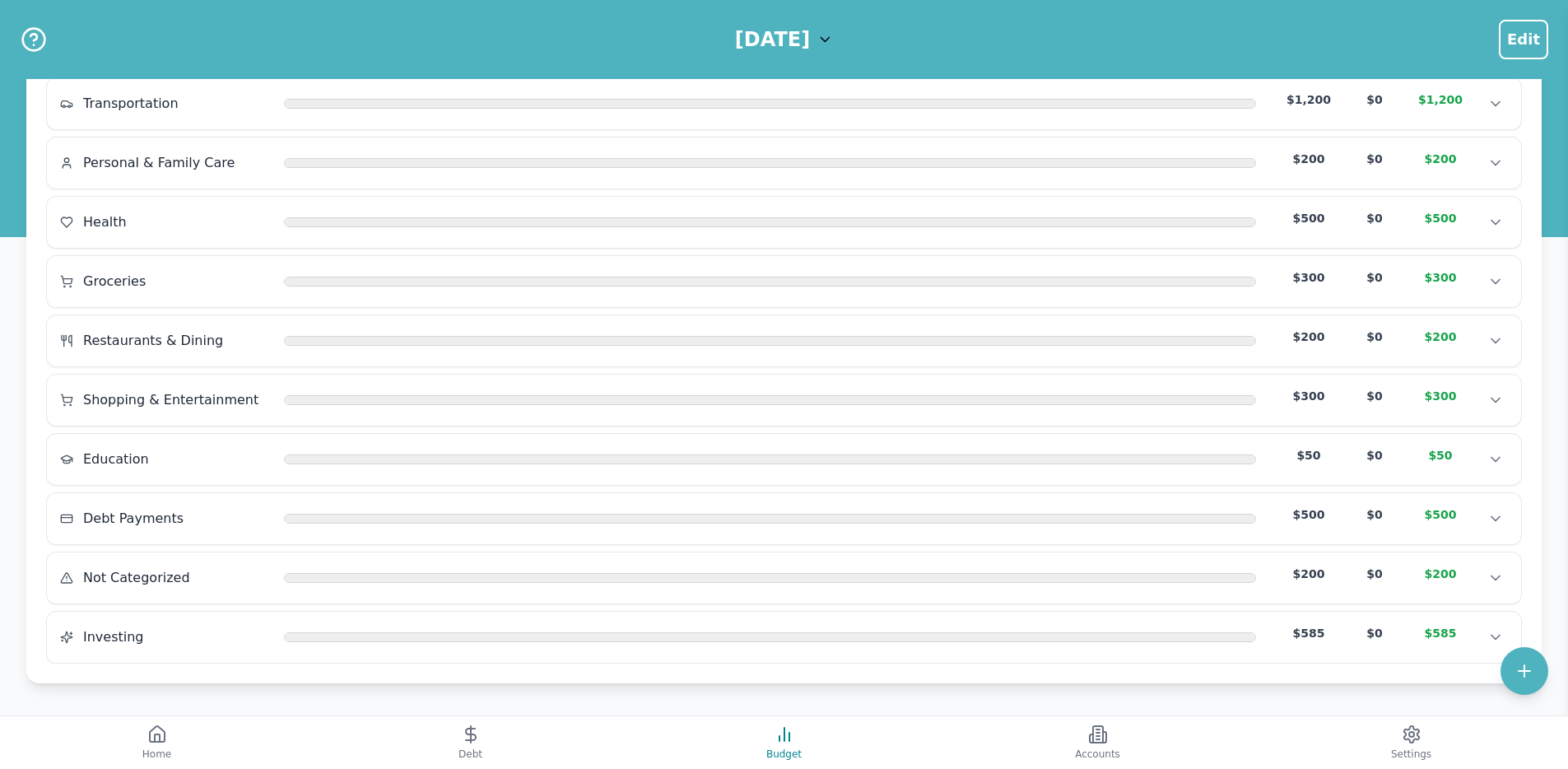
click at [796, 46] on h1 "August 2025" at bounding box center [772, 40] width 75 height 27
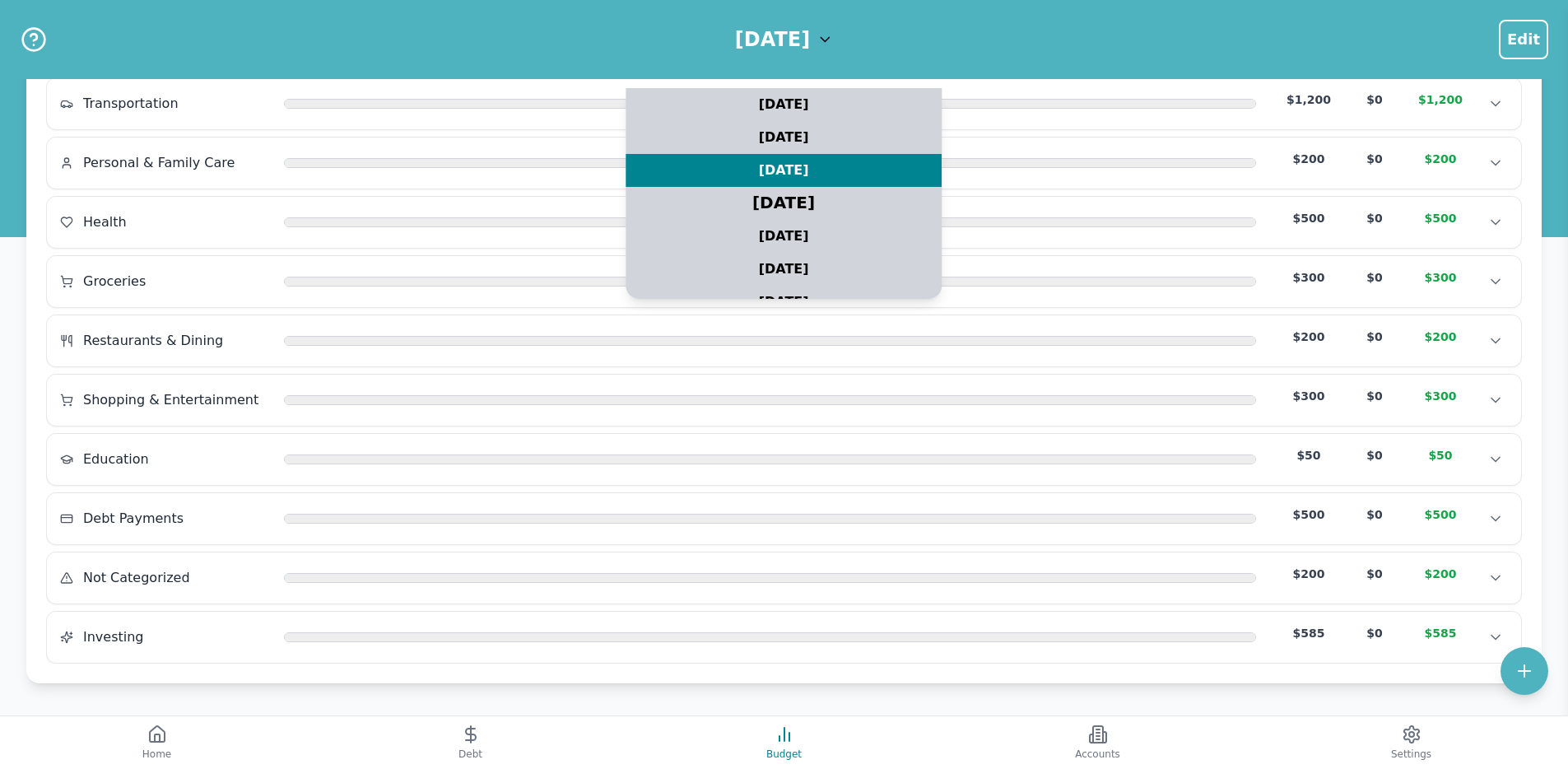
click at [795, 189] on div "July 2025" at bounding box center [784, 203] width 395 height 41
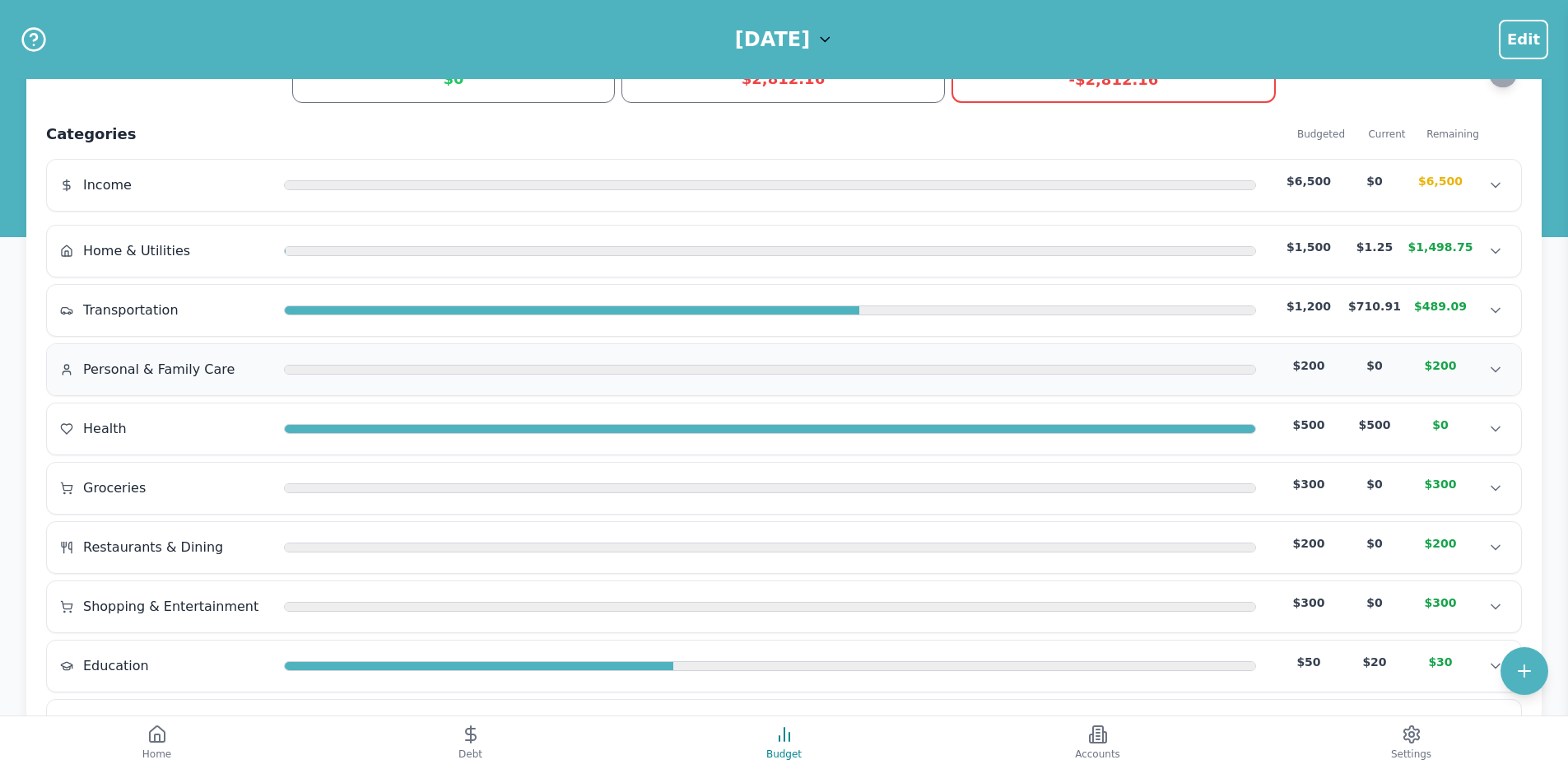
scroll to position [57, 0]
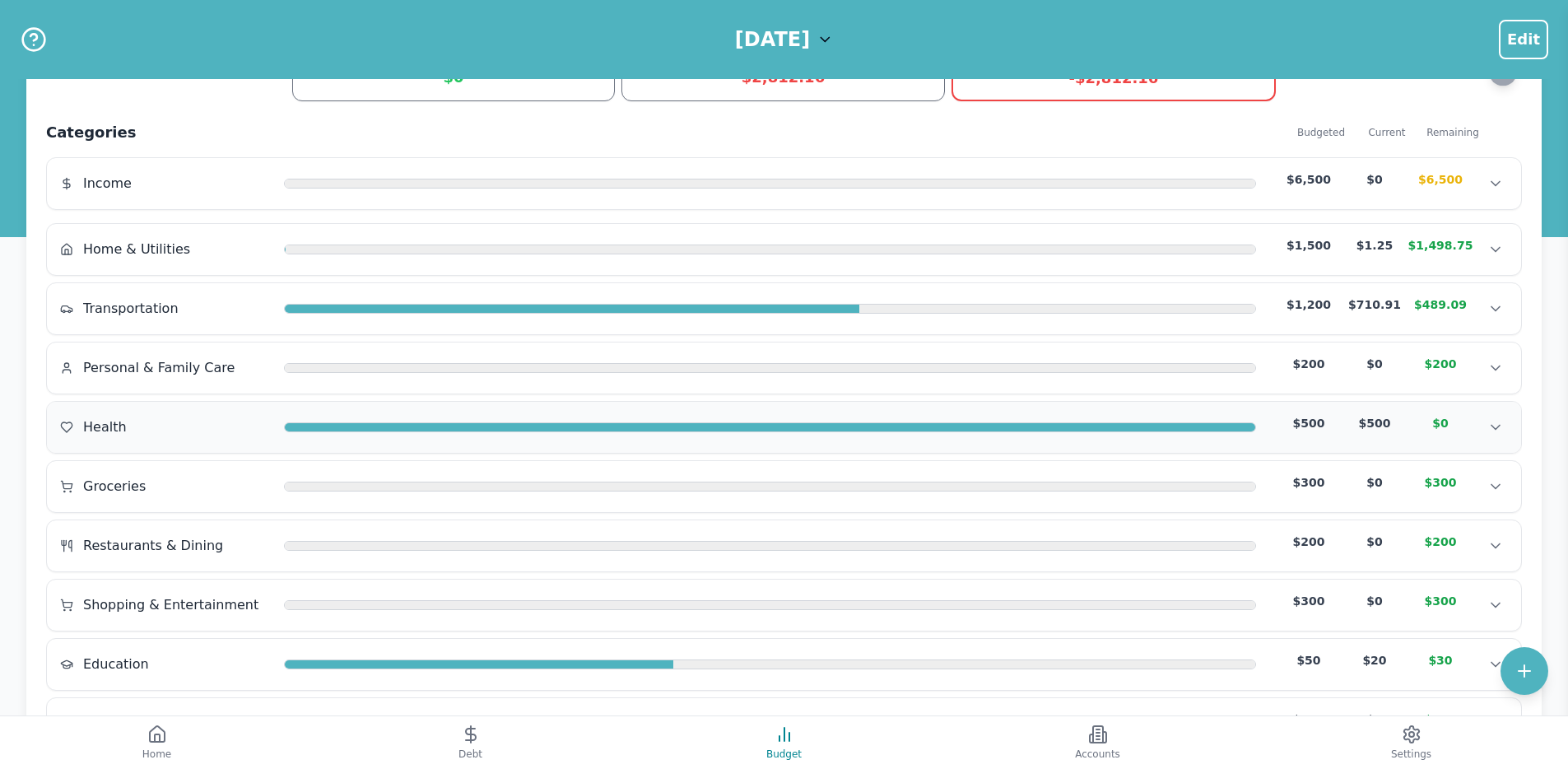
click at [905, 436] on div "Health $500 $500 $0" at bounding box center [784, 427] width 1448 height 25
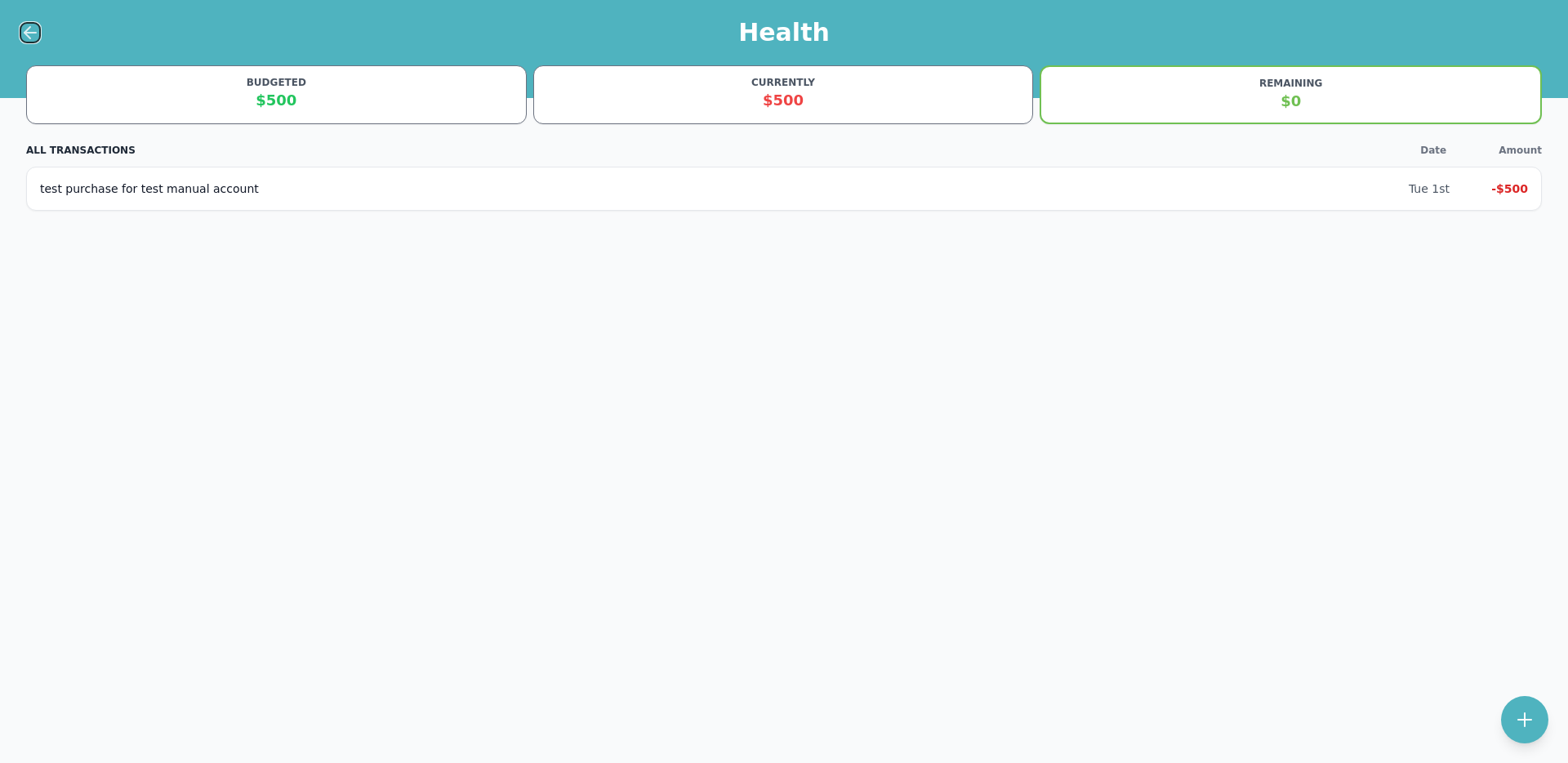
click at [26, 34] on icon at bounding box center [27, 33] width 5 height 11
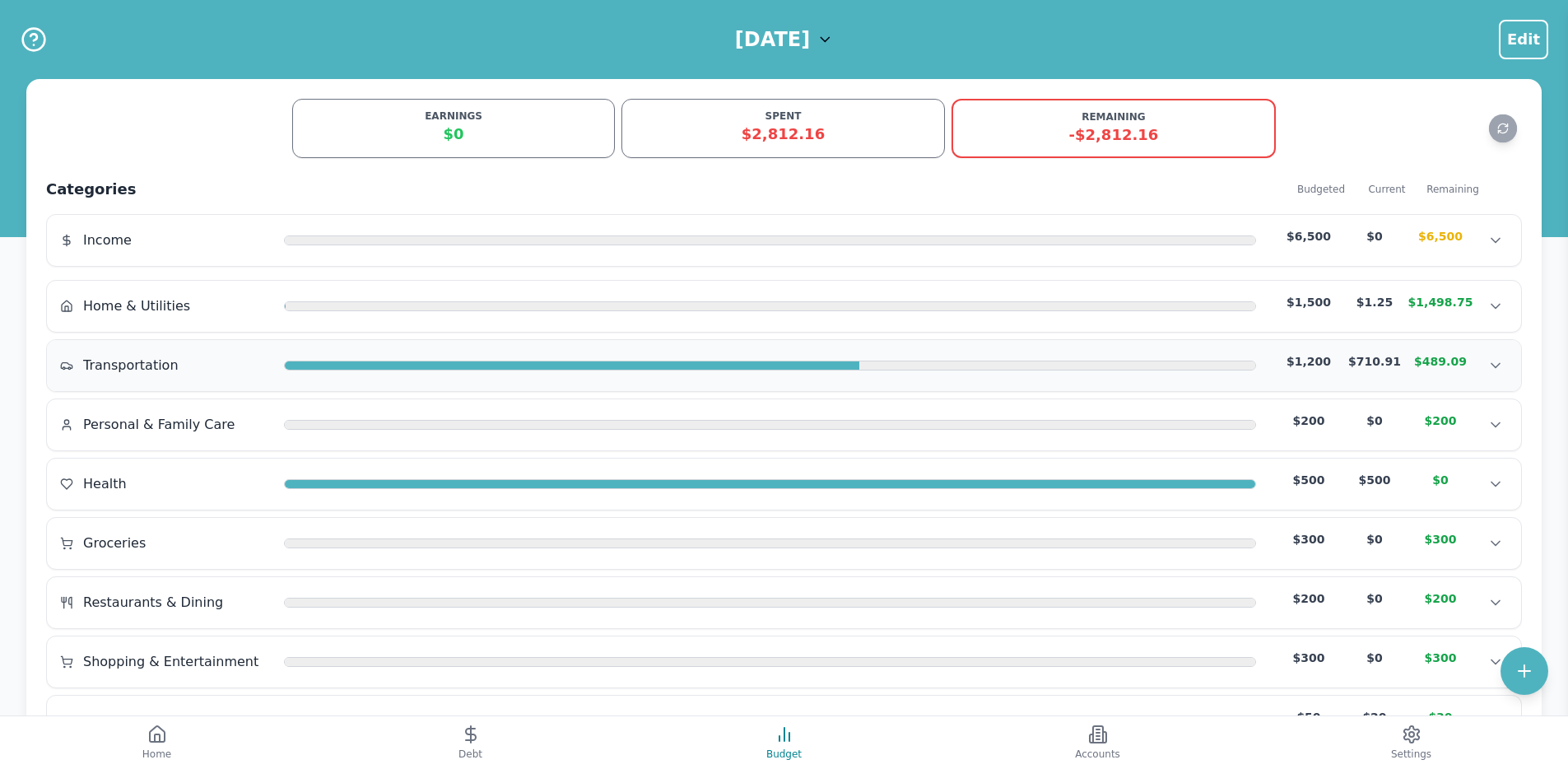
click at [595, 375] on div "Transportation $1,200 $710.91 $489.09" at bounding box center [784, 366] width 1448 height 25
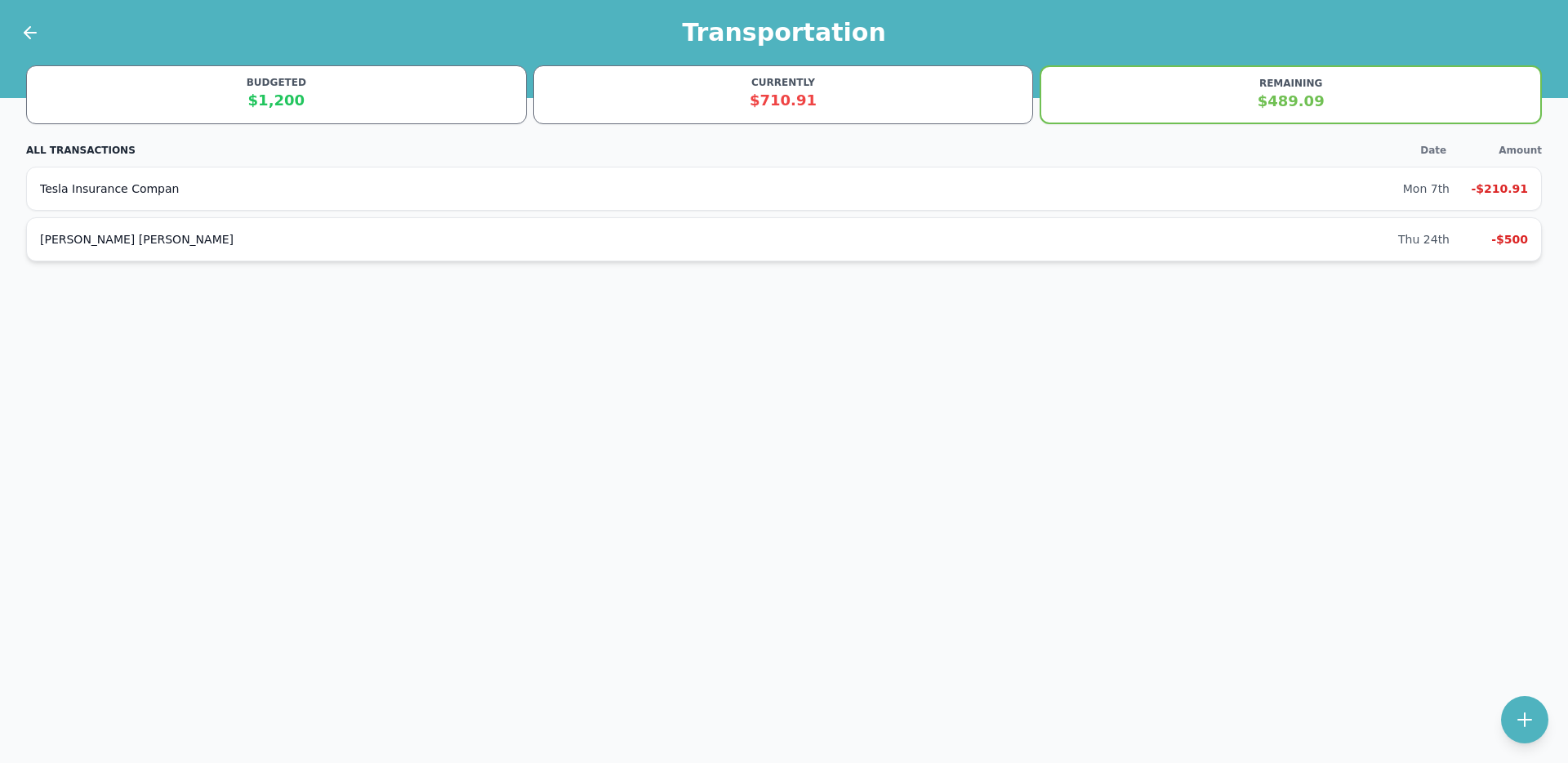
click at [97, 248] on div "JP Morgan Chase Thu 24th -$500" at bounding box center [784, 240] width 1516 height 44
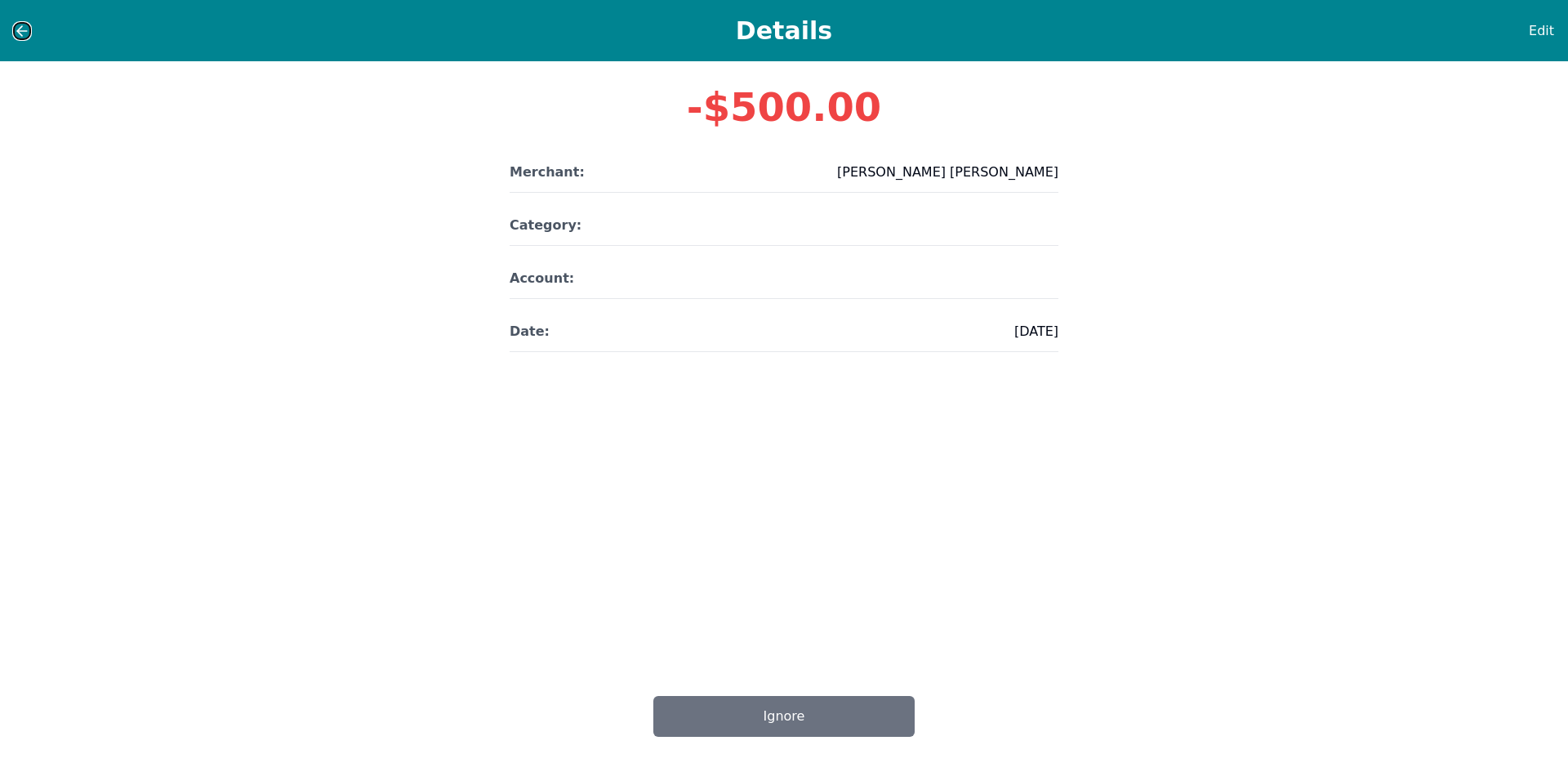
click at [26, 32] on icon at bounding box center [22, 31] width 17 height 17
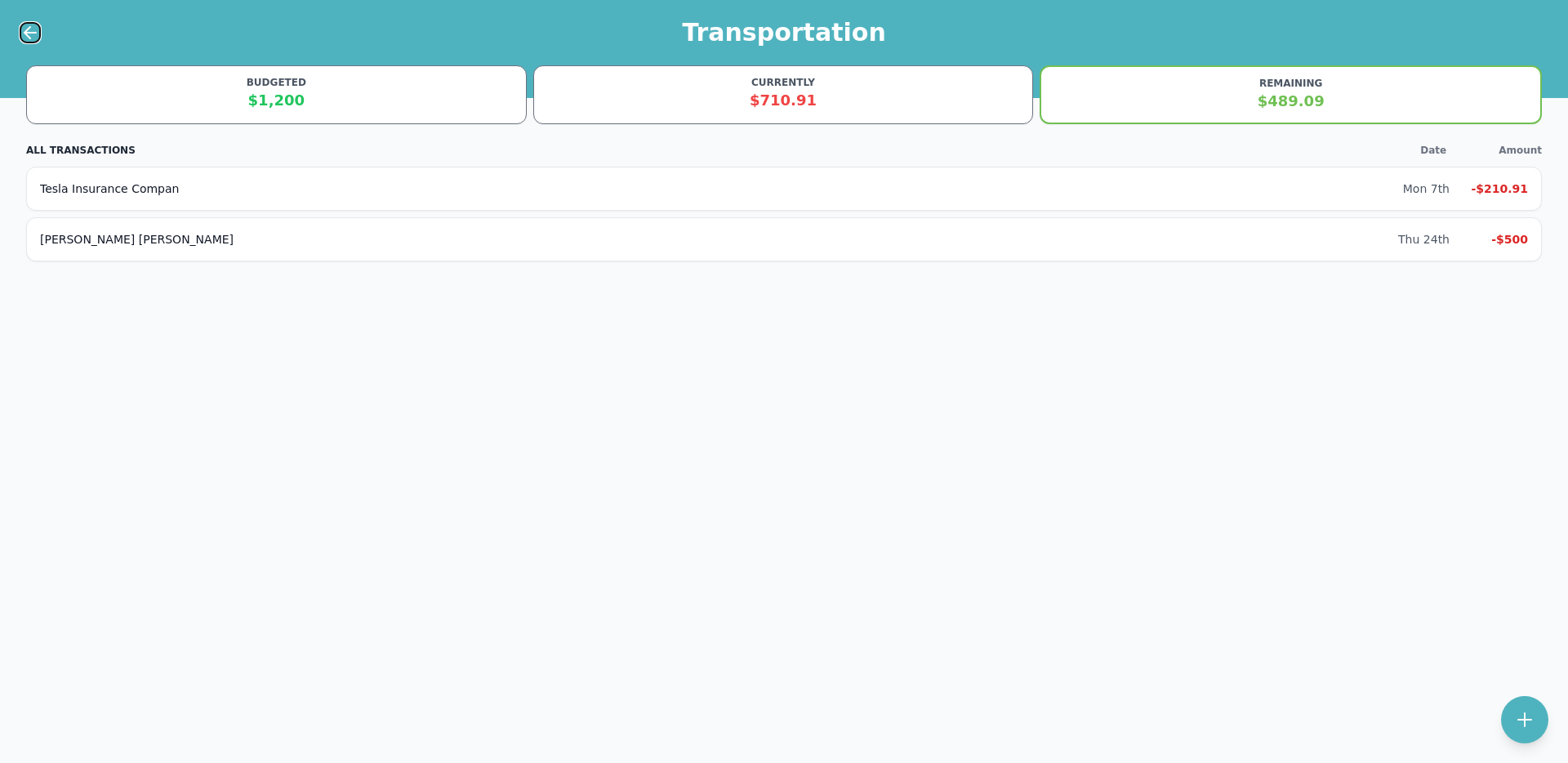
click at [26, 33] on icon at bounding box center [30, 33] width 11 height 0
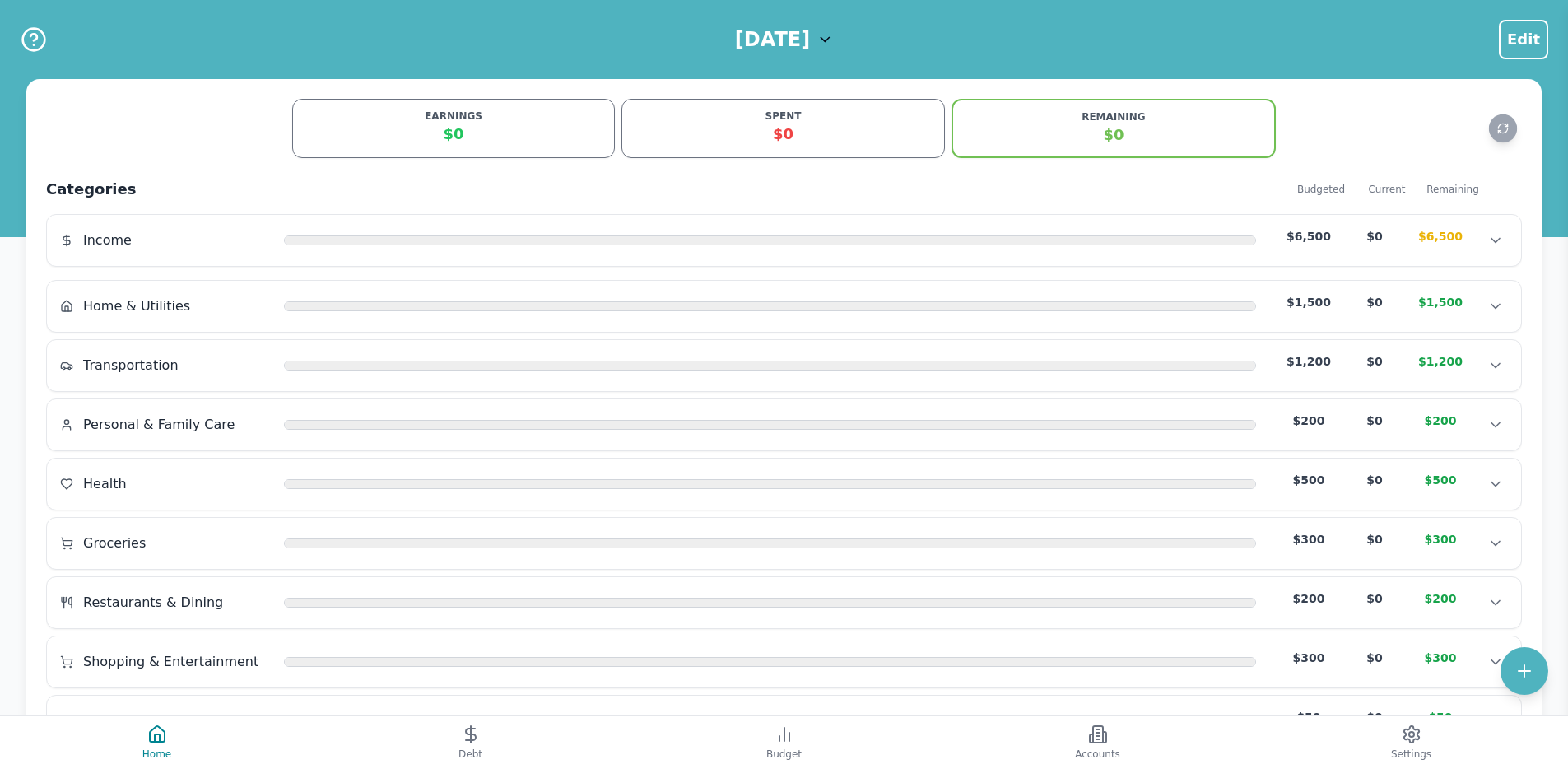
click at [775, 45] on h1 "[DATE]" at bounding box center [772, 40] width 75 height 27
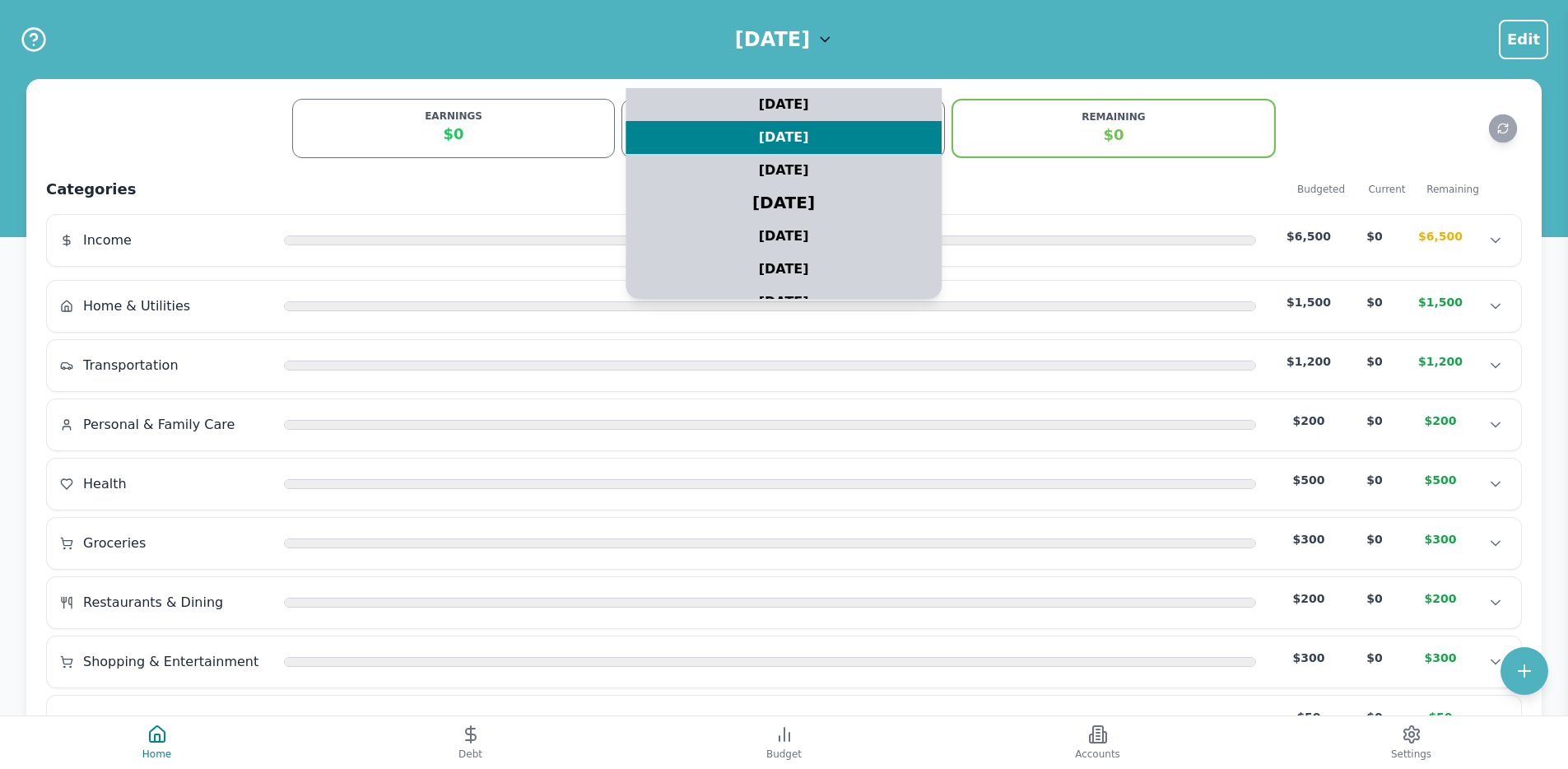
click at [790, 202] on div "[DATE]" at bounding box center [784, 203] width 395 height 41
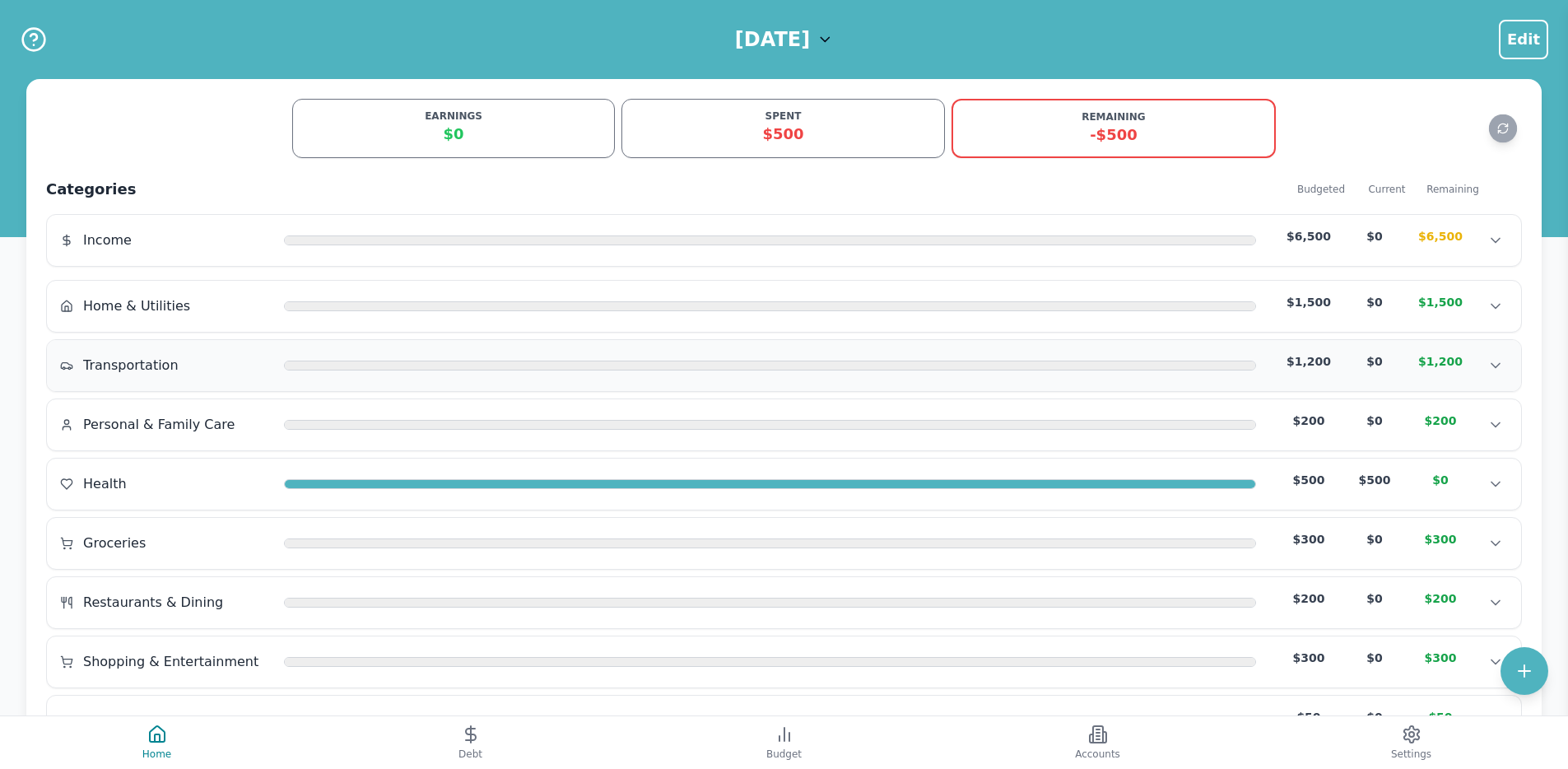
click at [564, 369] on div at bounding box center [770, 365] width 972 height 13
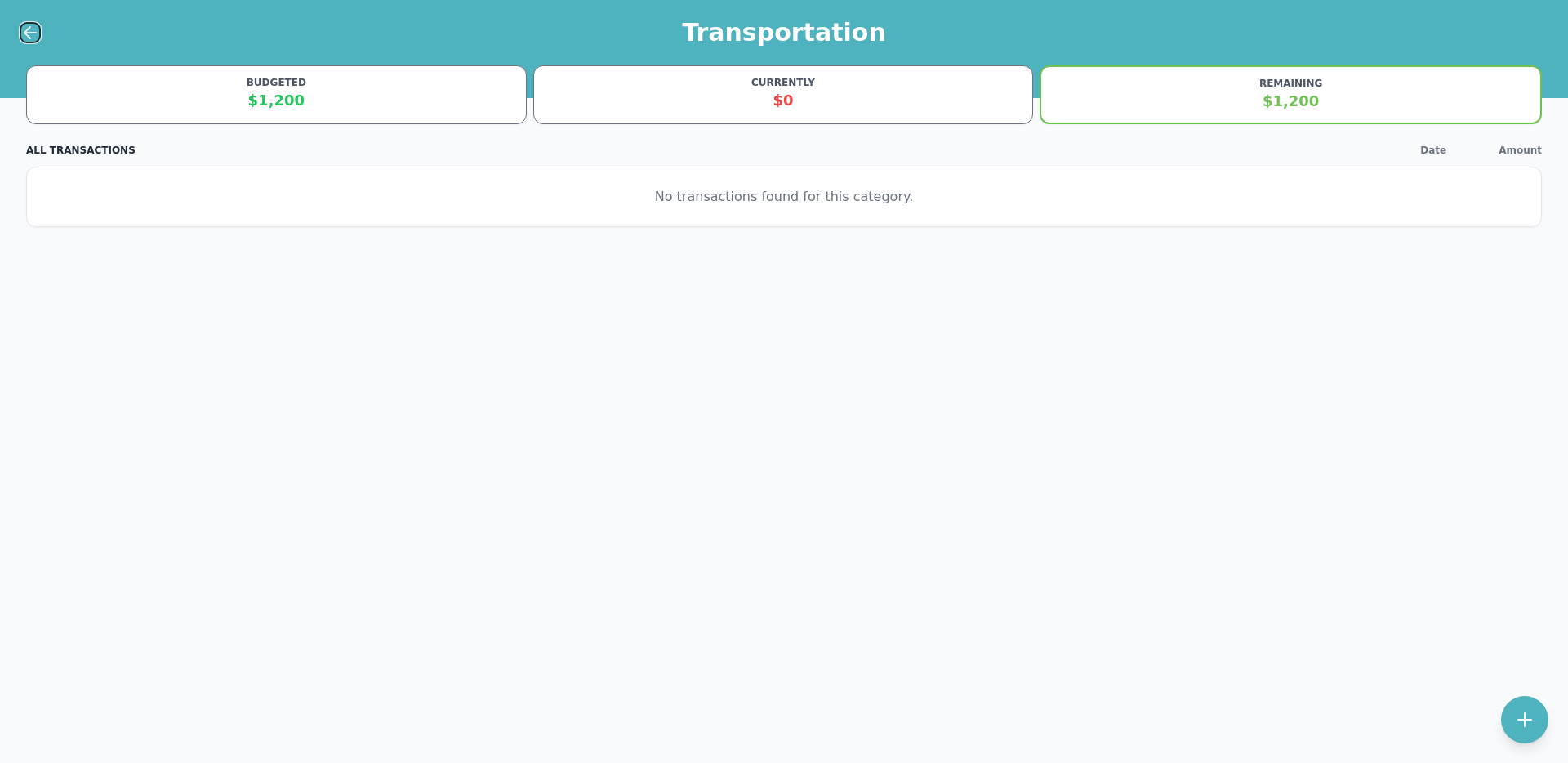
click at [26, 33] on icon at bounding box center [30, 33] width 11 height 0
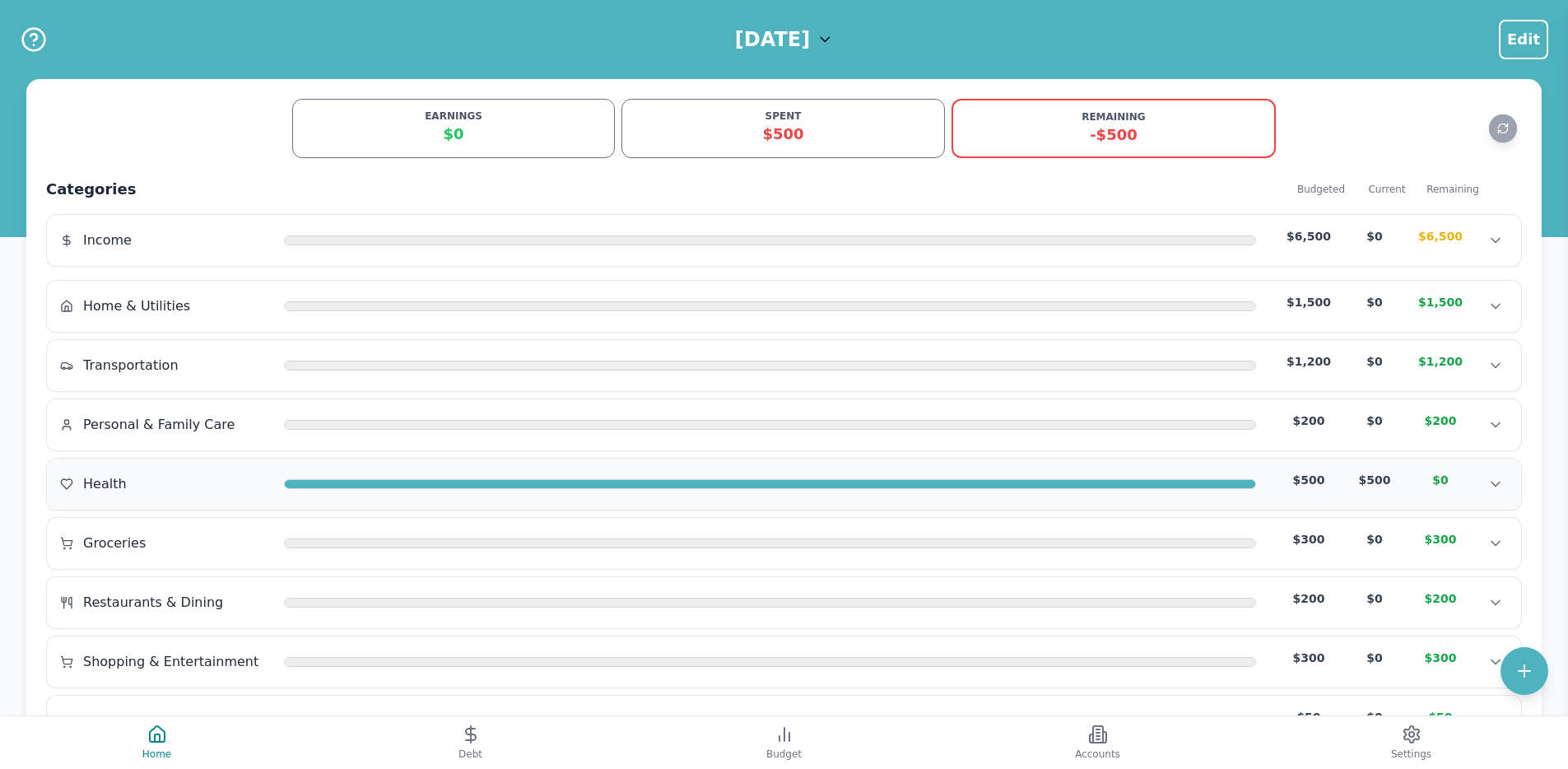
click at [387, 478] on div at bounding box center [770, 484] width 972 height 13
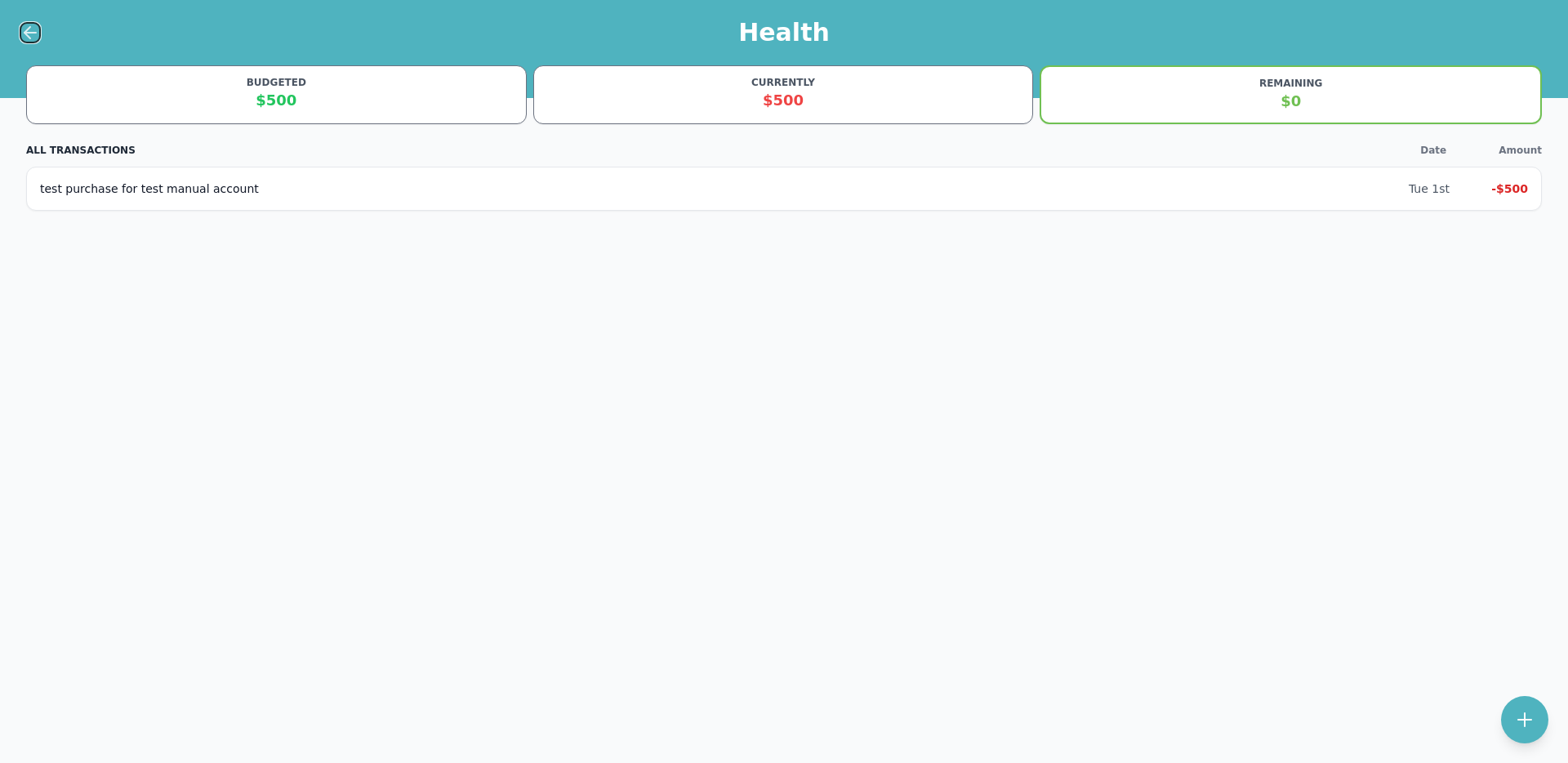
click at [34, 41] on icon at bounding box center [30, 33] width 19 height 19
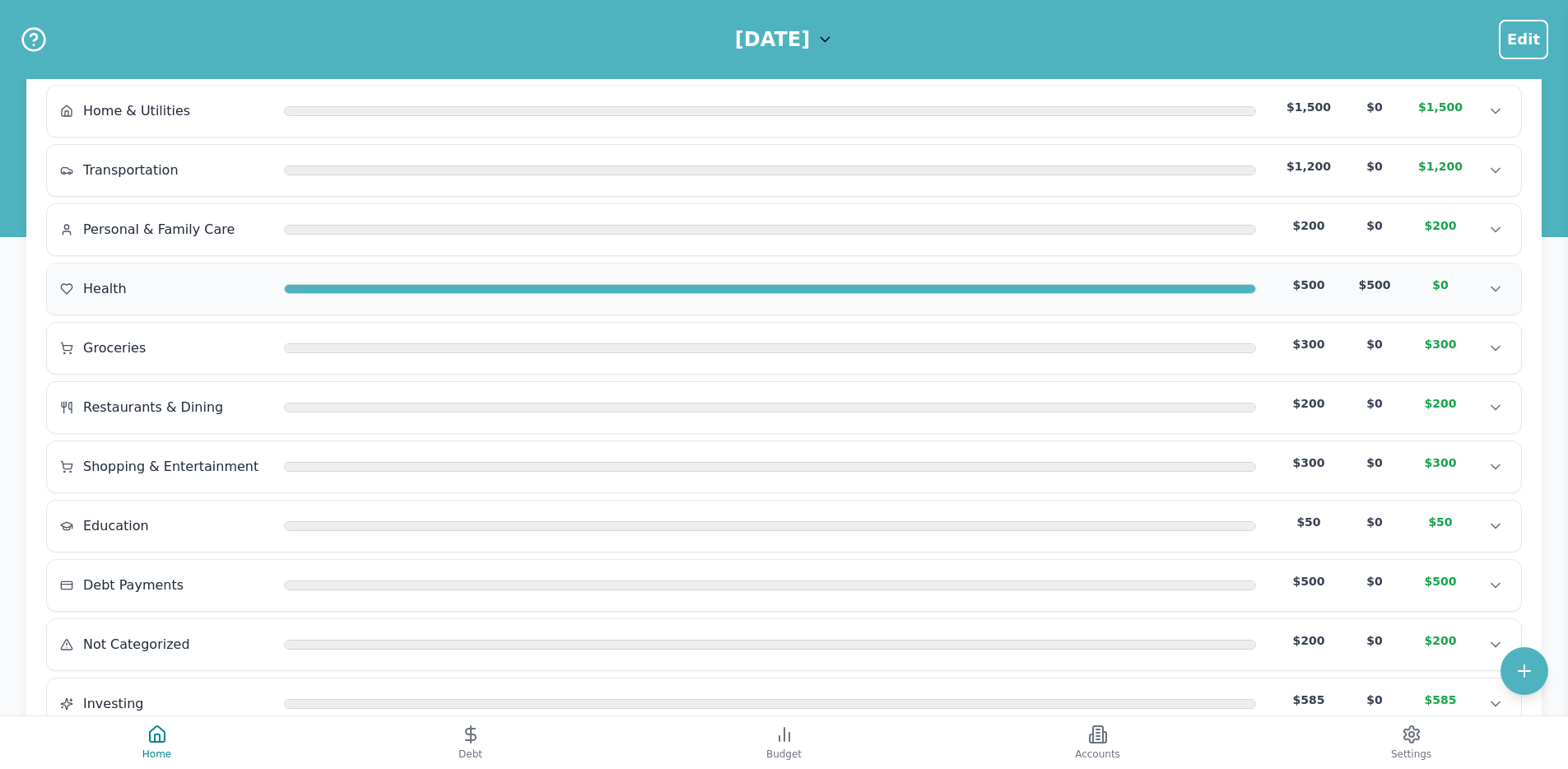
scroll to position [262, 0]
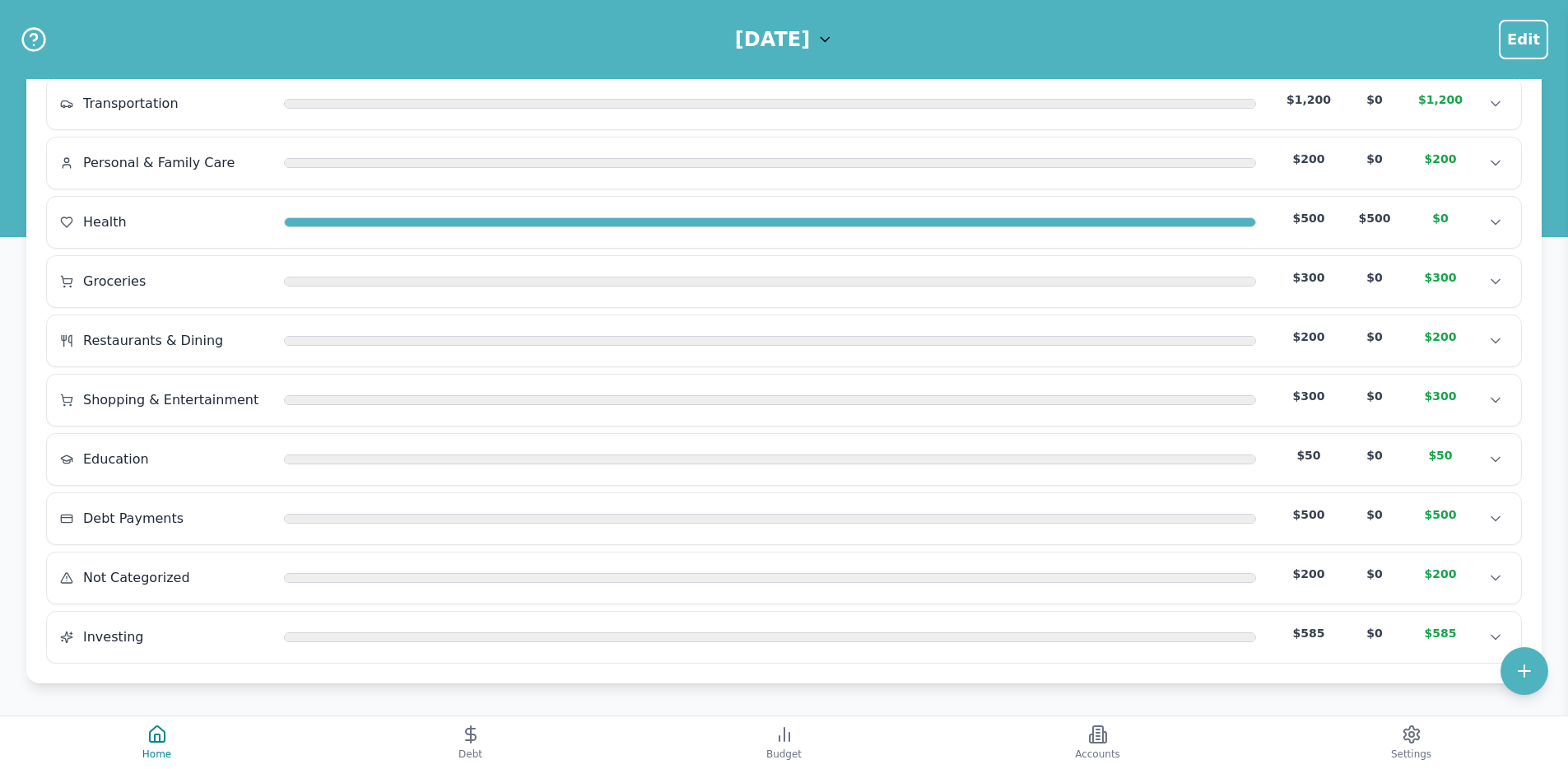
click at [775, 55] on div "July 2025 Edit" at bounding box center [784, 39] width 1568 height 79
click at [775, 48] on h1 "[DATE]" at bounding box center [772, 40] width 75 height 27
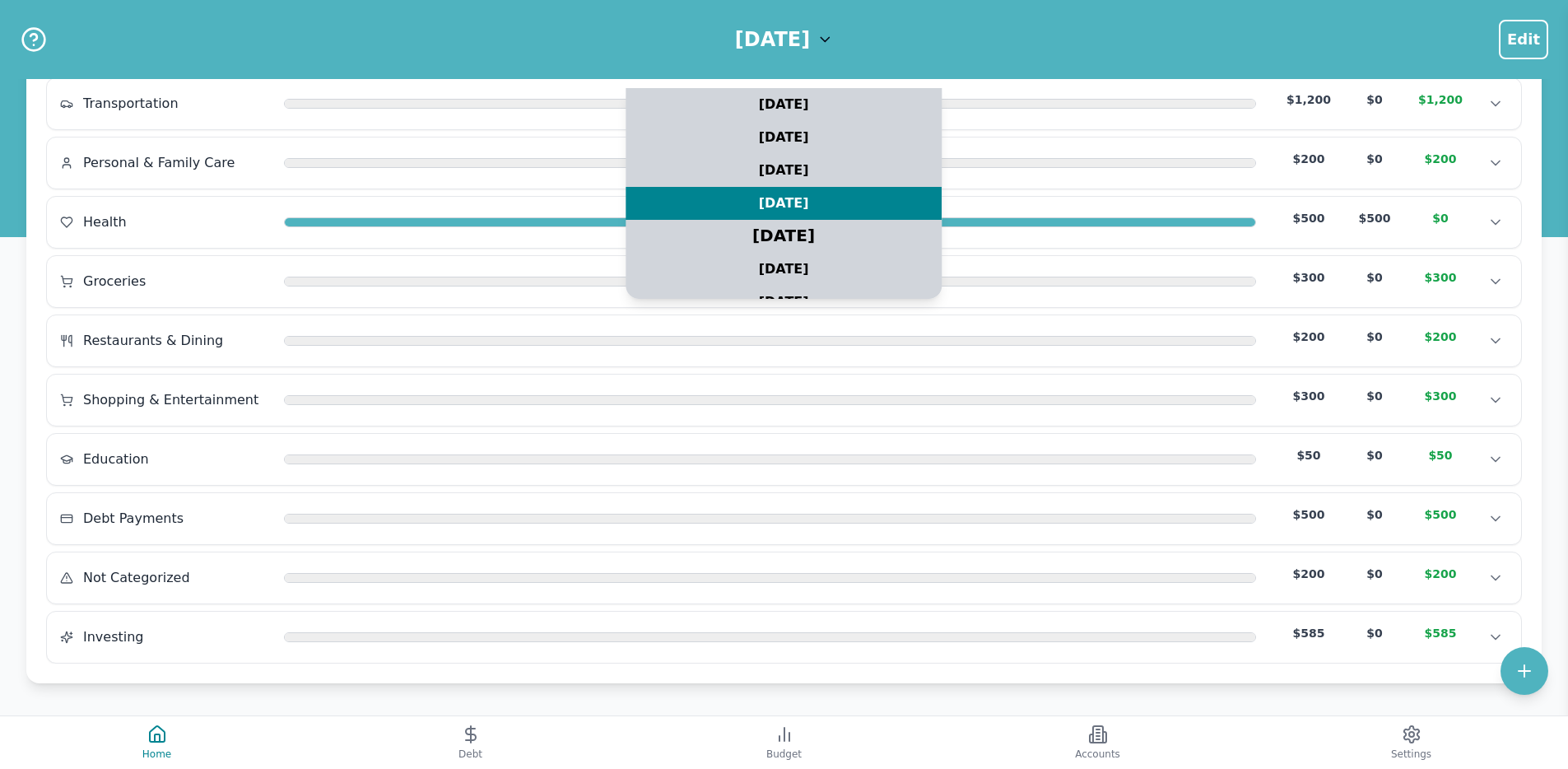
click at [787, 237] on div "[DATE]" at bounding box center [784, 236] width 395 height 41
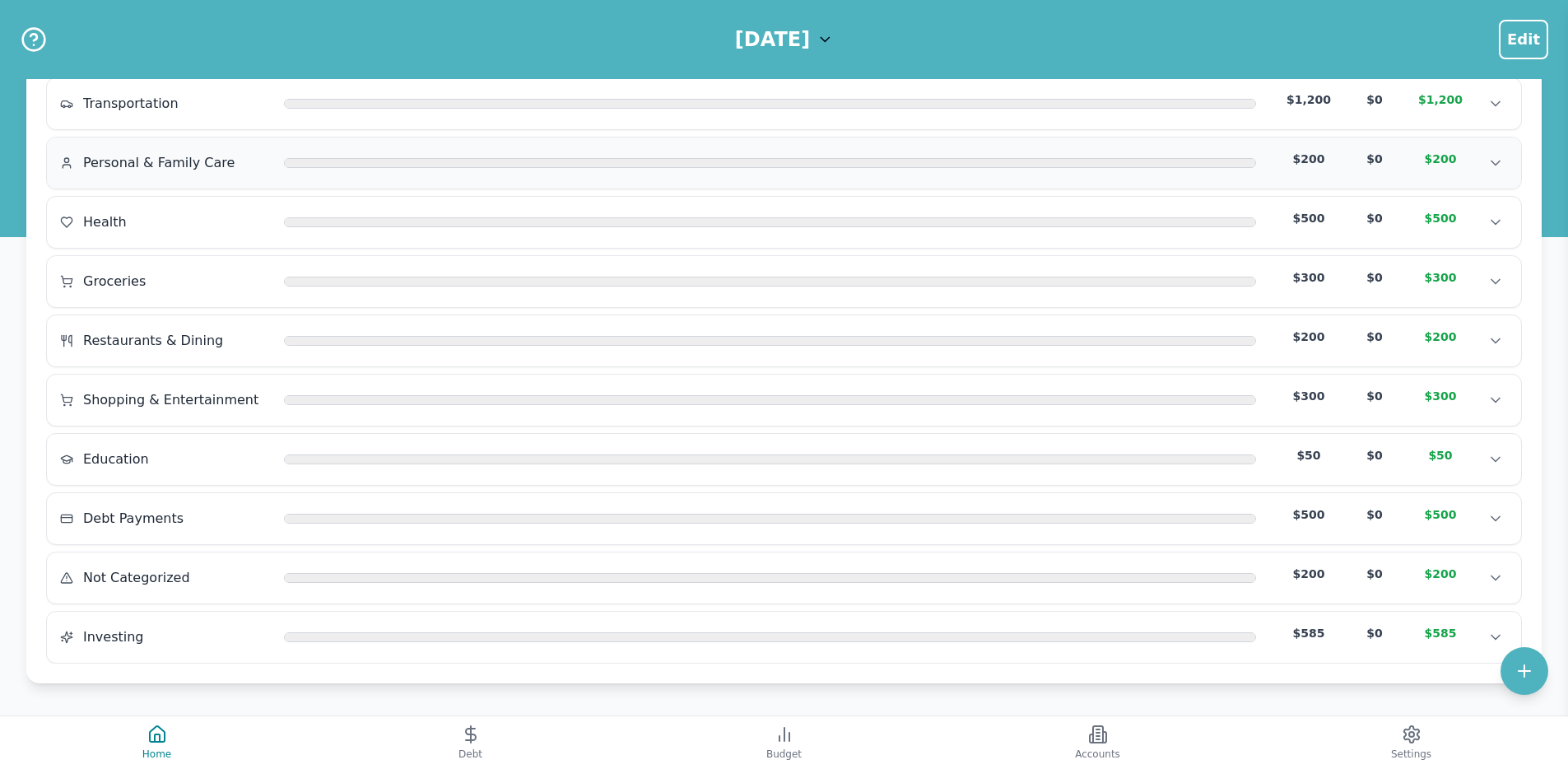
scroll to position [0, 0]
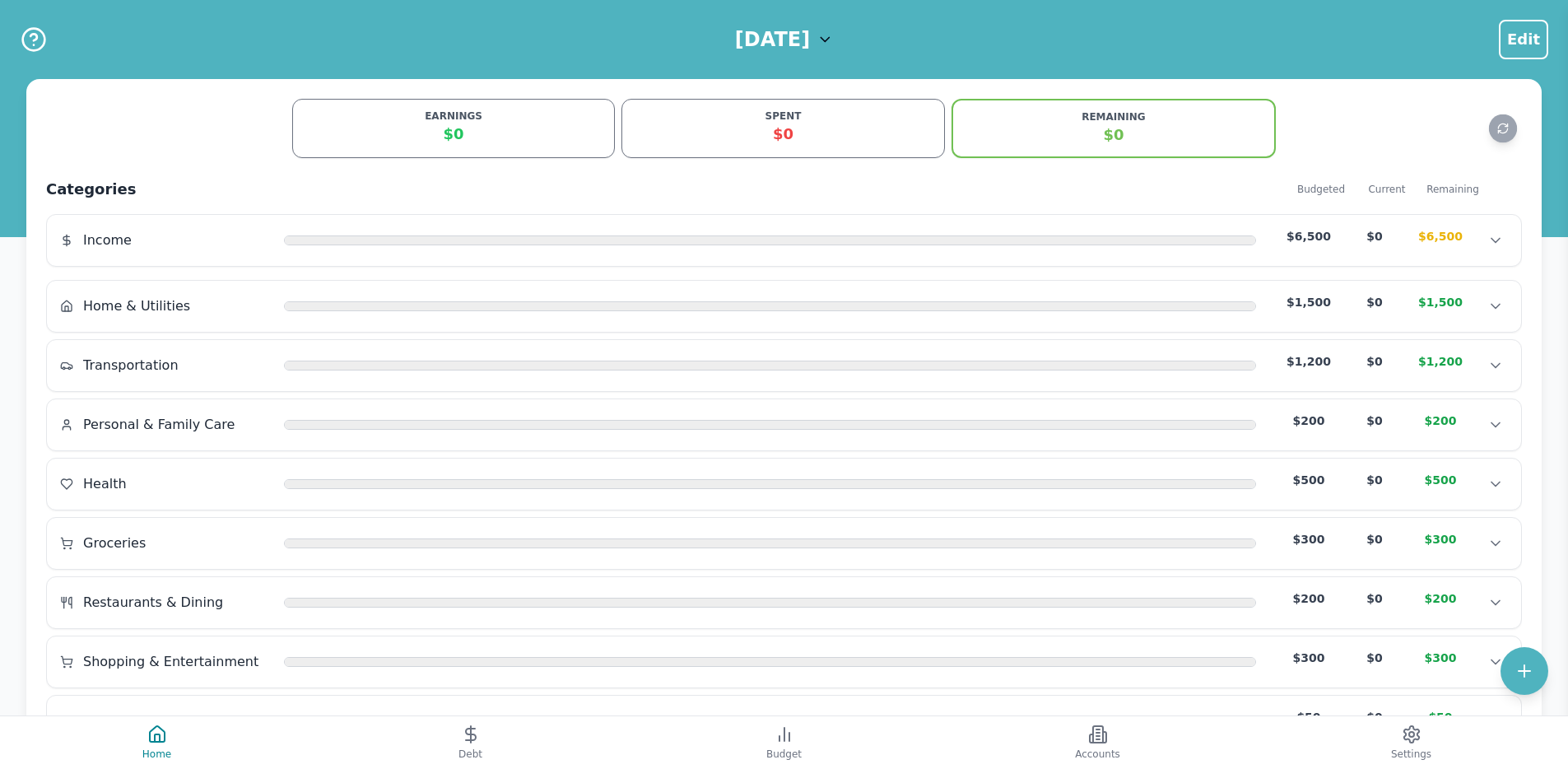
click at [775, 41] on h1 "[DATE]" at bounding box center [772, 40] width 75 height 27
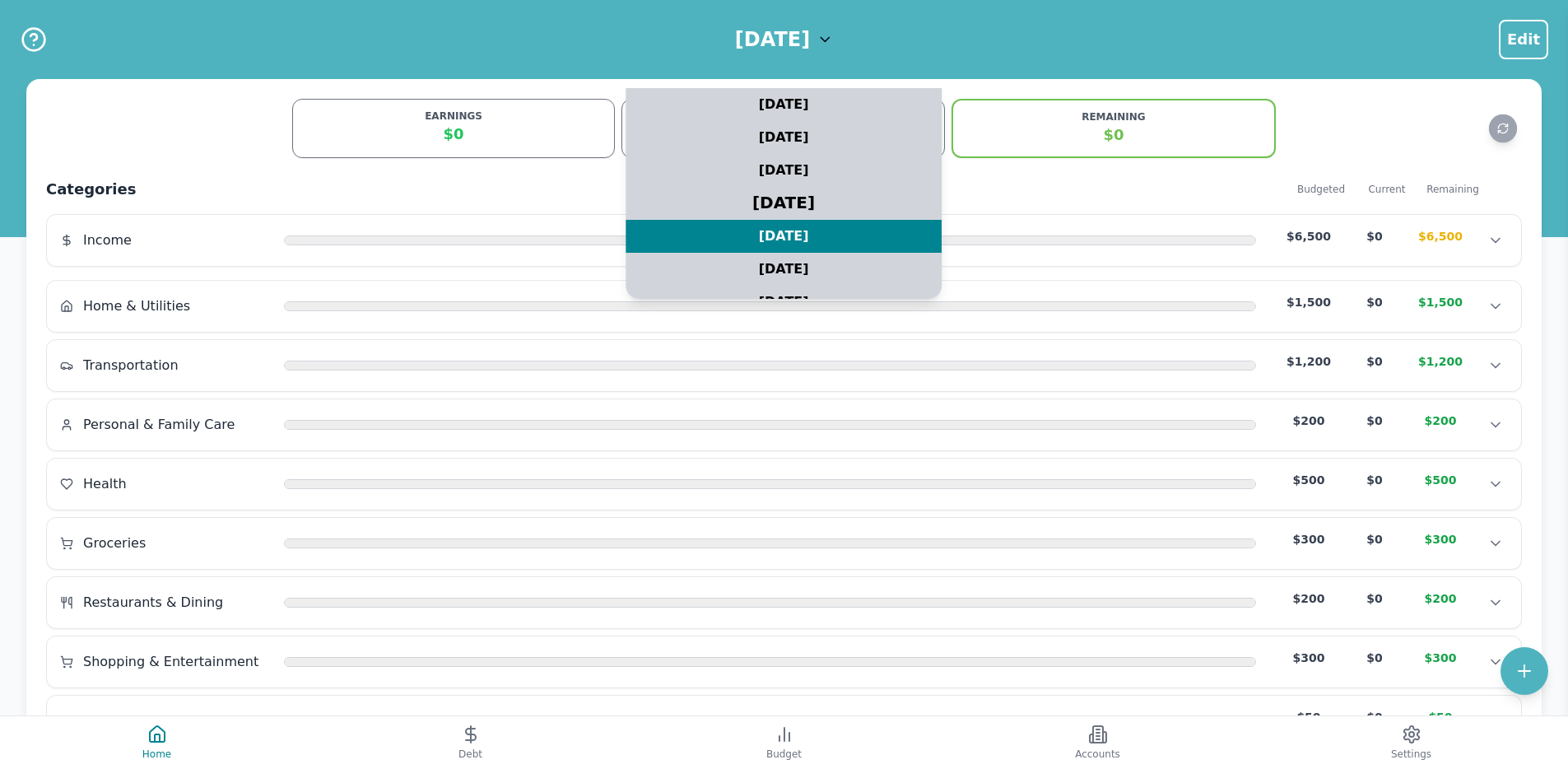
click at [788, 203] on div "[DATE]" at bounding box center [784, 203] width 395 height 41
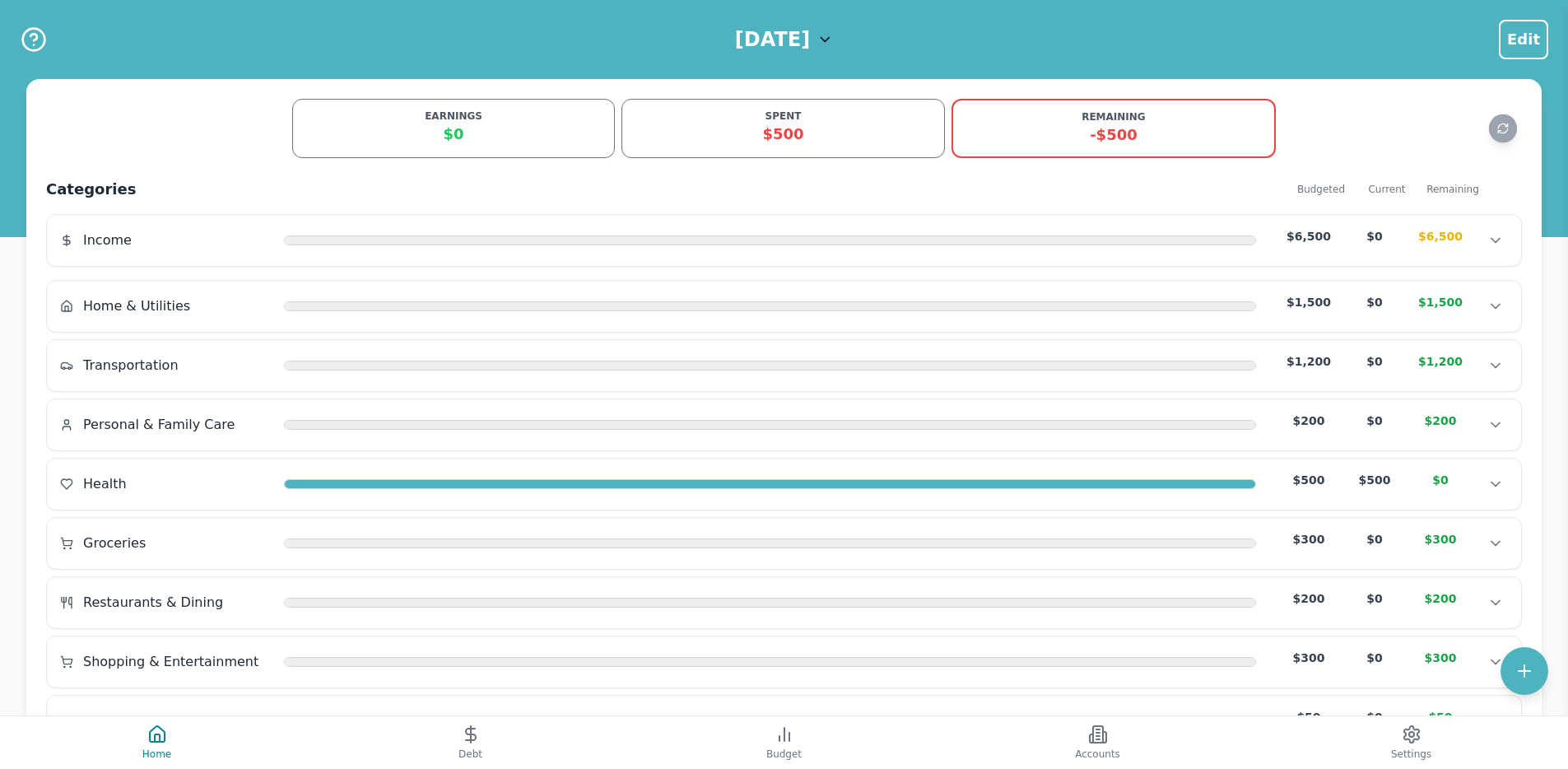
click at [747, 28] on h1 "[DATE]" at bounding box center [772, 40] width 75 height 27
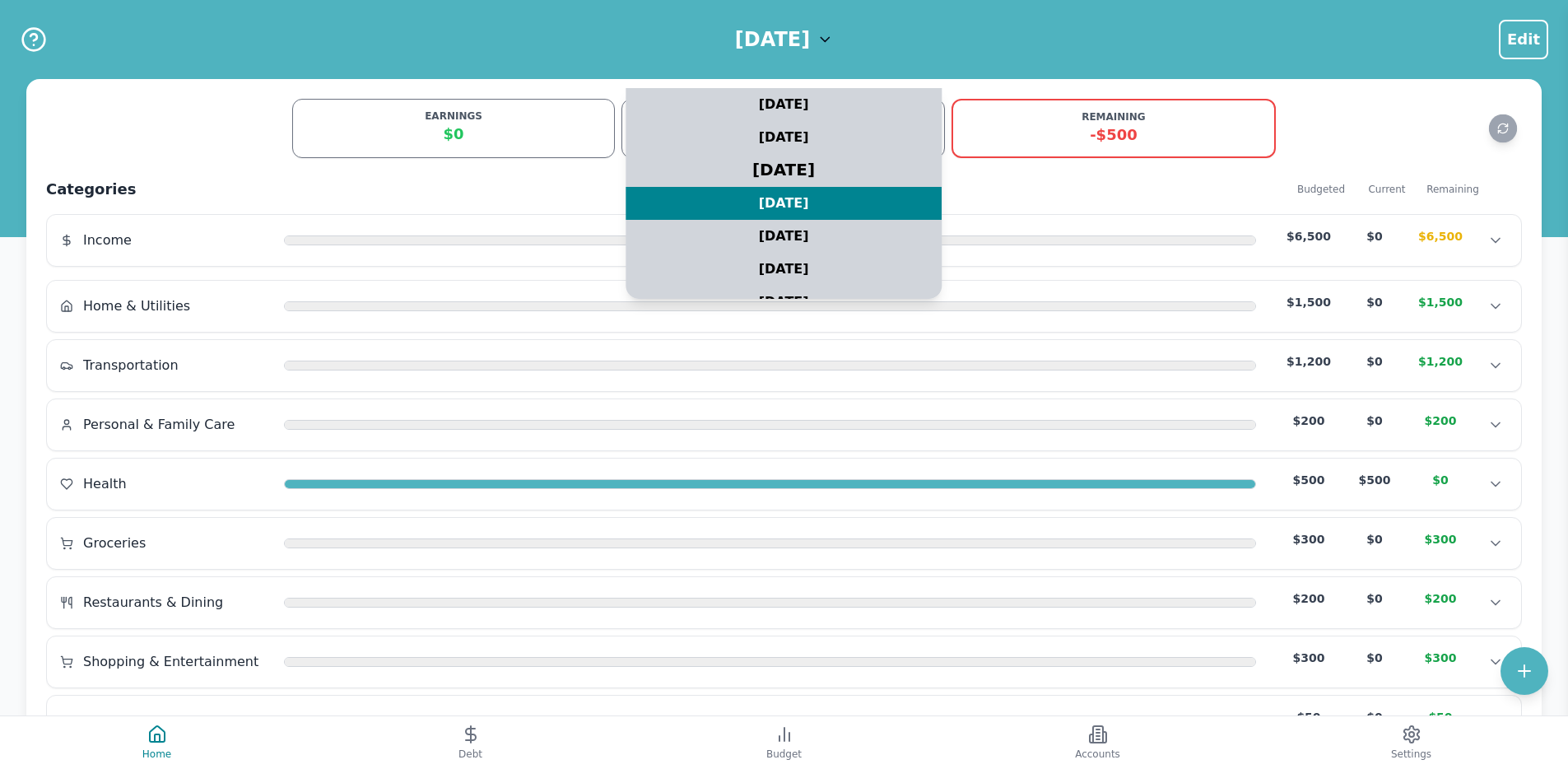
click at [775, 171] on div "[DATE]" at bounding box center [784, 170] width 395 height 41
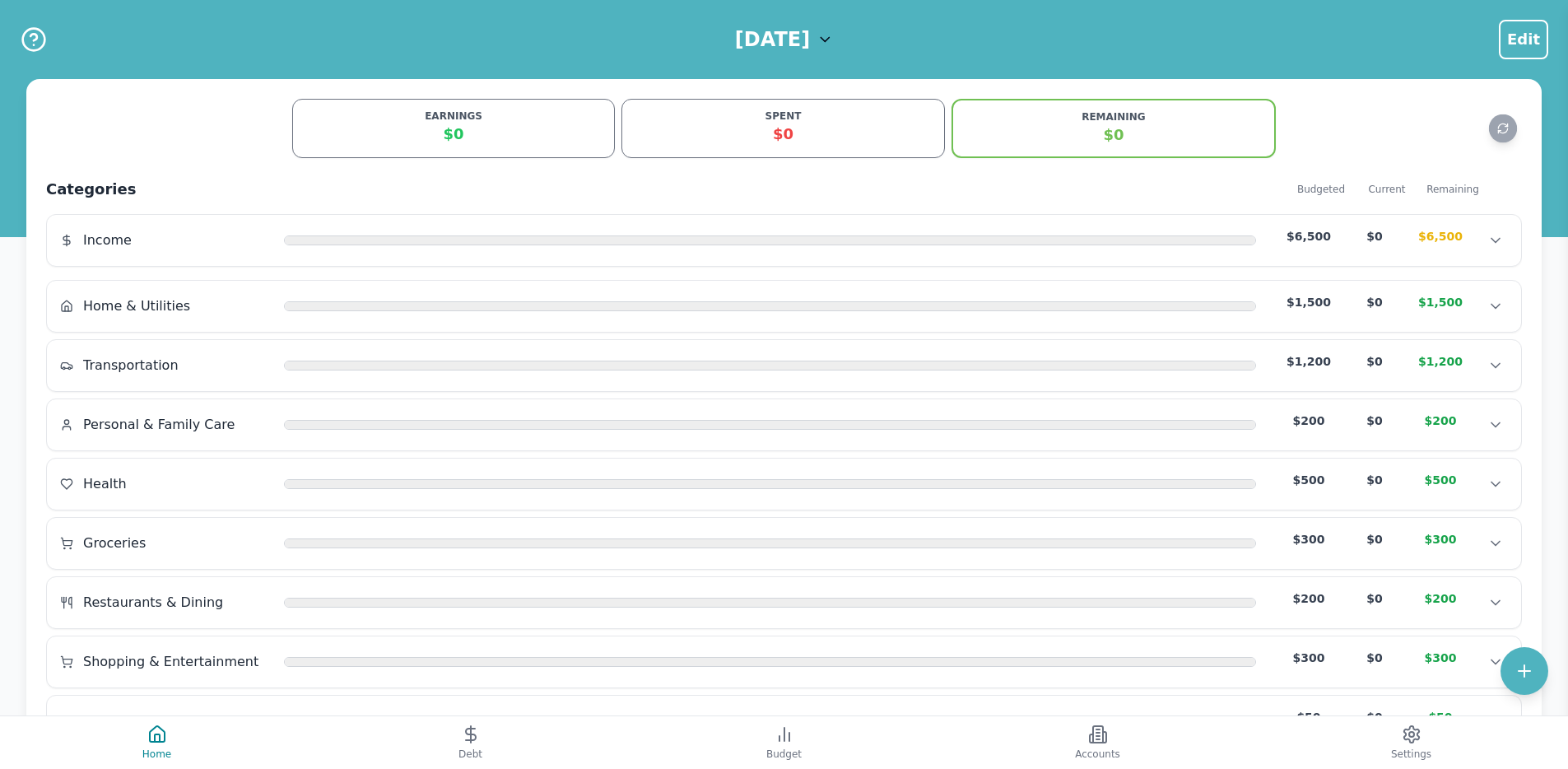
click at [751, 38] on h1 "[DATE]" at bounding box center [772, 40] width 75 height 27
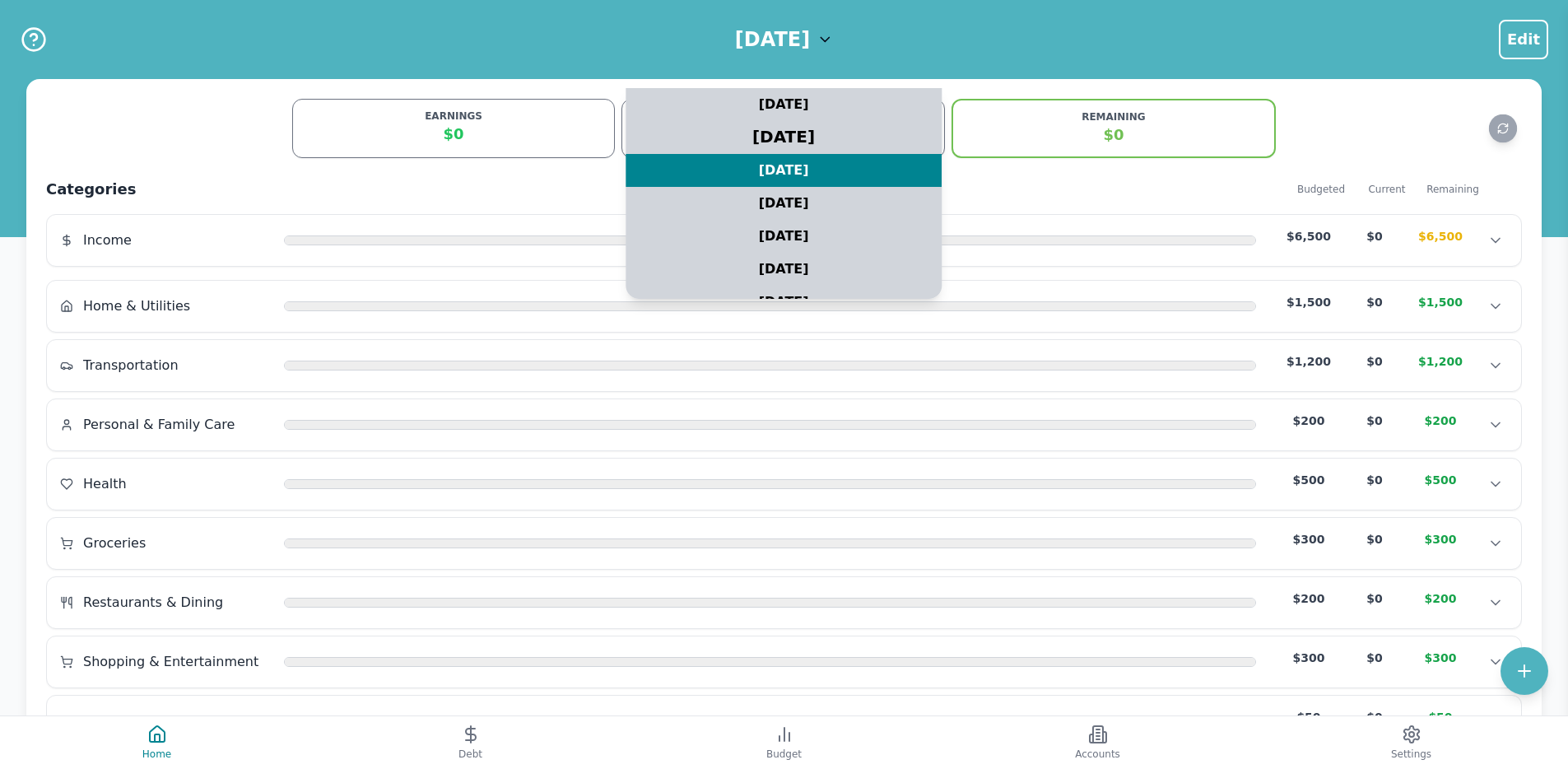
click at [752, 130] on div "[DATE]" at bounding box center [784, 138] width 395 height 41
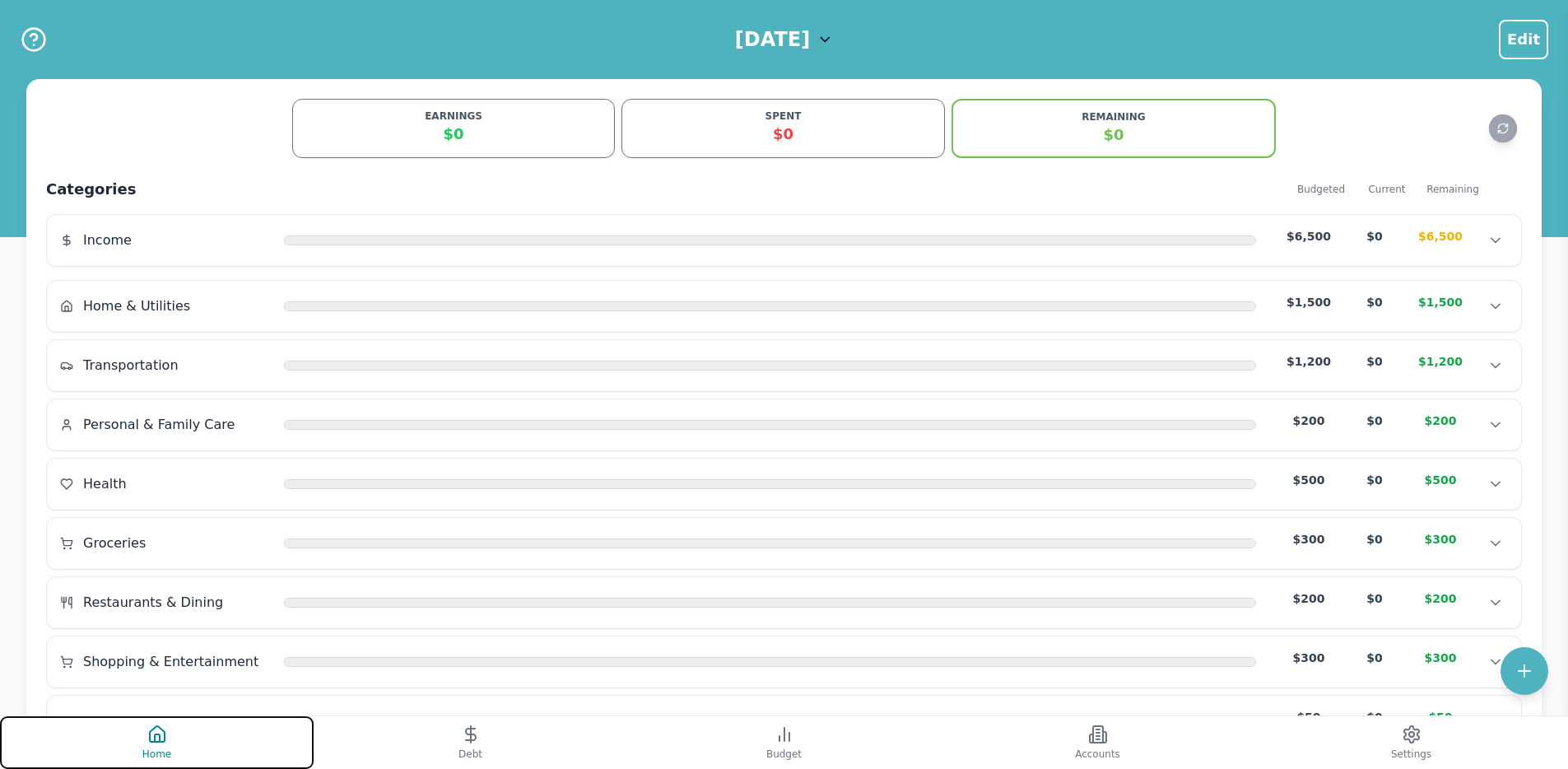
click at [226, 739] on button "Home" at bounding box center [156, 742] width 313 height 52
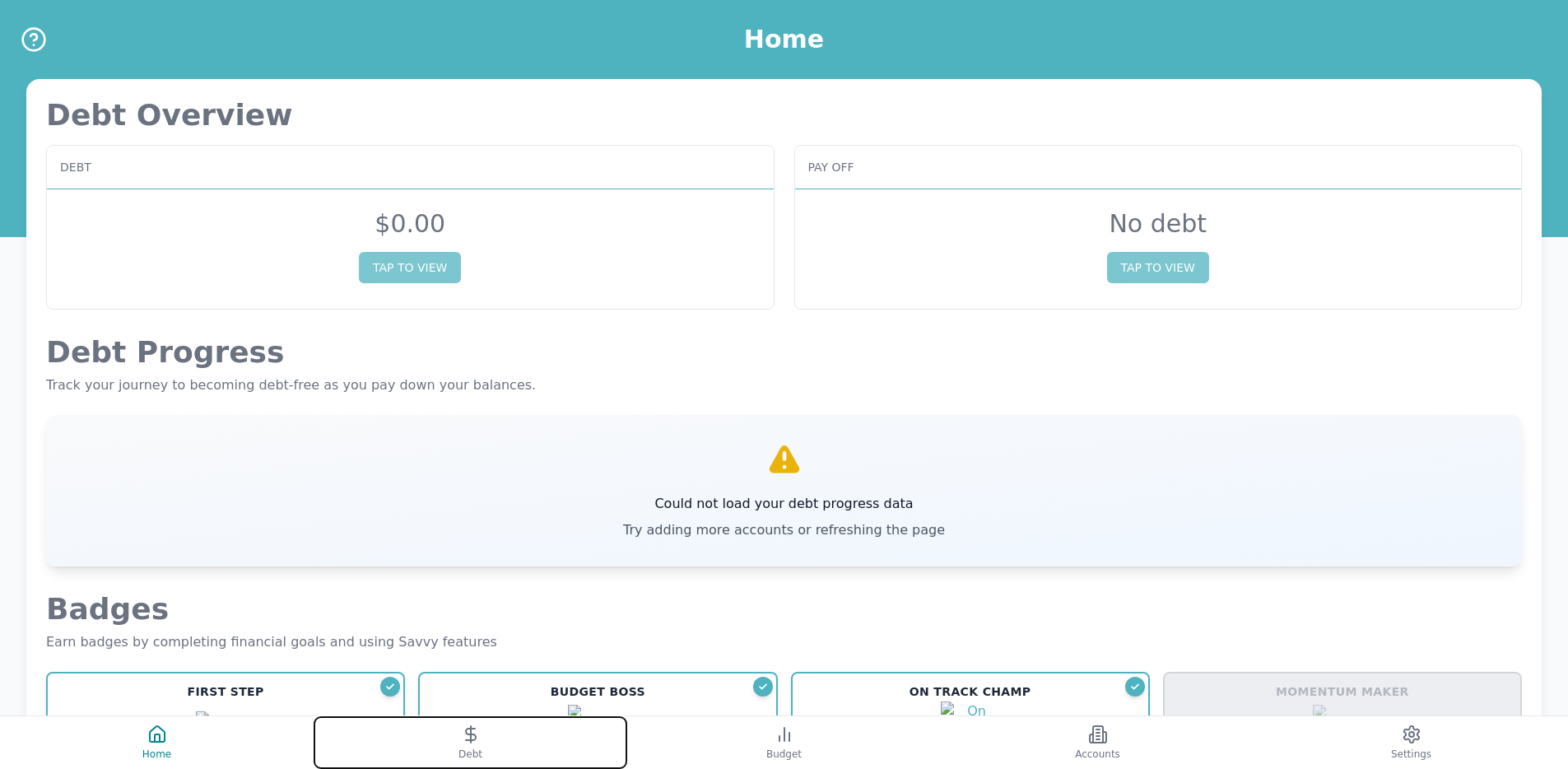
click at [397, 745] on button "Debt" at bounding box center [470, 742] width 313 height 52
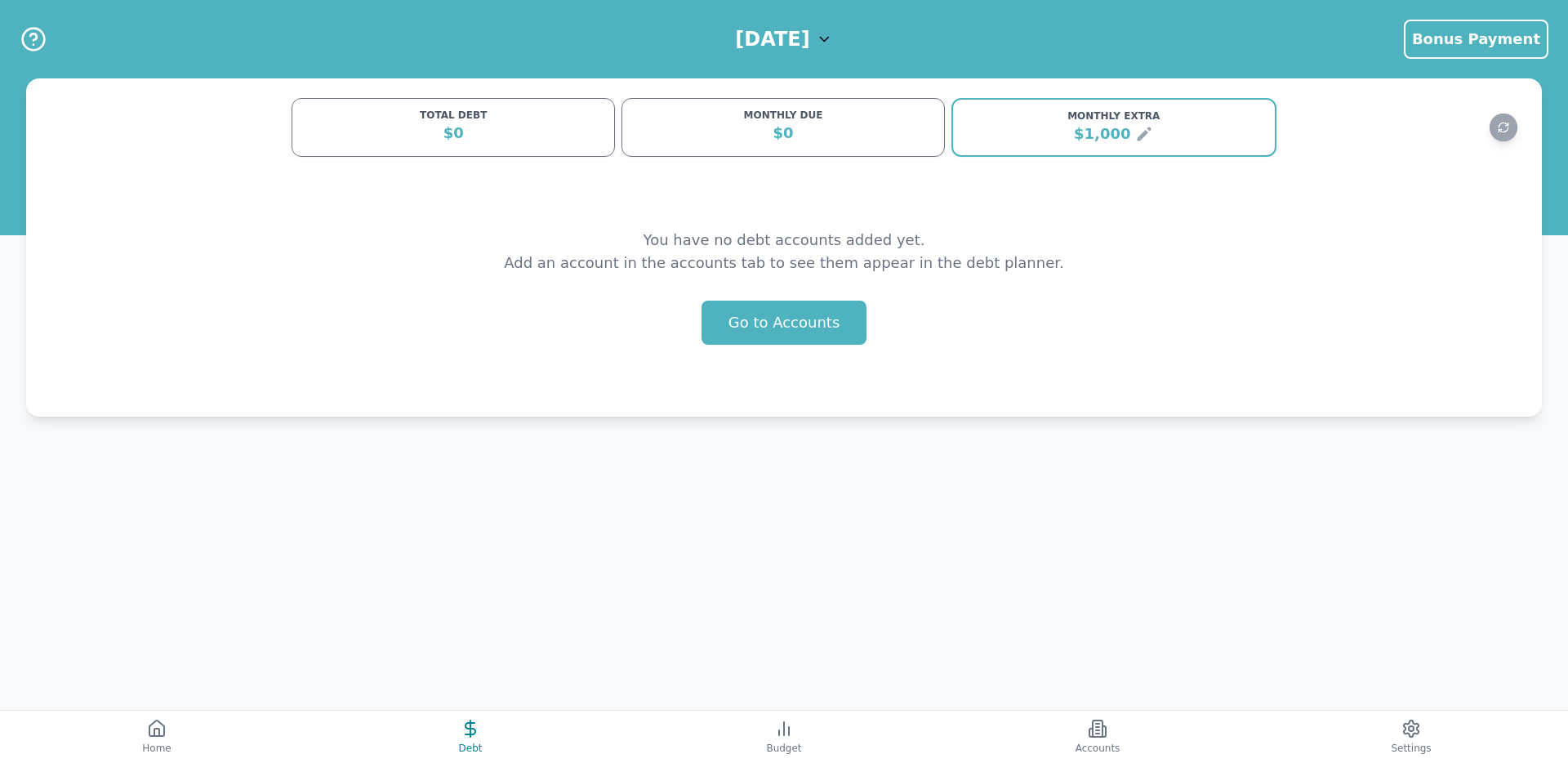
click at [668, 701] on div "September 2025 Bonus Payment Bonus Payment TOTAL DEBT $0 MONTHLY DUE $0 MONTHLY…" at bounding box center [784, 382] width 1568 height 763
click at [683, 736] on button "Budget" at bounding box center [784, 737] width 314 height 52
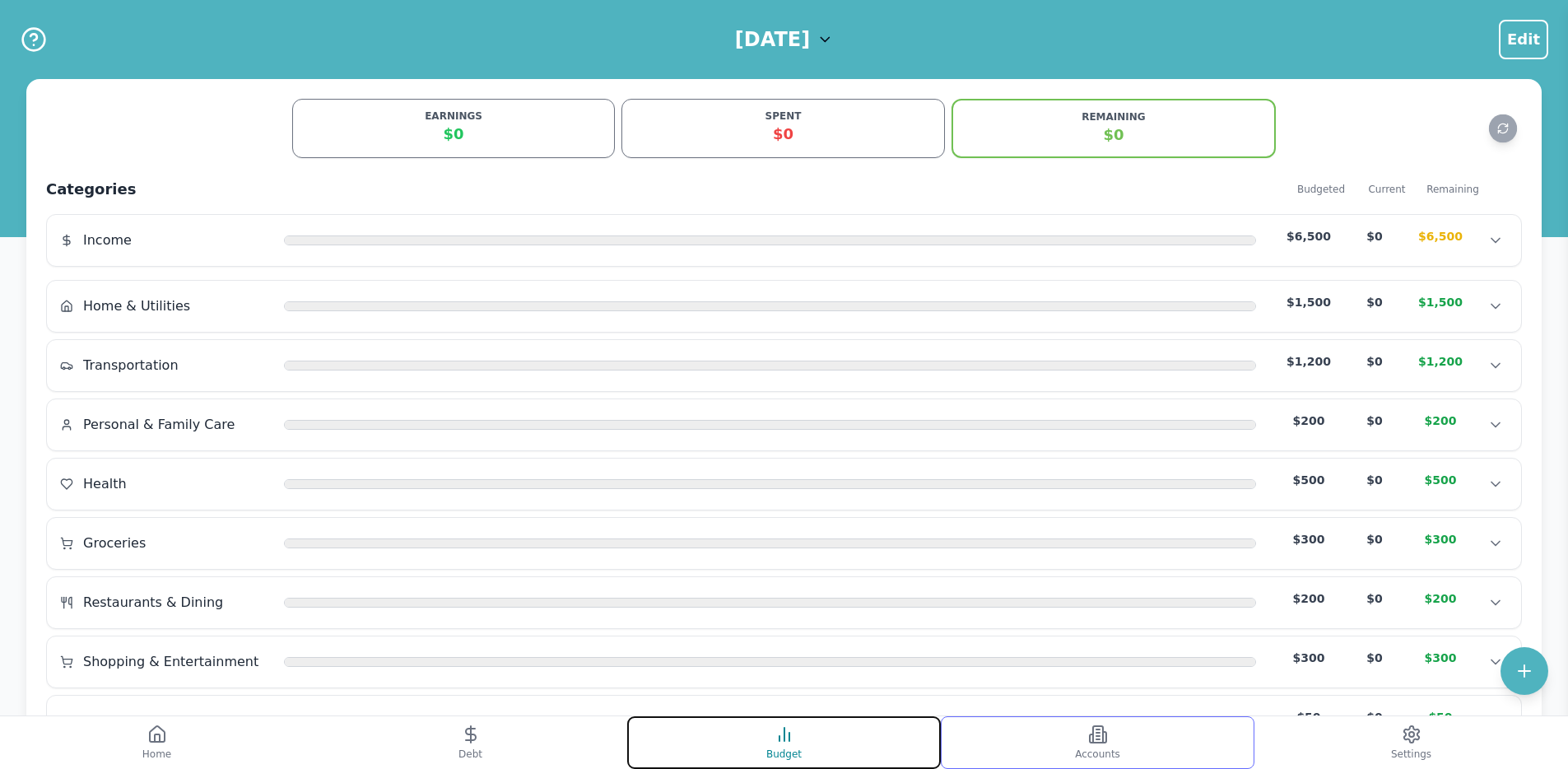
click at [1046, 743] on button "Accounts" at bounding box center [1097, 742] width 313 height 52
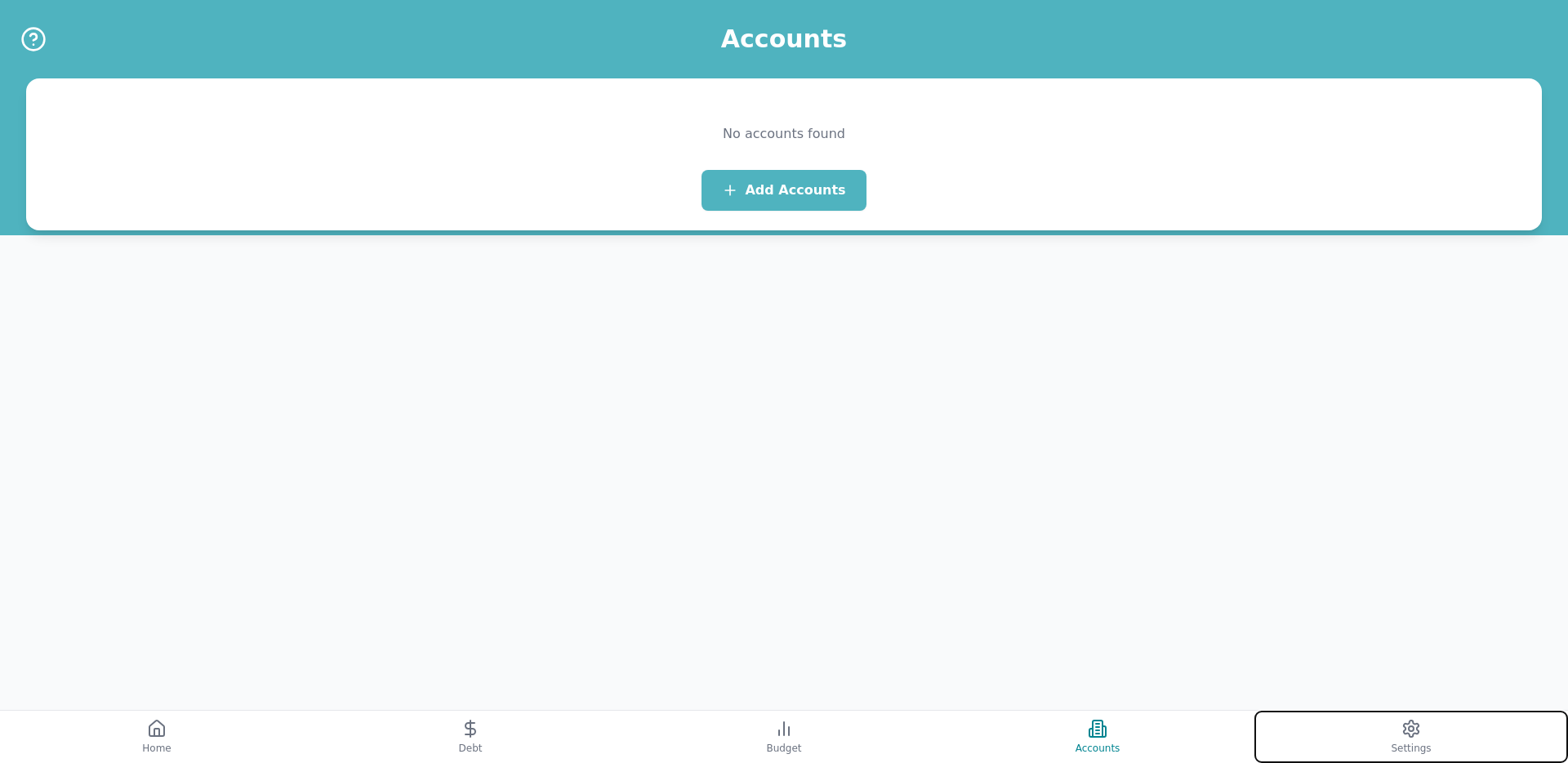
click at [1291, 731] on button "Settings" at bounding box center [1411, 737] width 314 height 52
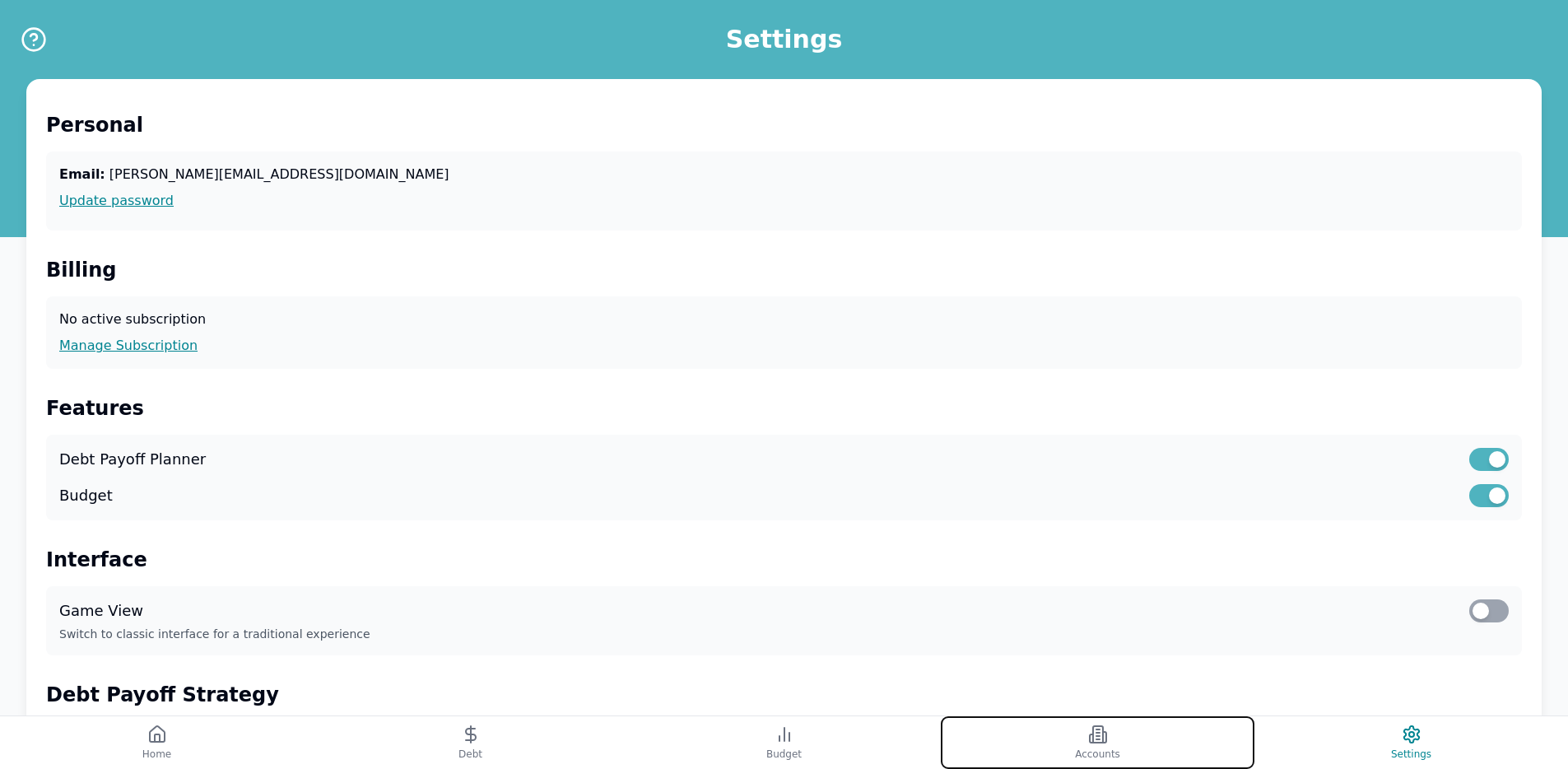
click at [1042, 756] on button "Accounts" at bounding box center [1097, 742] width 313 height 52
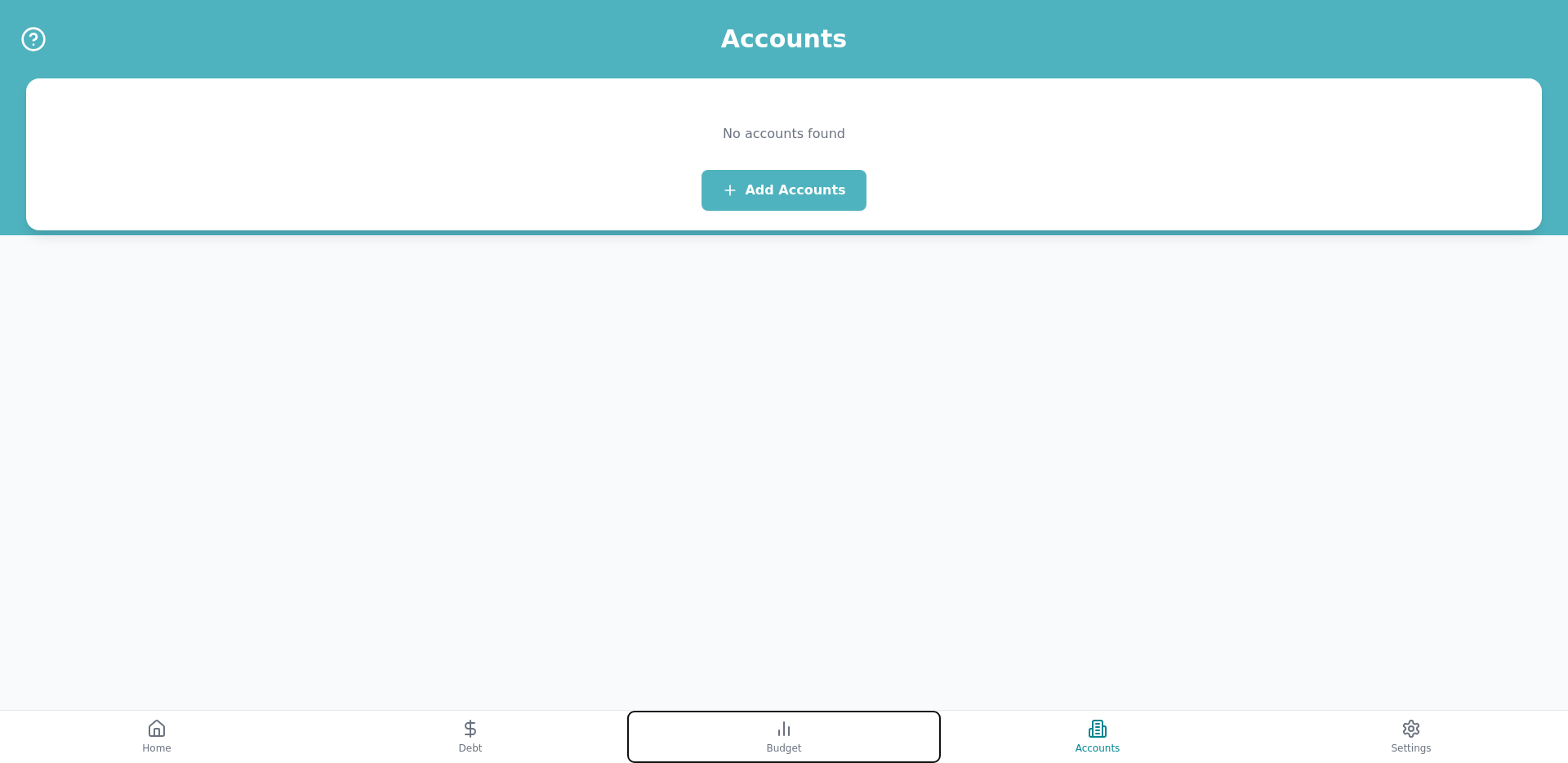
click at [776, 729] on icon at bounding box center [784, 729] width 19 height 19
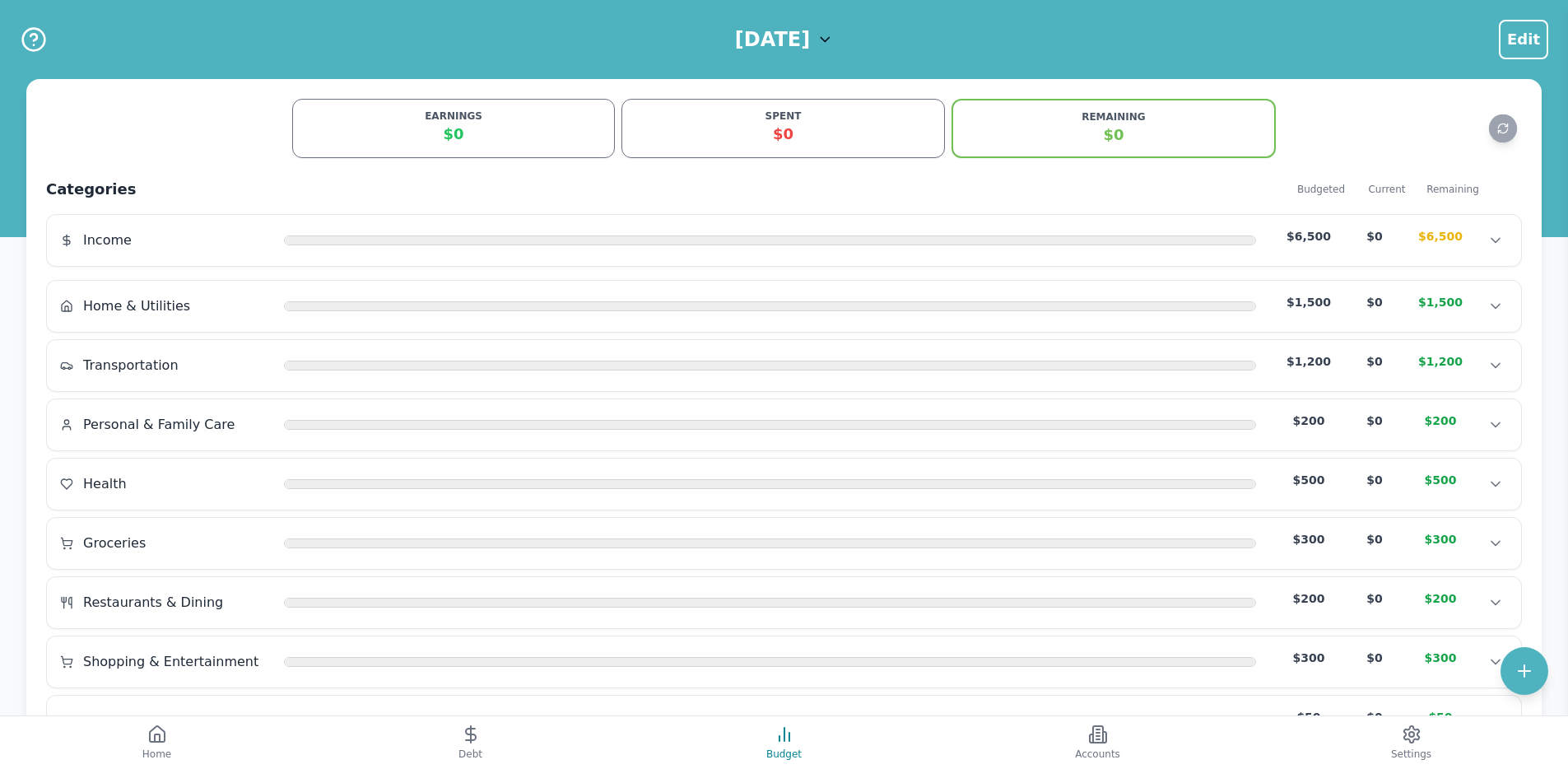
click at [735, 47] on h1 "[DATE]" at bounding box center [772, 40] width 75 height 27
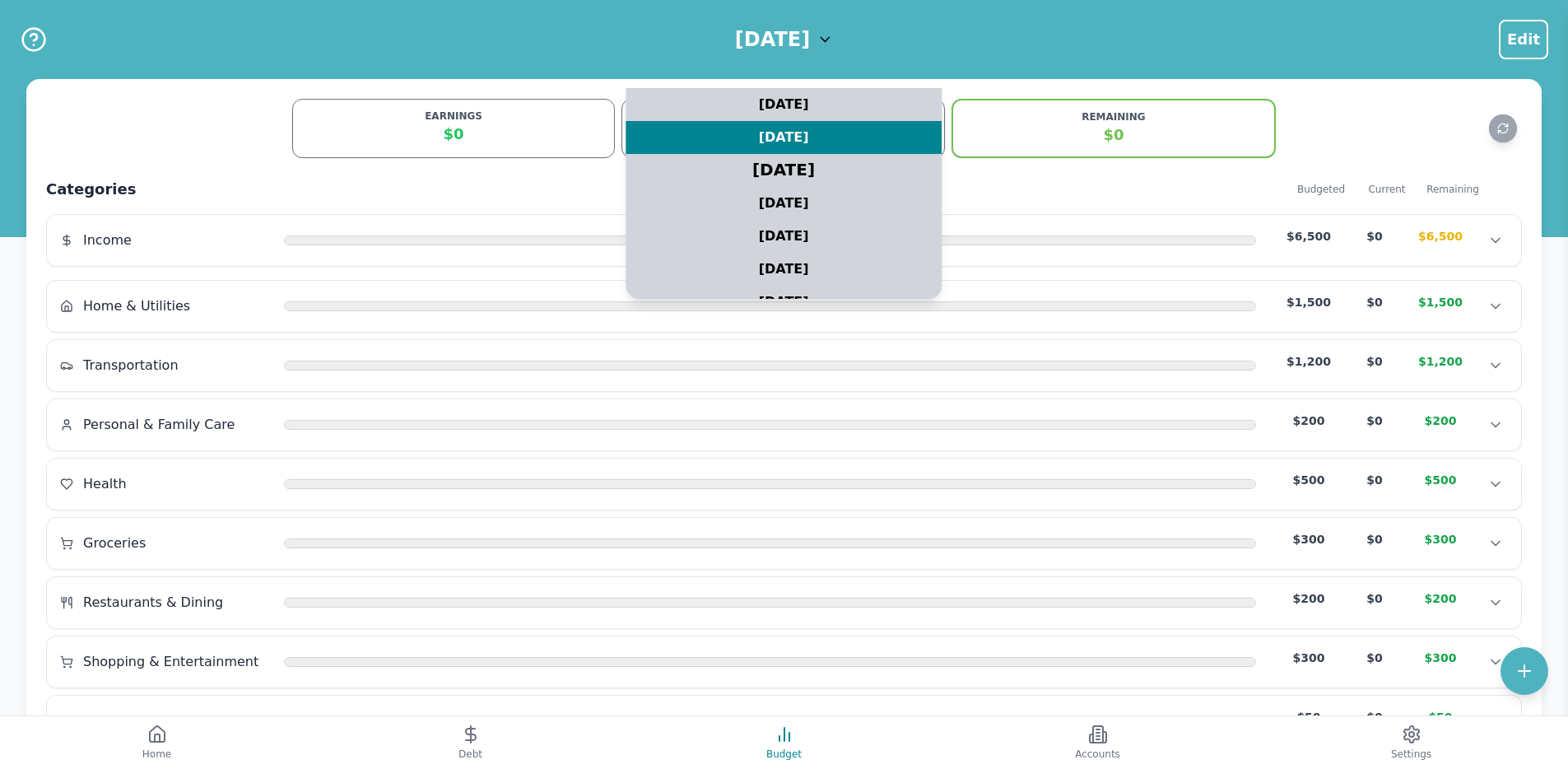
click at [722, 162] on div "[DATE]" at bounding box center [784, 170] width 395 height 41
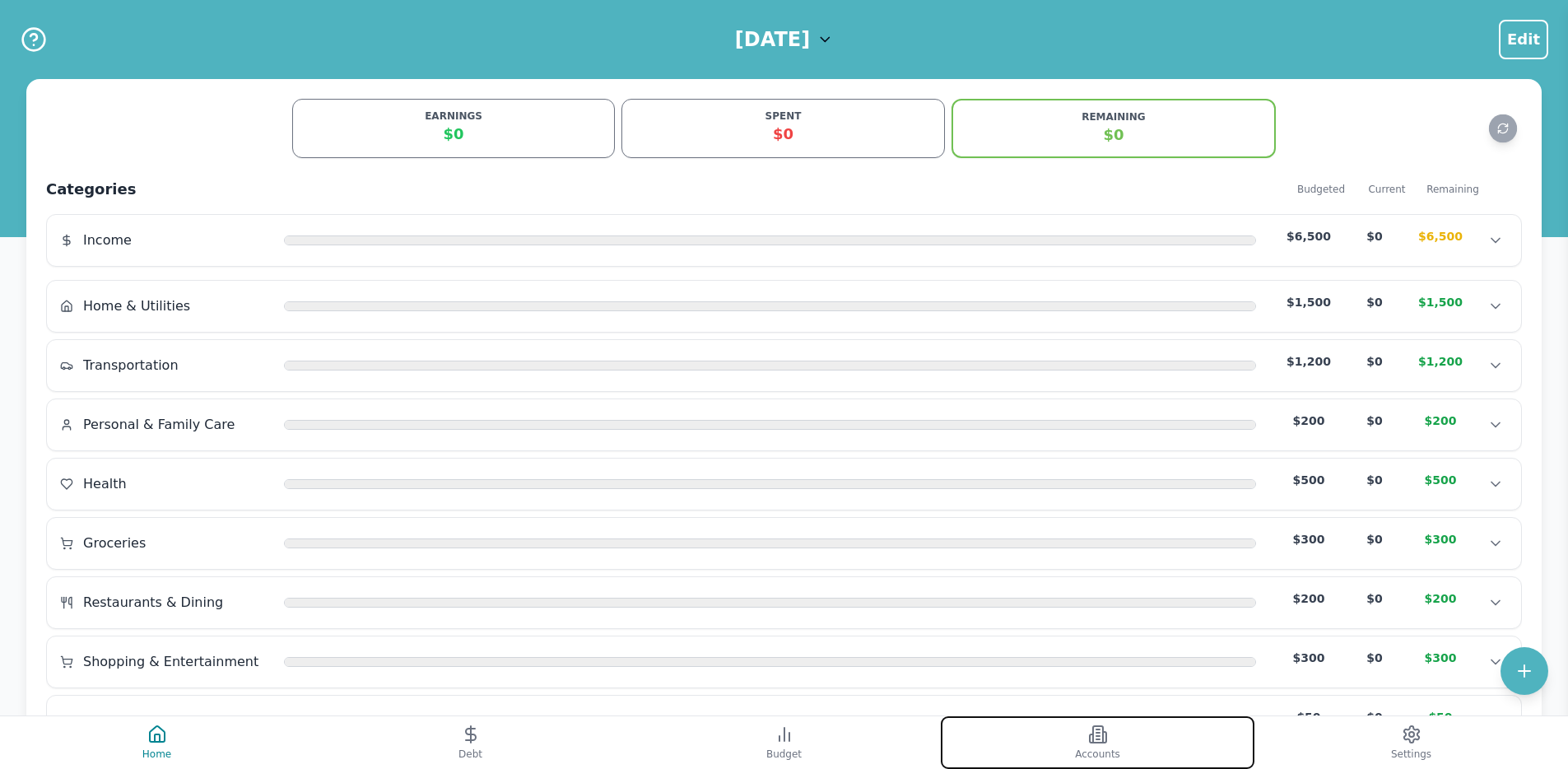
click at [1106, 737] on icon at bounding box center [1105, 737] width 4 height 11
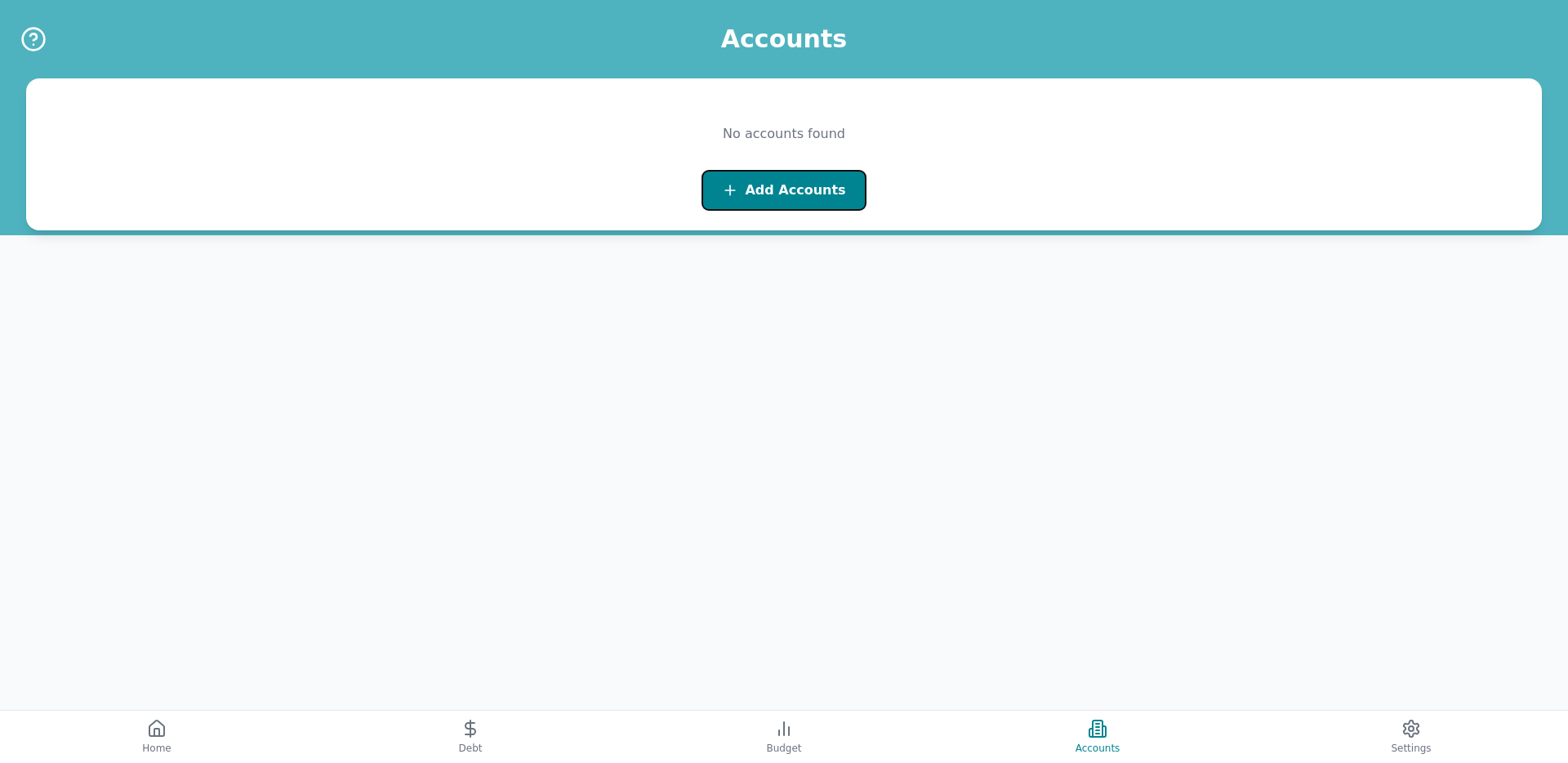
click at [794, 193] on span "Add Accounts" at bounding box center [795, 190] width 100 height 19
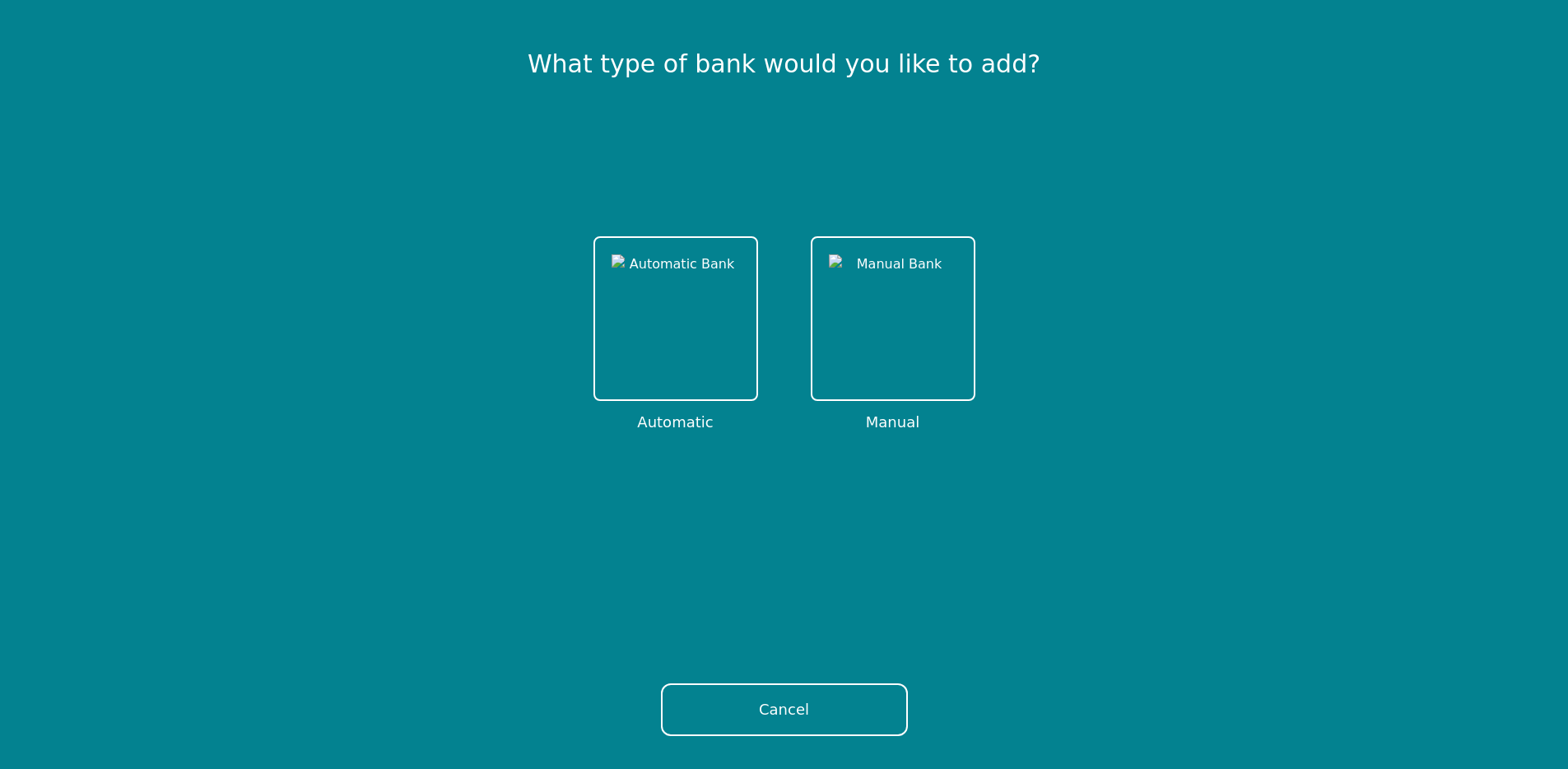
click at [849, 662] on div "What type of bank would you like to add? Automatic Manual Cancel" at bounding box center [784, 384] width 1568 height 769
click at [846, 710] on button "Cancel" at bounding box center [785, 710] width 247 height 52
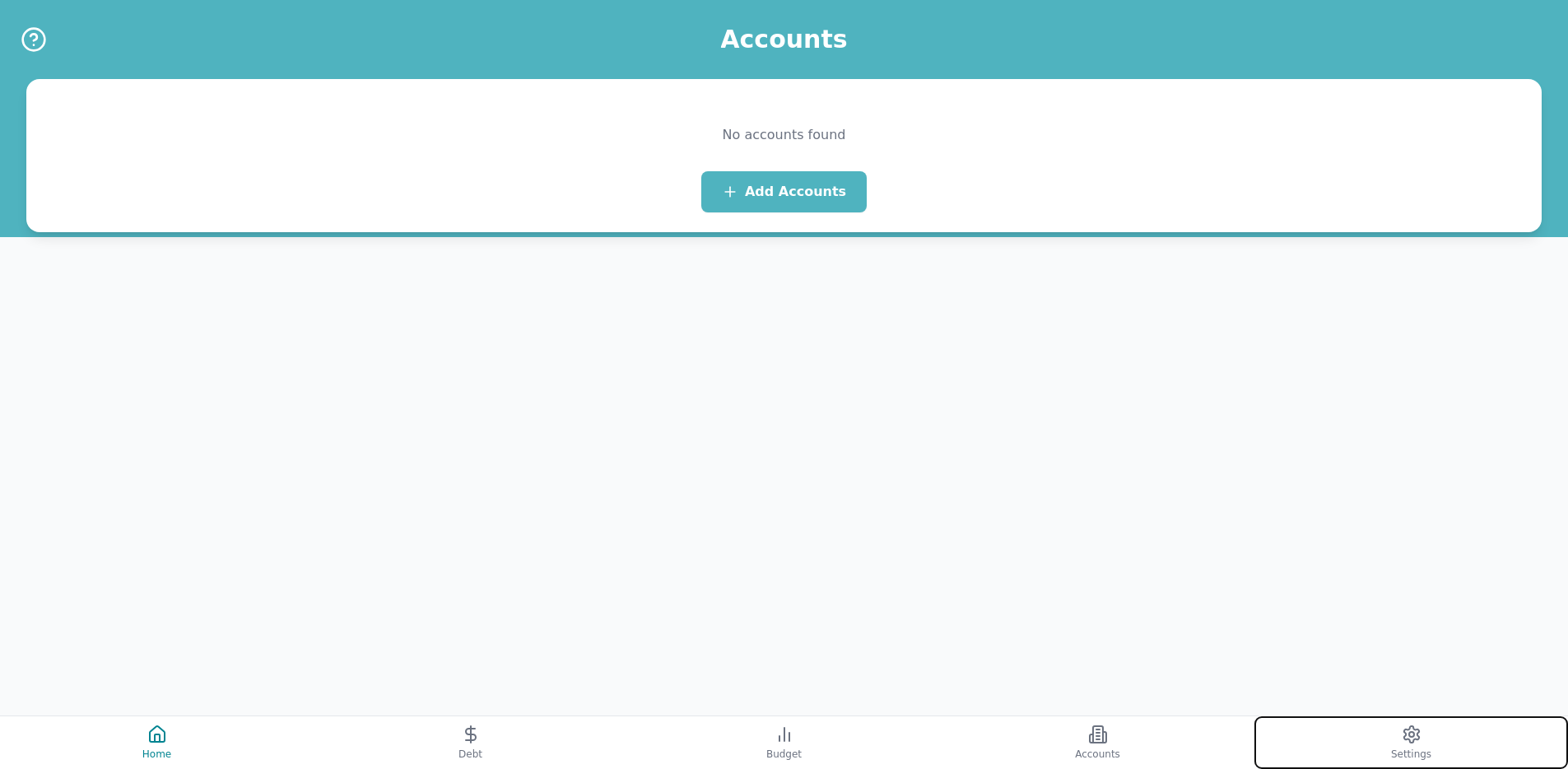
click at [1342, 755] on button "Settings" at bounding box center [1411, 742] width 313 height 52
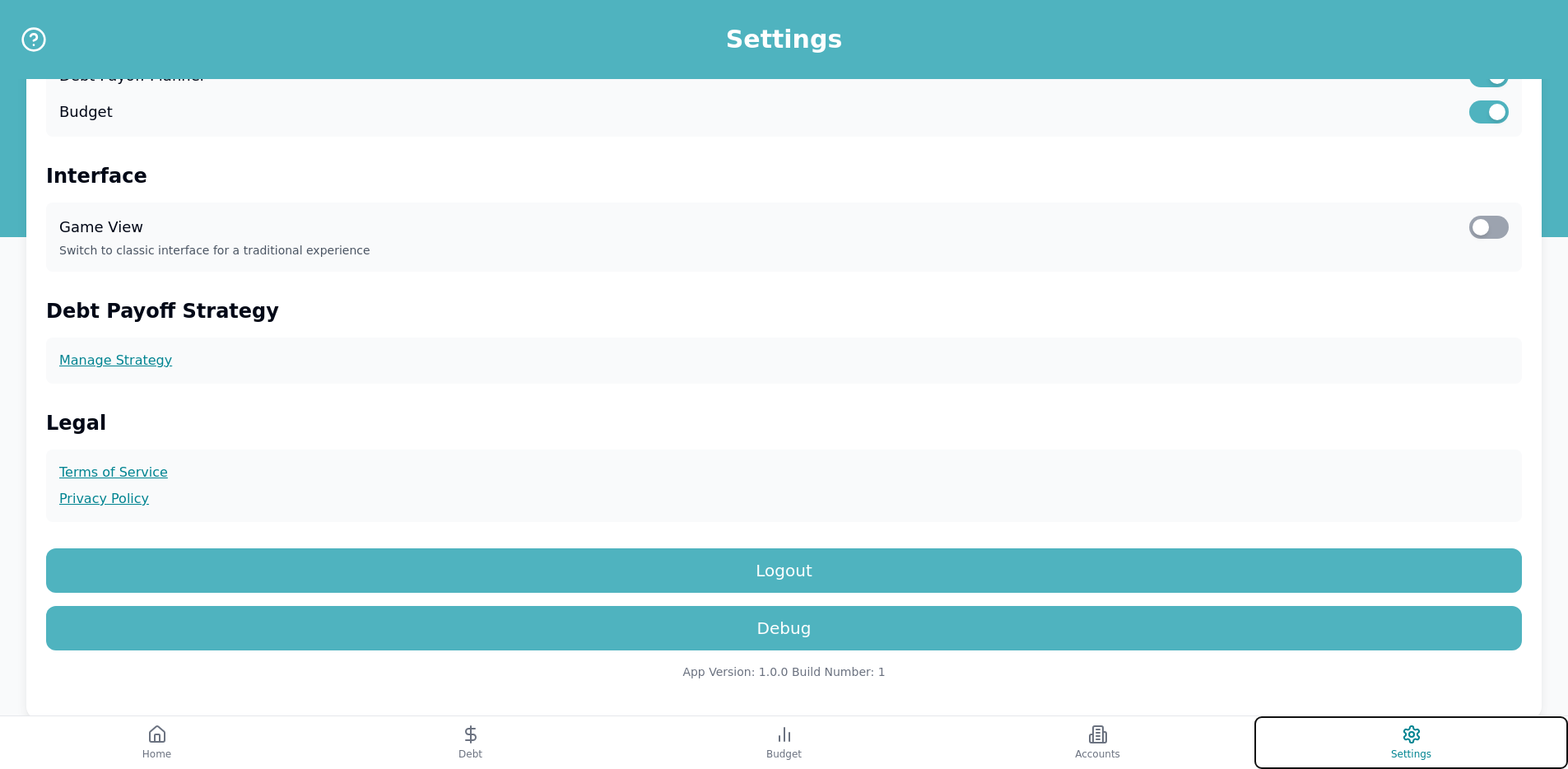
scroll to position [420, 0]
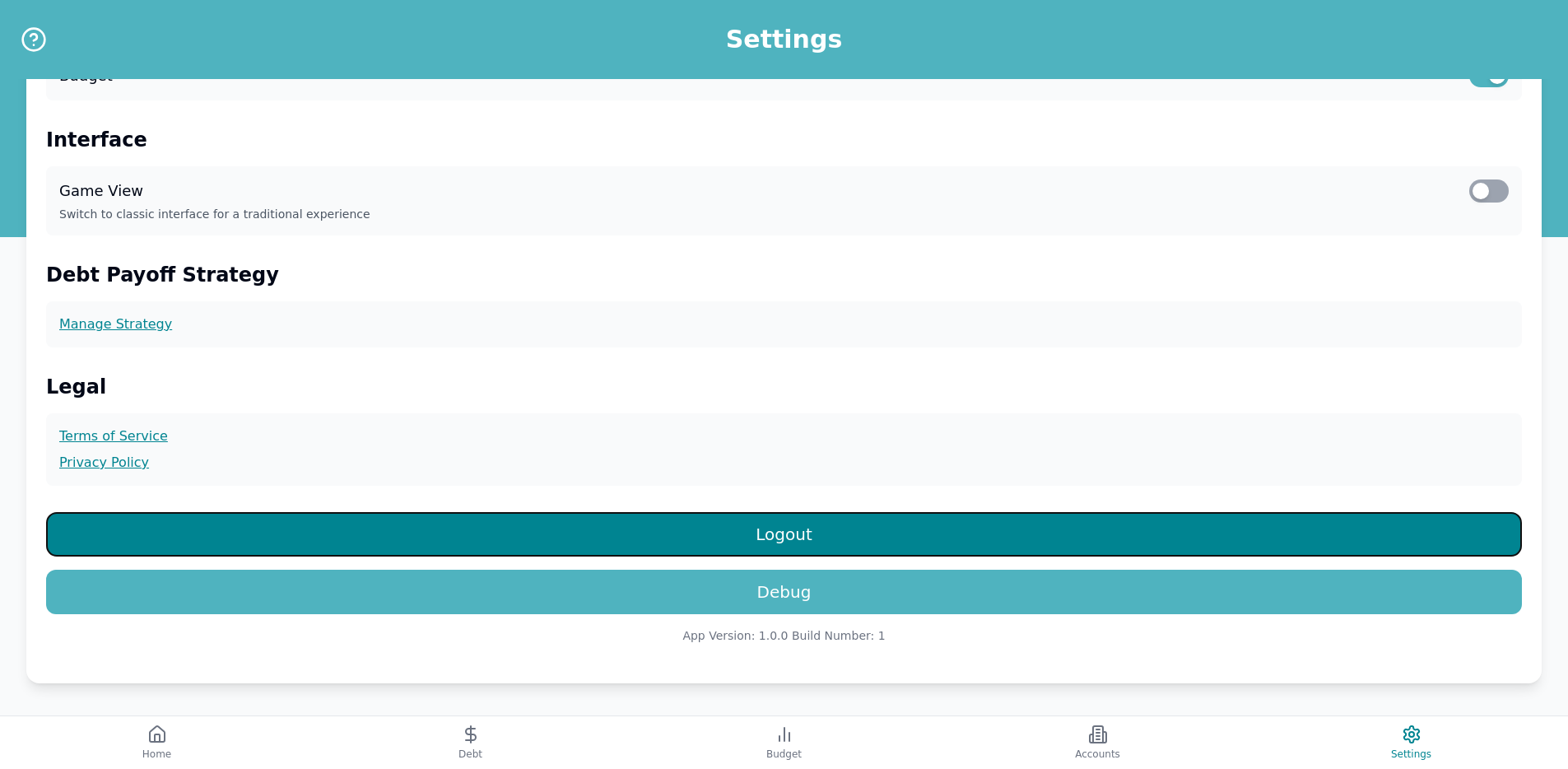
click at [568, 515] on button "Logout" at bounding box center [784, 535] width 1477 height 44
